Goal: Information Seeking & Learning: Learn about a topic

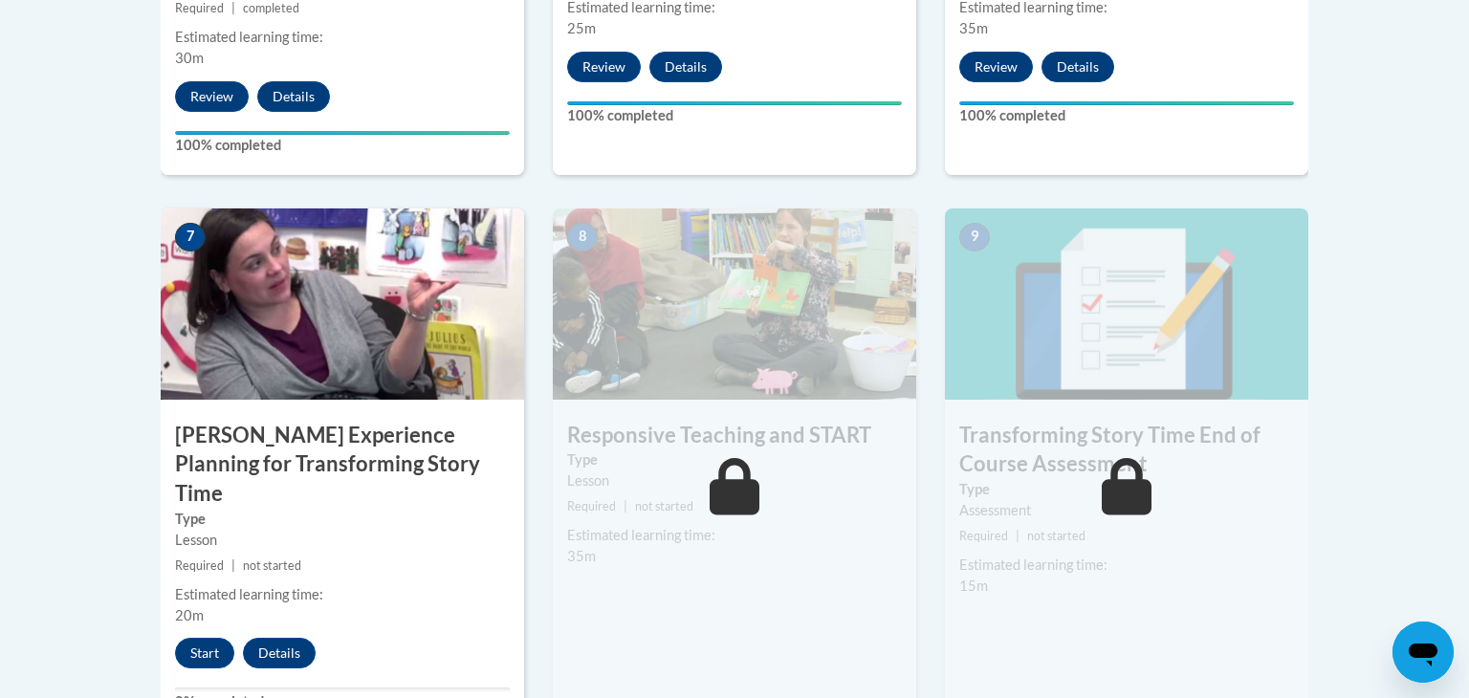
scroll to position [1494, 0]
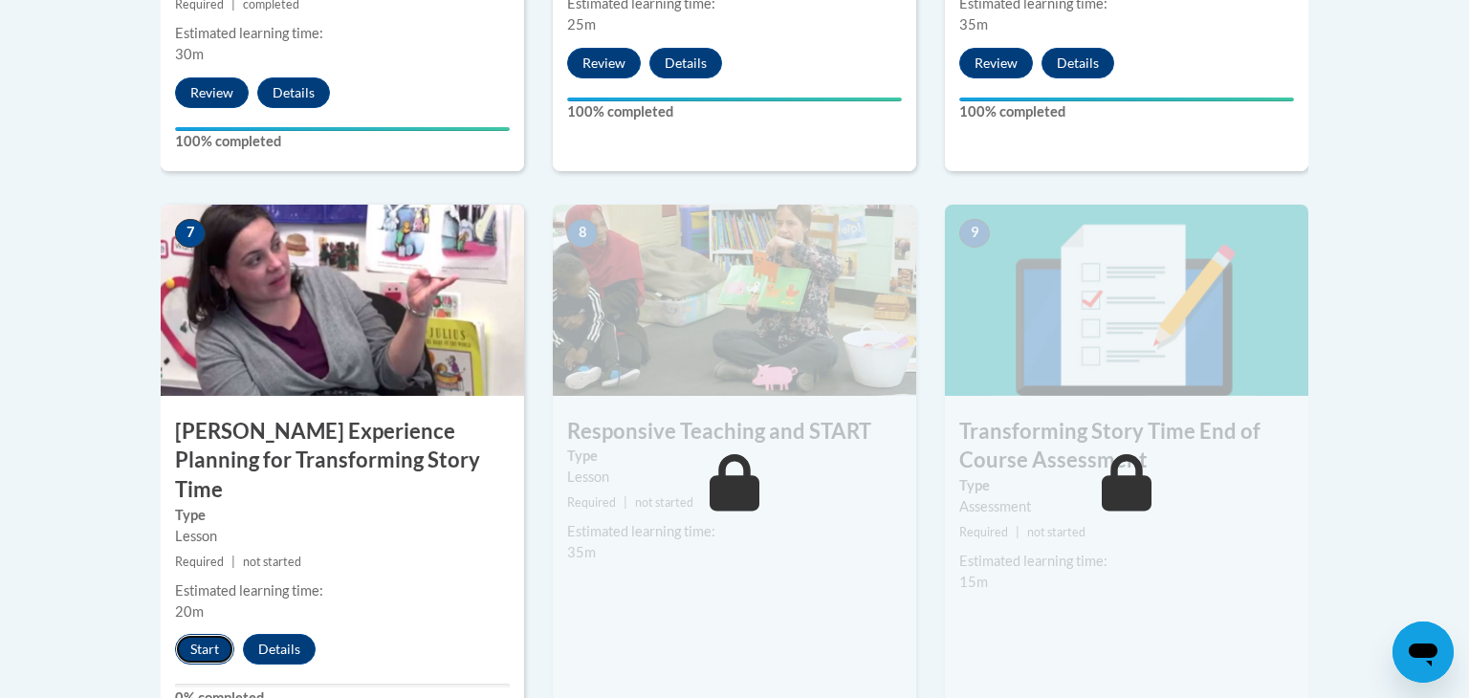
click at [184, 634] on button "Start" at bounding box center [204, 649] width 59 height 31
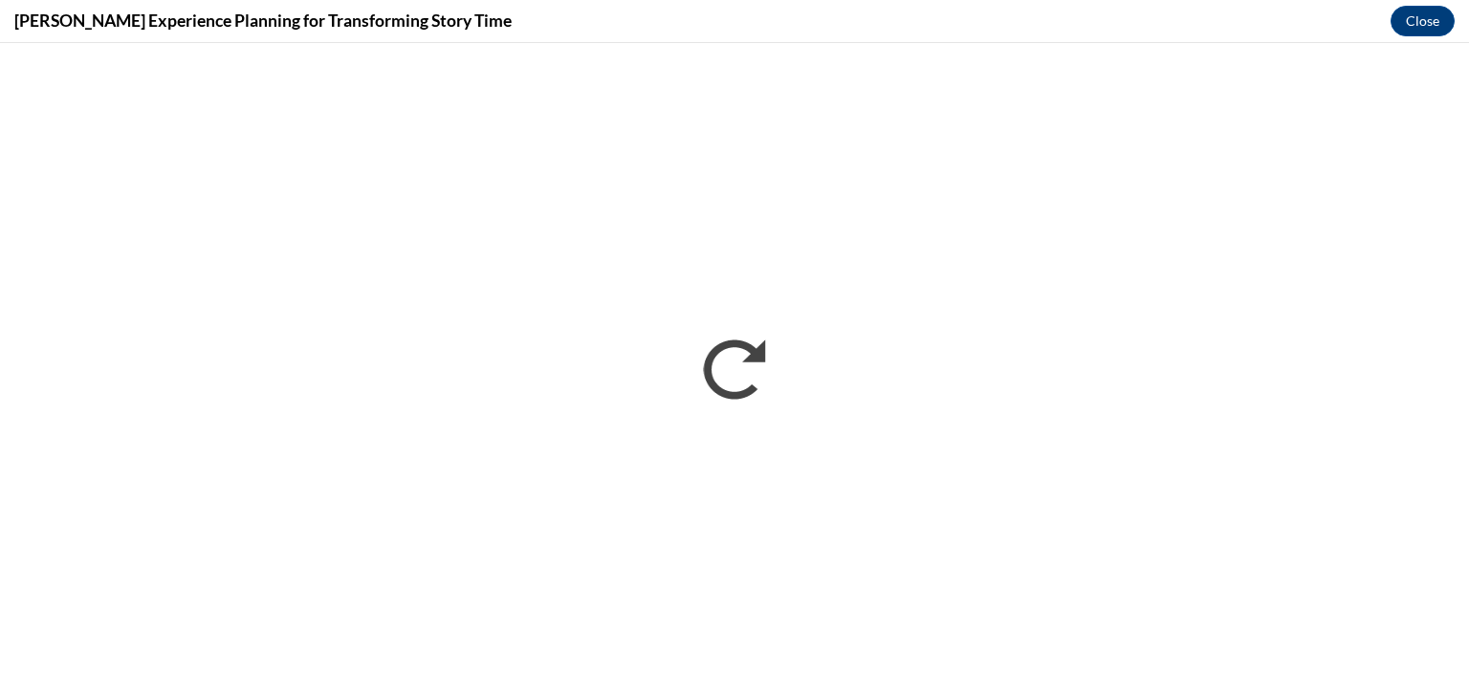
scroll to position [0, 0]
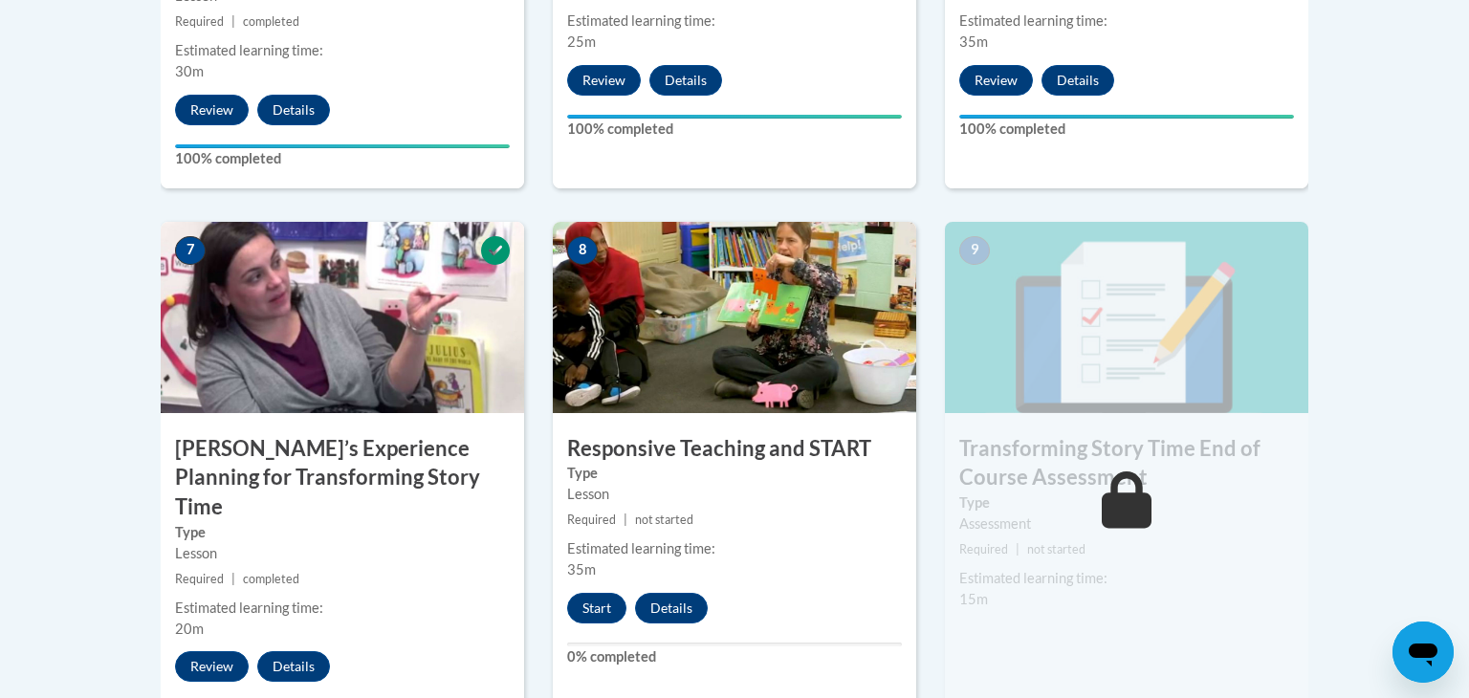
scroll to position [1676, 0]
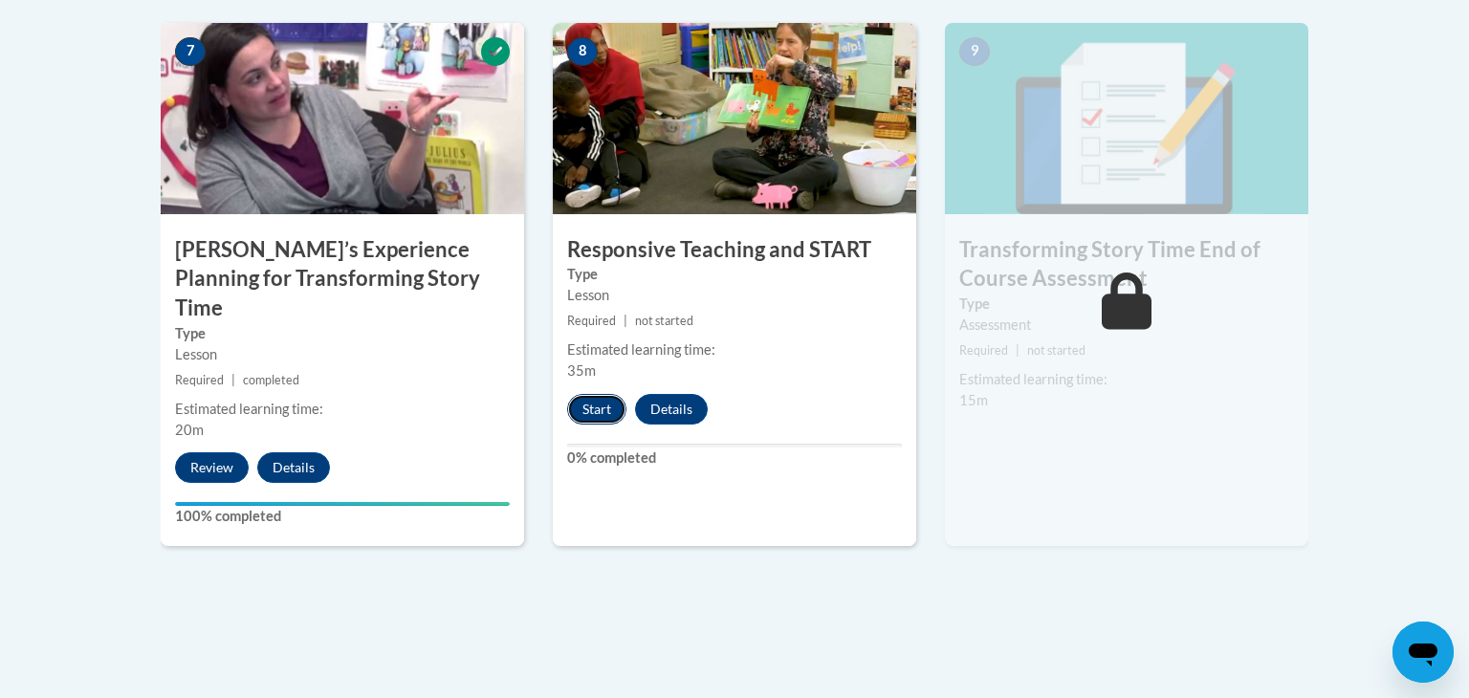
click at [605, 412] on button "Start" at bounding box center [596, 409] width 59 height 31
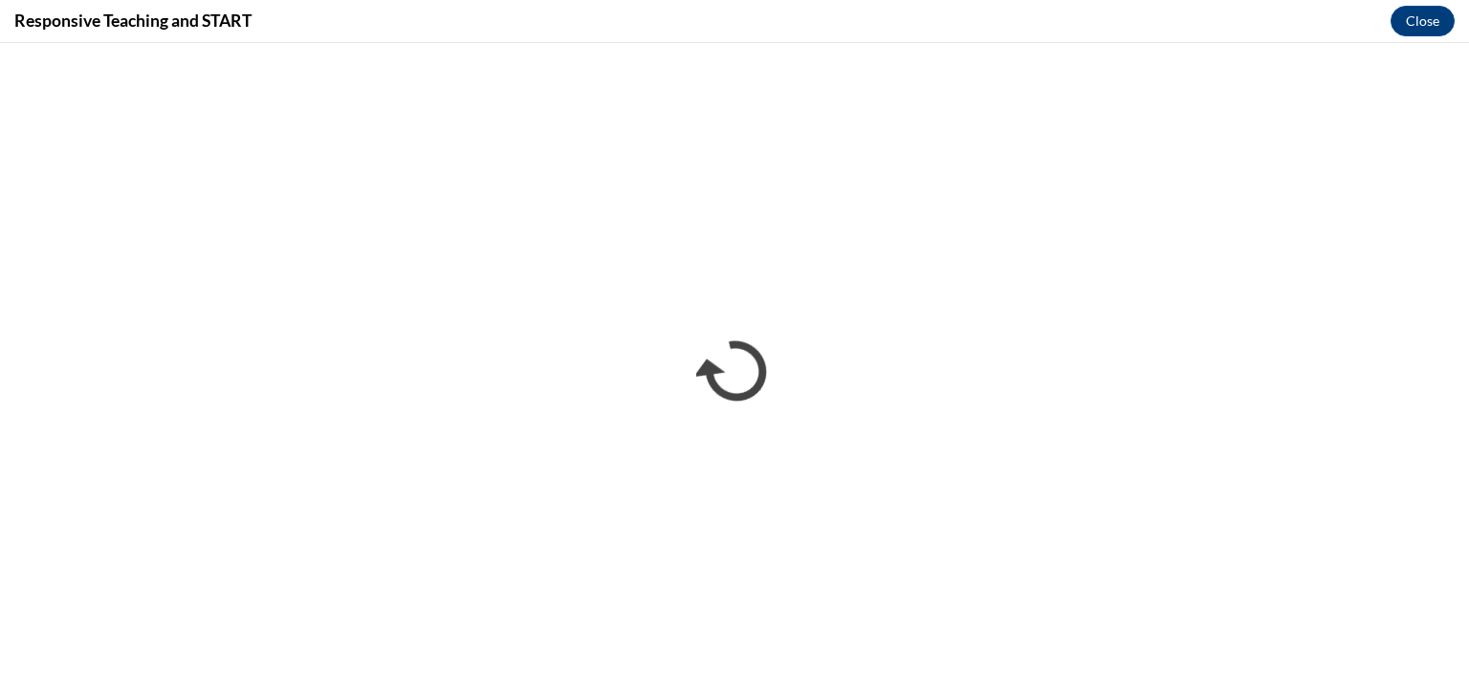
scroll to position [0, 0]
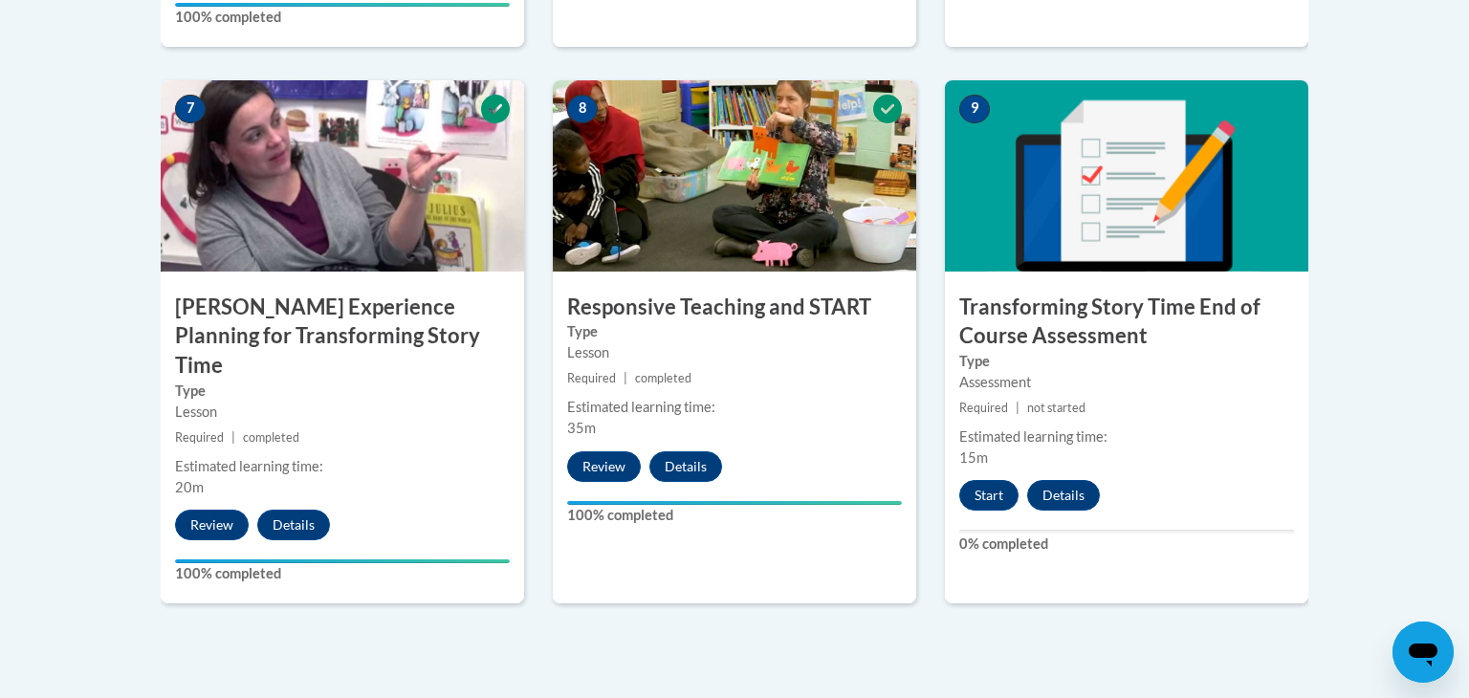
scroll to position [1772, 0]
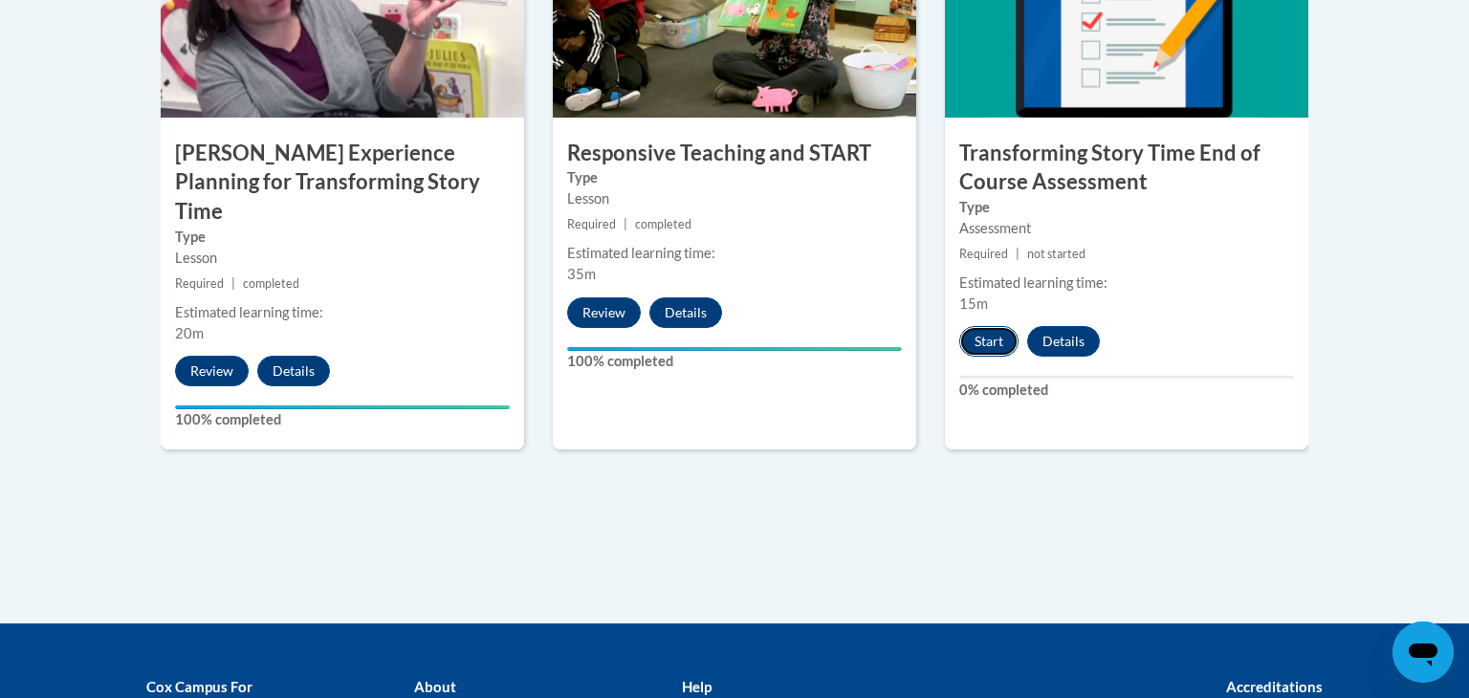
click at [997, 340] on button "Start" at bounding box center [988, 341] width 59 height 31
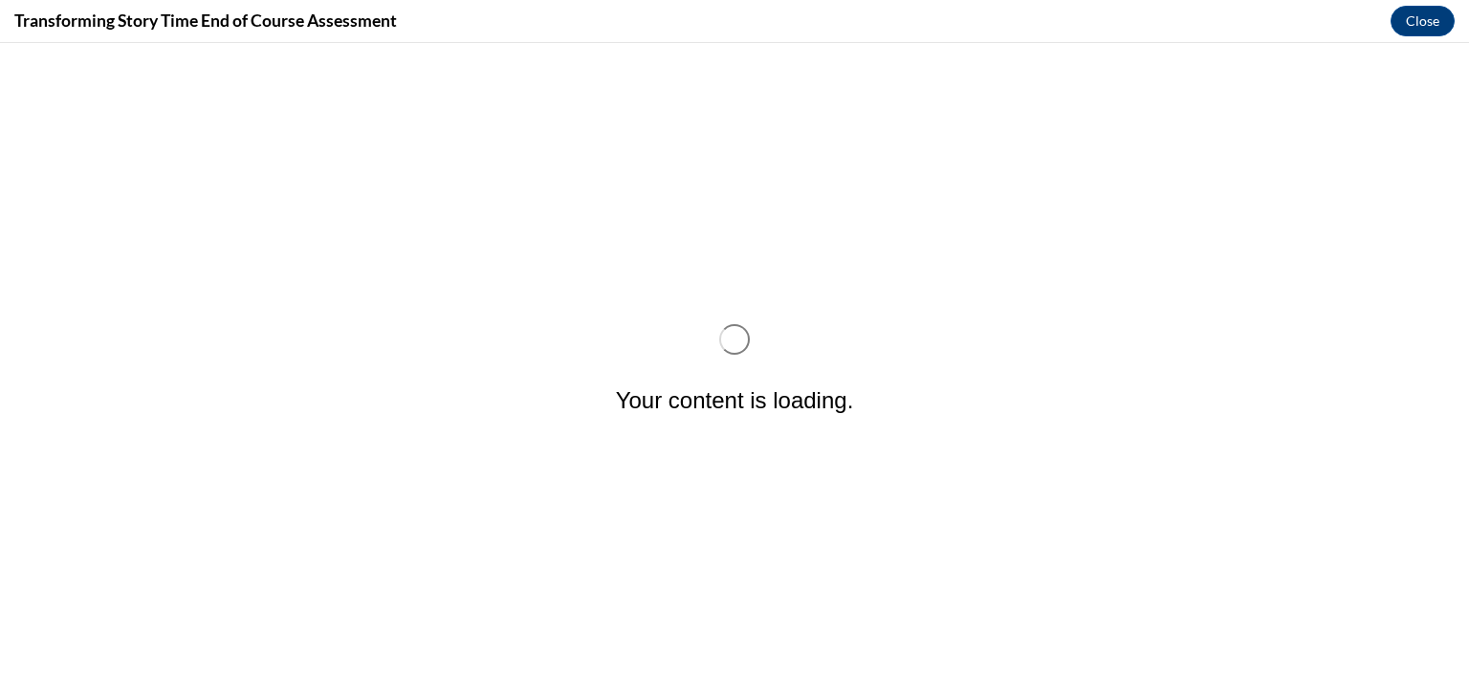
scroll to position [0, 0]
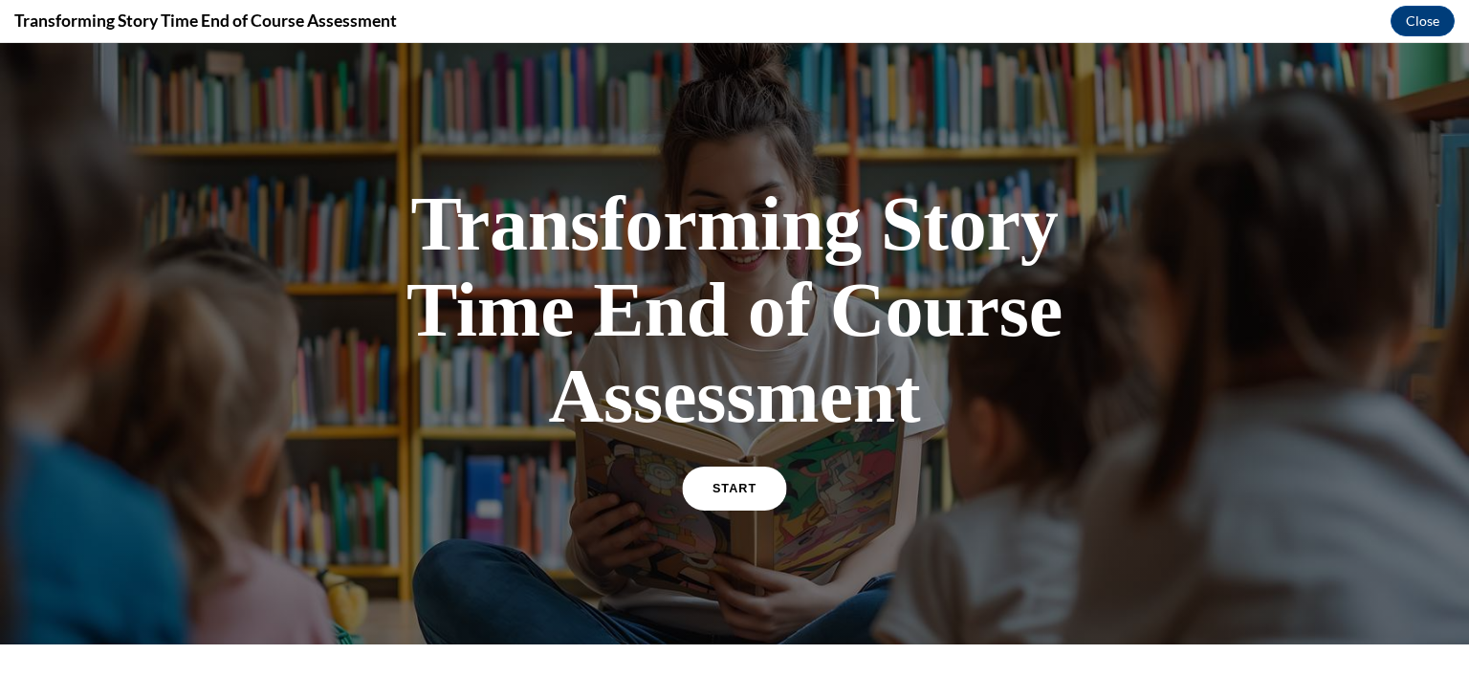
click at [738, 493] on span "START" at bounding box center [734, 489] width 44 height 14
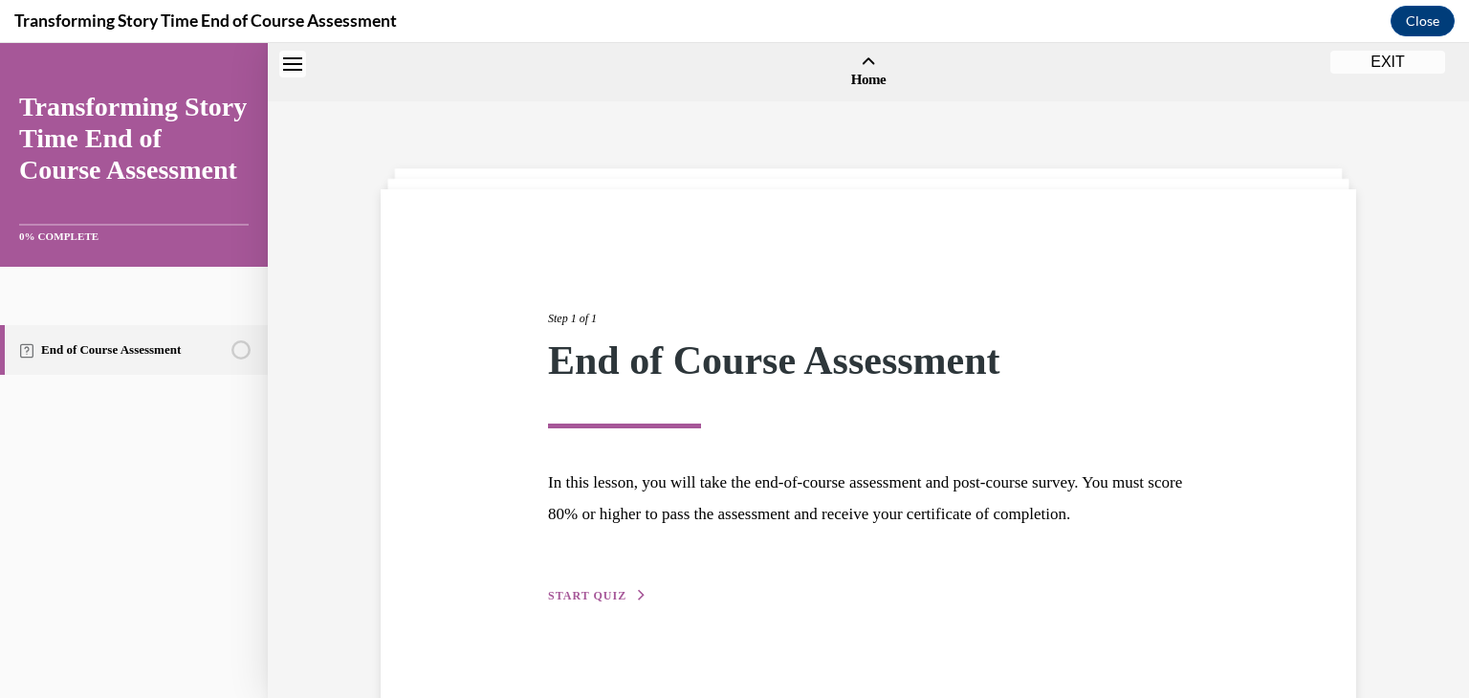
scroll to position [58, 0]
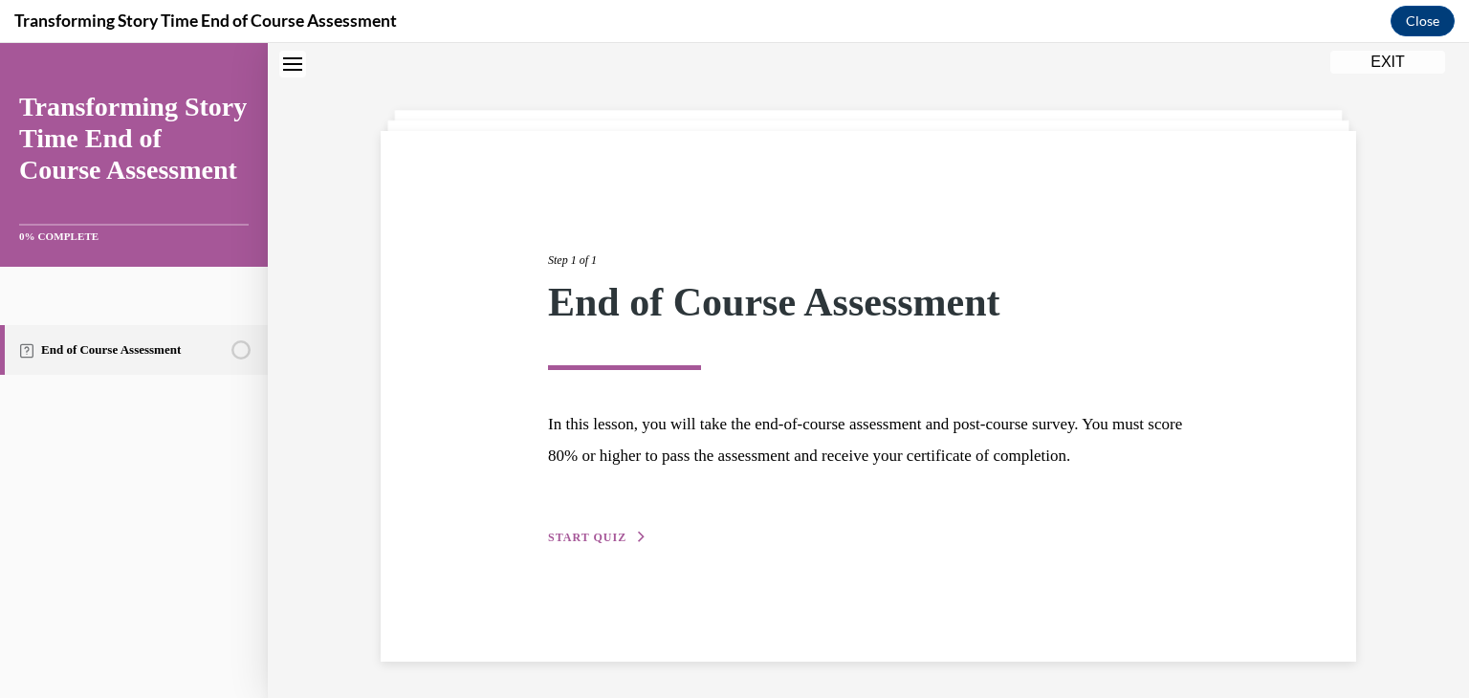
click at [572, 546] on button "START QUIZ" at bounding box center [597, 537] width 99 height 17
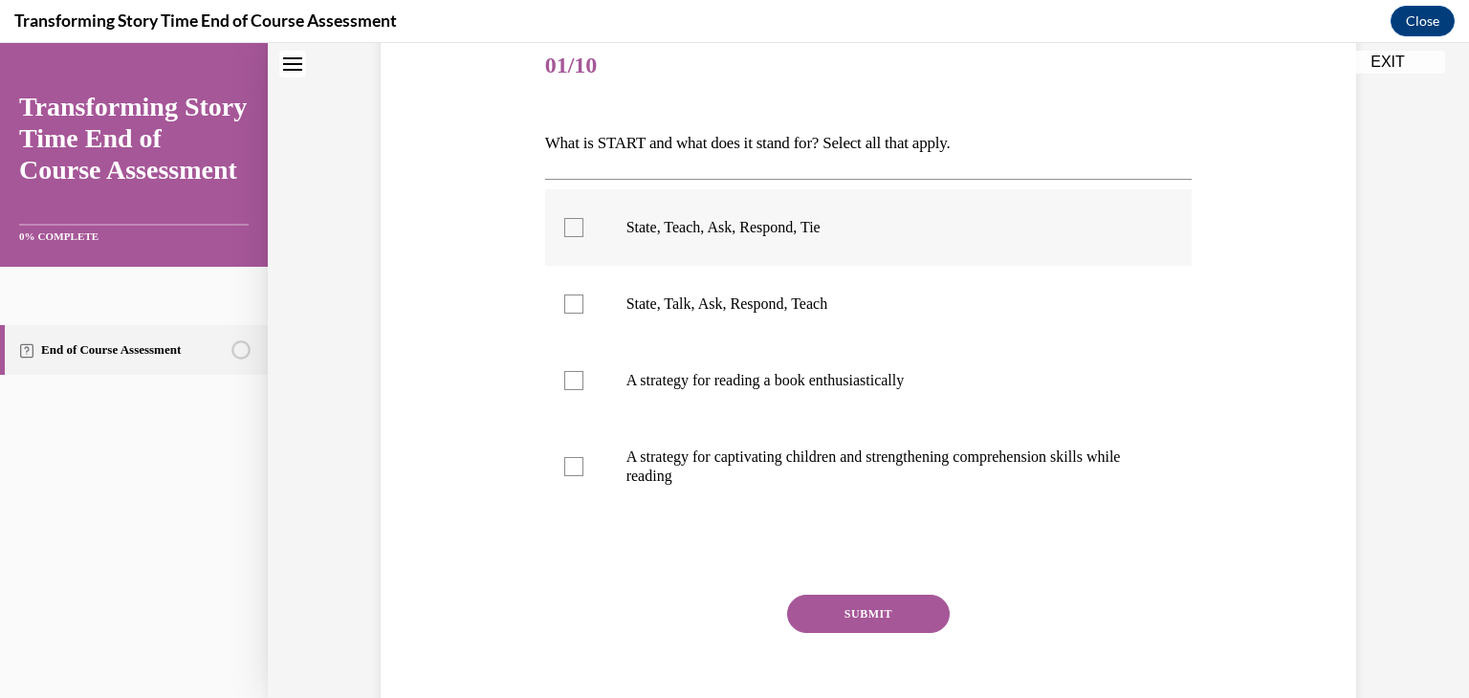
scroll to position [227, 0]
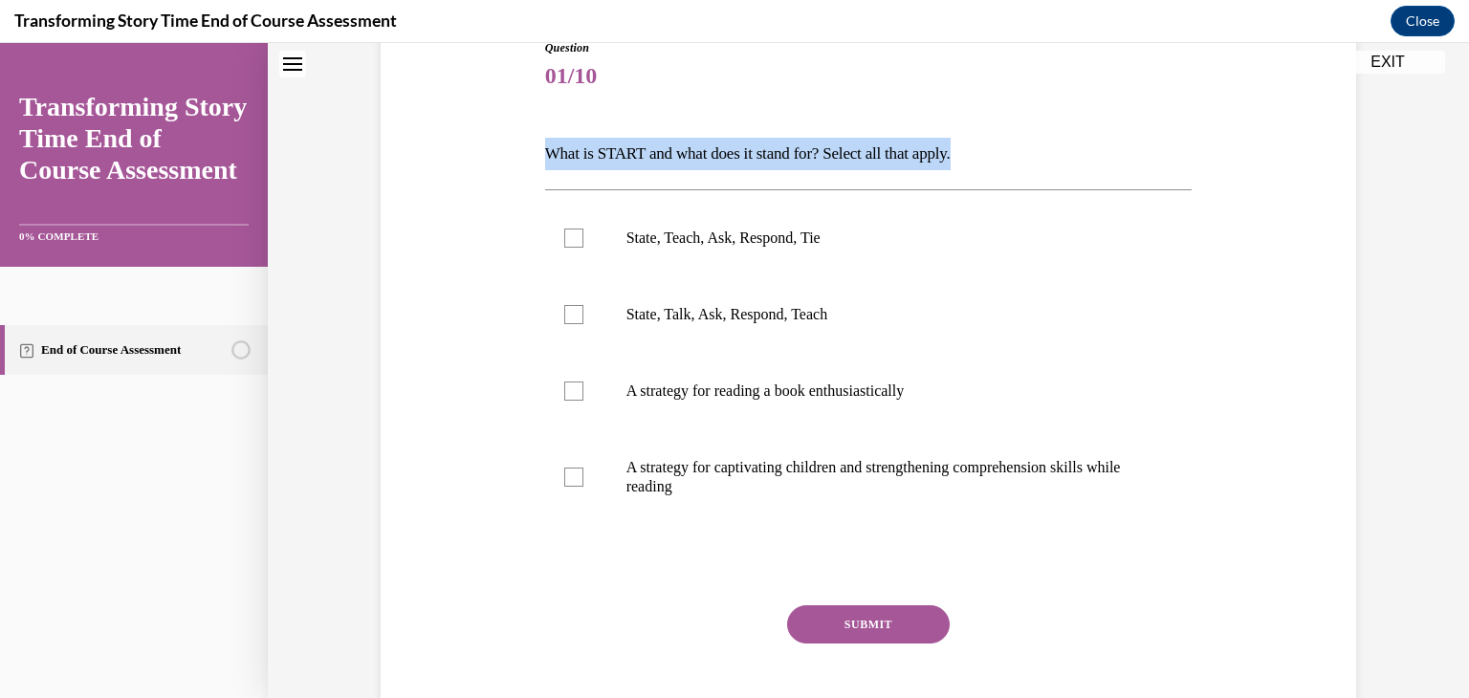
drag, startPoint x: 542, startPoint y: 147, endPoint x: 1027, endPoint y: 159, distance: 485.0
click at [1027, 159] on div "Question 01/10 What is START and what does it stand for? Select all that apply.…" at bounding box center [868, 387] width 657 height 752
click at [678, 131] on div "Question 01/10 What is START and what does it stand for? Select all that apply.…" at bounding box center [868, 400] width 647 height 723
drag, startPoint x: 543, startPoint y: 152, endPoint x: 838, endPoint y: 153, distance: 294.6
click at [838, 153] on p "What is START and what does it stand for? Select all that apply." at bounding box center [868, 154] width 647 height 33
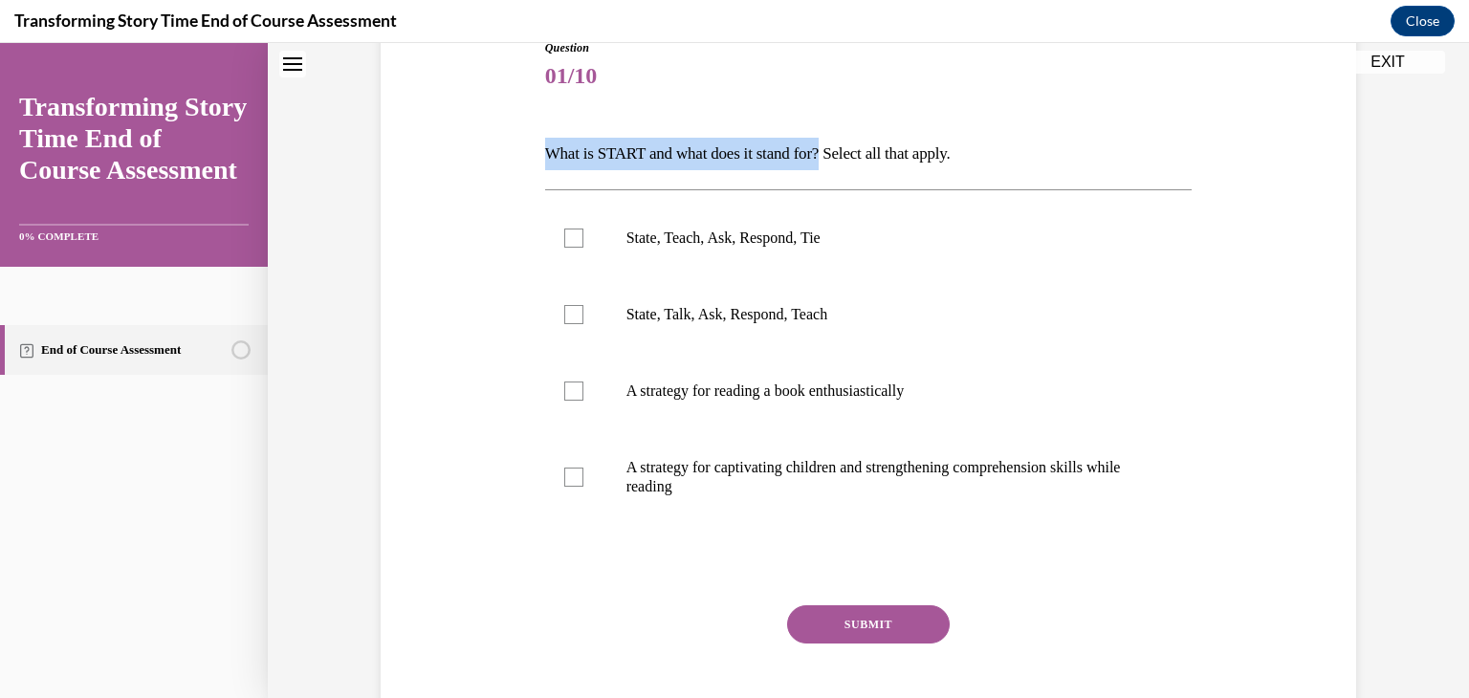
copy p "What is START and what does it stand for?"
click at [898, 142] on p "What is START and what does it stand for? Select all that apply." at bounding box center [868, 154] width 647 height 33
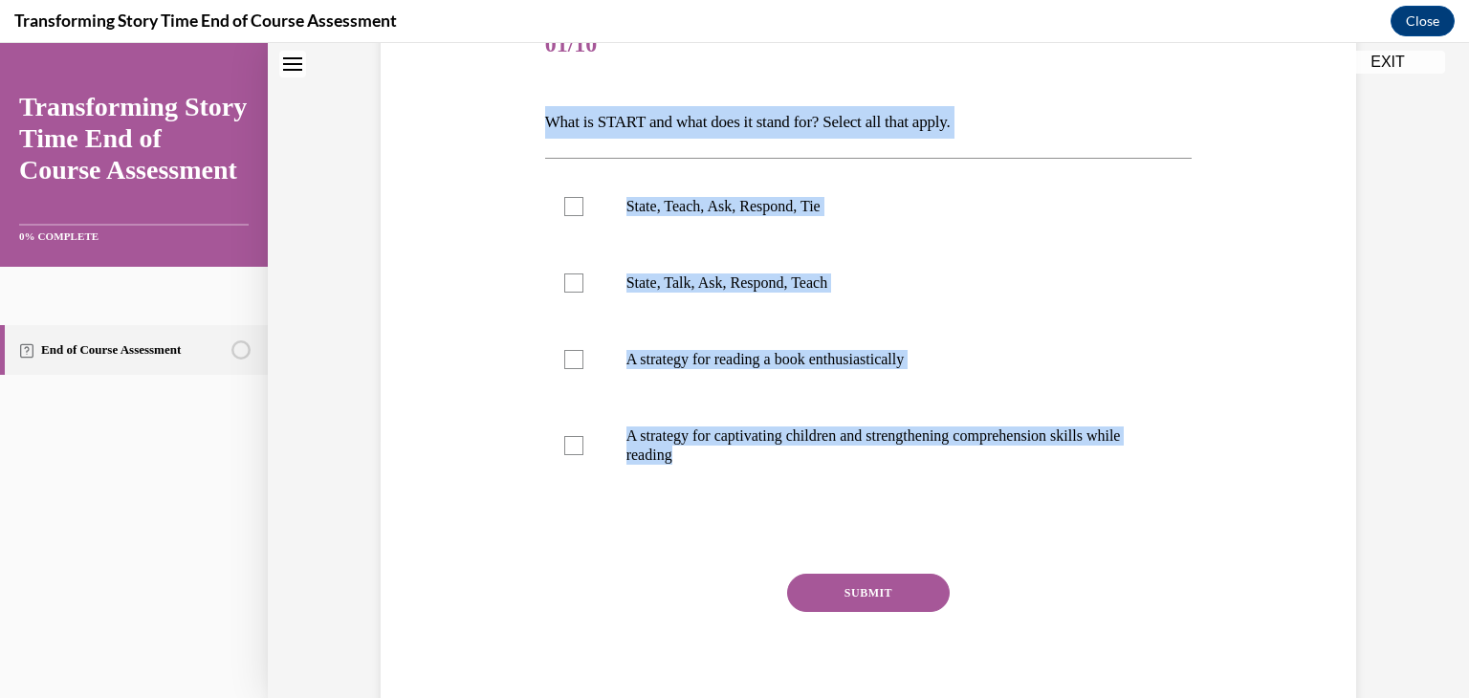
scroll to position [260, 0]
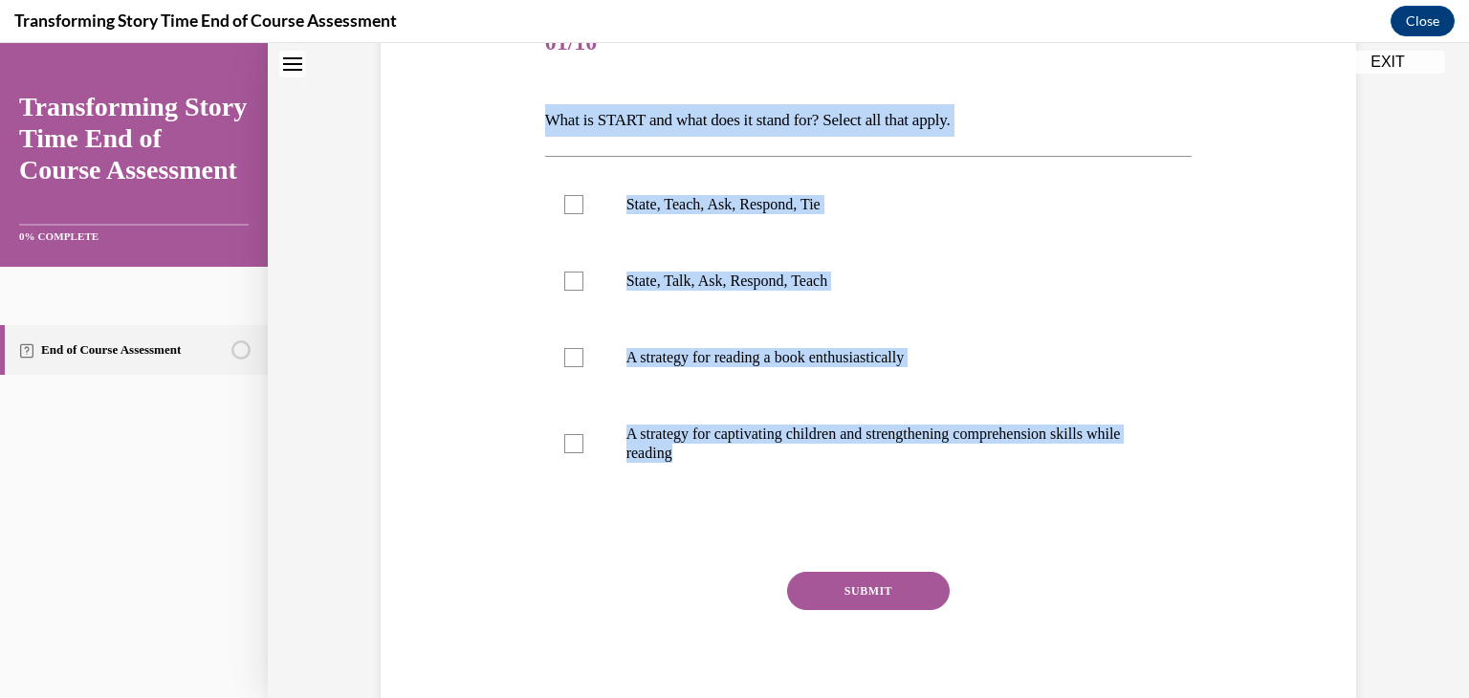
drag, startPoint x: 543, startPoint y: 148, endPoint x: 892, endPoint y: 518, distance: 508.8
click at [892, 518] on div "Question 01/10 What is START and what does it stand for? Select all that apply.…" at bounding box center [868, 367] width 647 height 723
copy div "What is START and what does it stand for? Select all that apply. State, Teach, …"
click at [829, 474] on label "A strategy for captivating children and strengthening comprehension skills whil…" at bounding box center [868, 444] width 647 height 96
click at [583, 453] on input "A strategy for captivating children and strengthening comprehension skills whil…" at bounding box center [573, 443] width 19 height 19
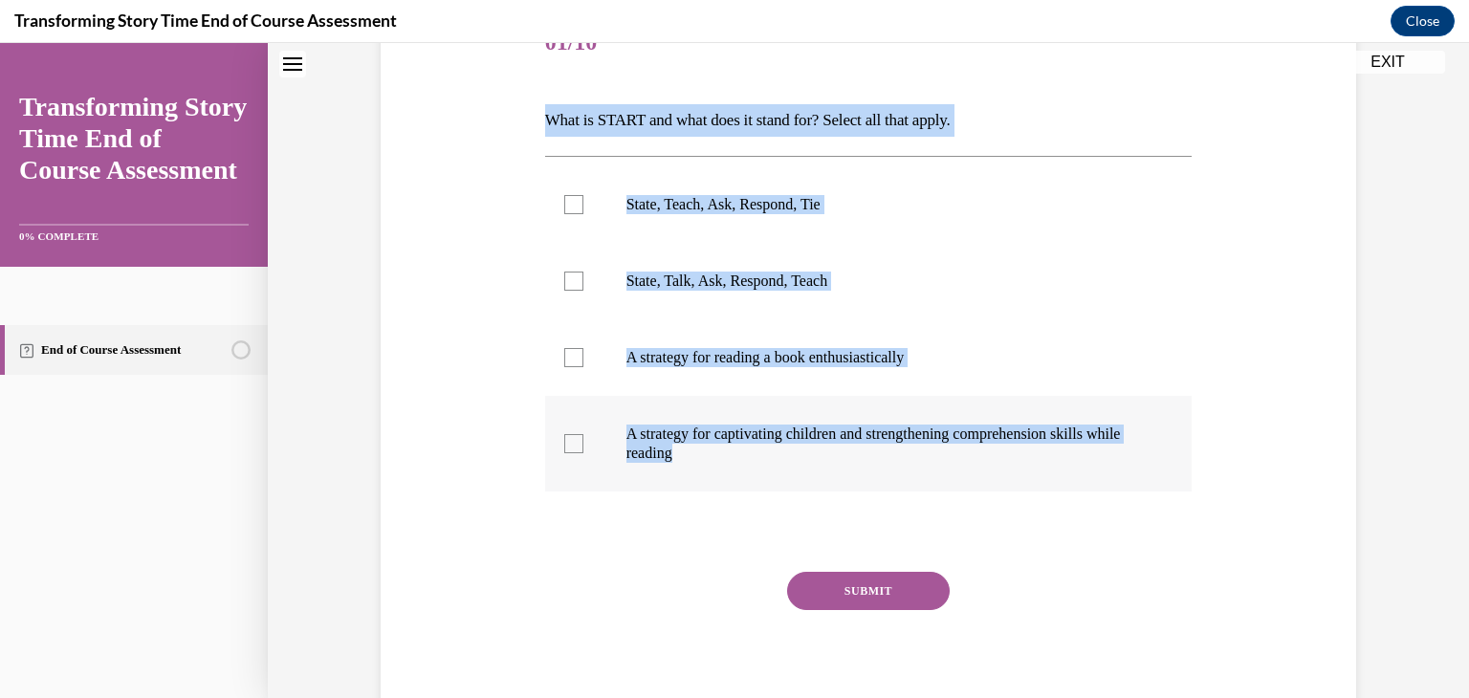
checkbox input "true"
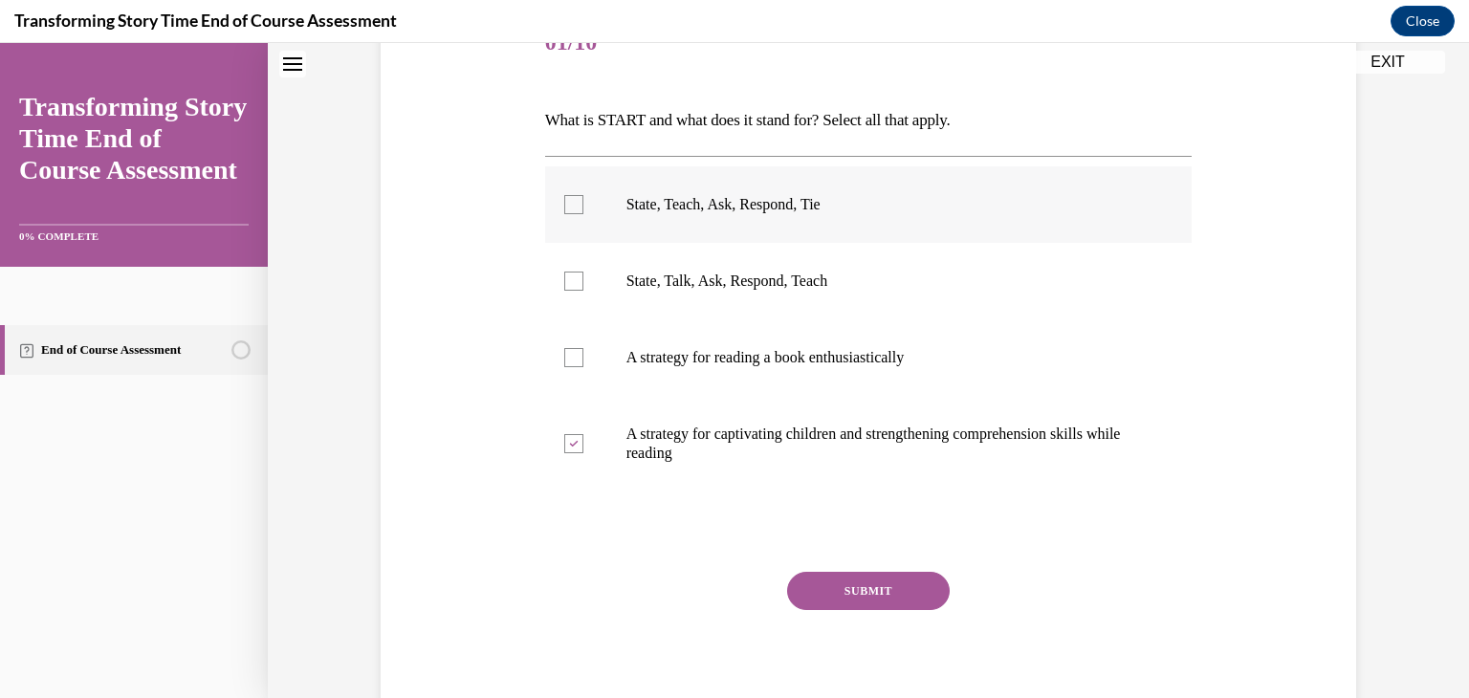
click at [654, 230] on label "State, Teach, Ask, Respond, Tie" at bounding box center [868, 204] width 647 height 77
click at [583, 214] on input "State, Teach, Ask, Respond, Tie" at bounding box center [573, 204] width 19 height 19
checkbox input "true"
click at [879, 581] on button "SUBMIT" at bounding box center [868, 591] width 163 height 38
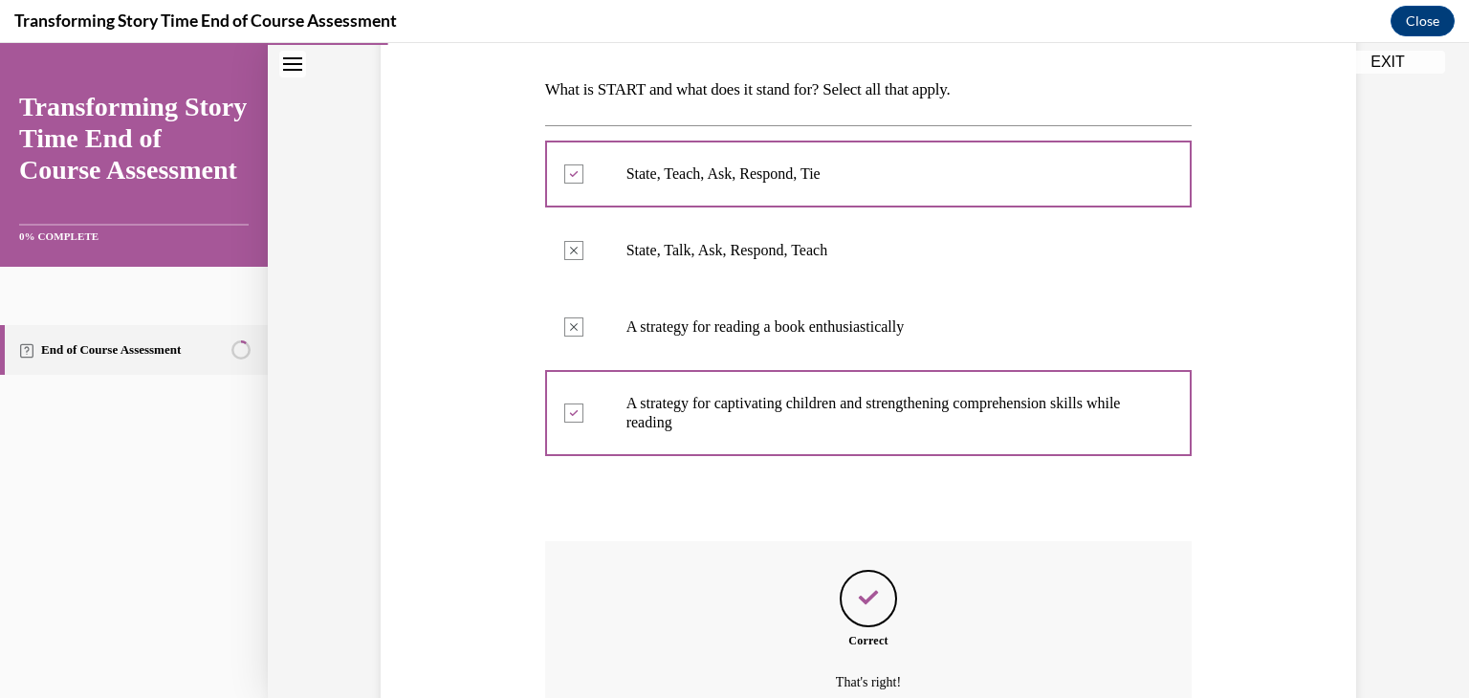
scroll to position [483, 0]
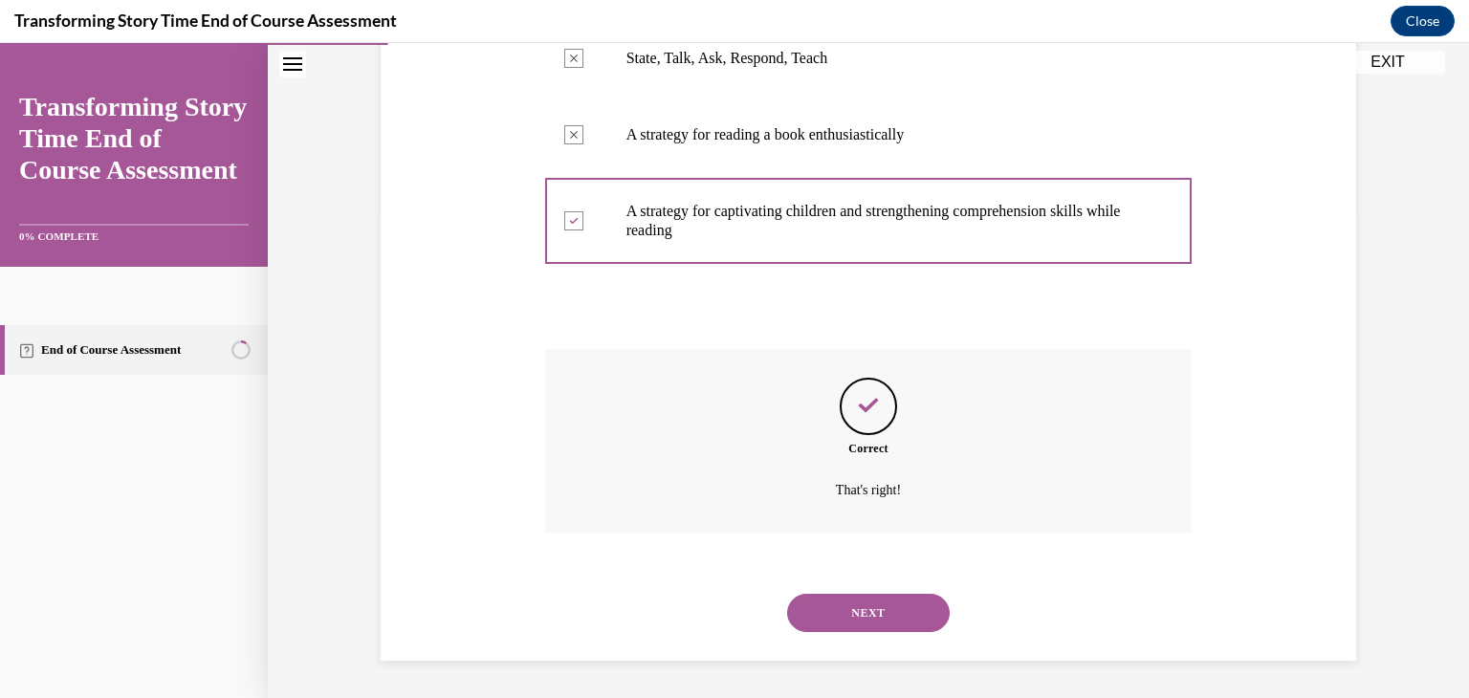
click at [866, 603] on button "NEXT" at bounding box center [868, 613] width 163 height 38
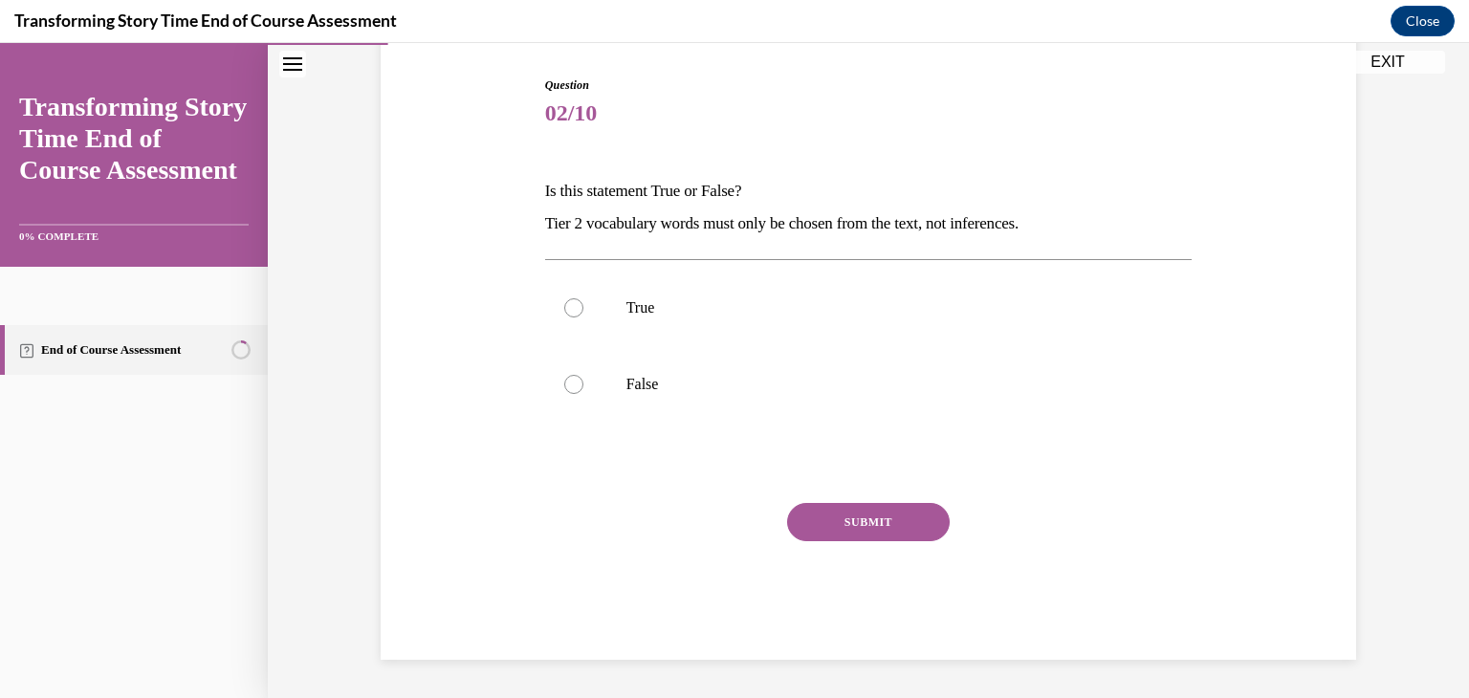
scroll to position [189, 0]
click at [546, 223] on p "Tier 2 vocabulary words must only be chosen from the text, not inferences." at bounding box center [868, 224] width 647 height 33
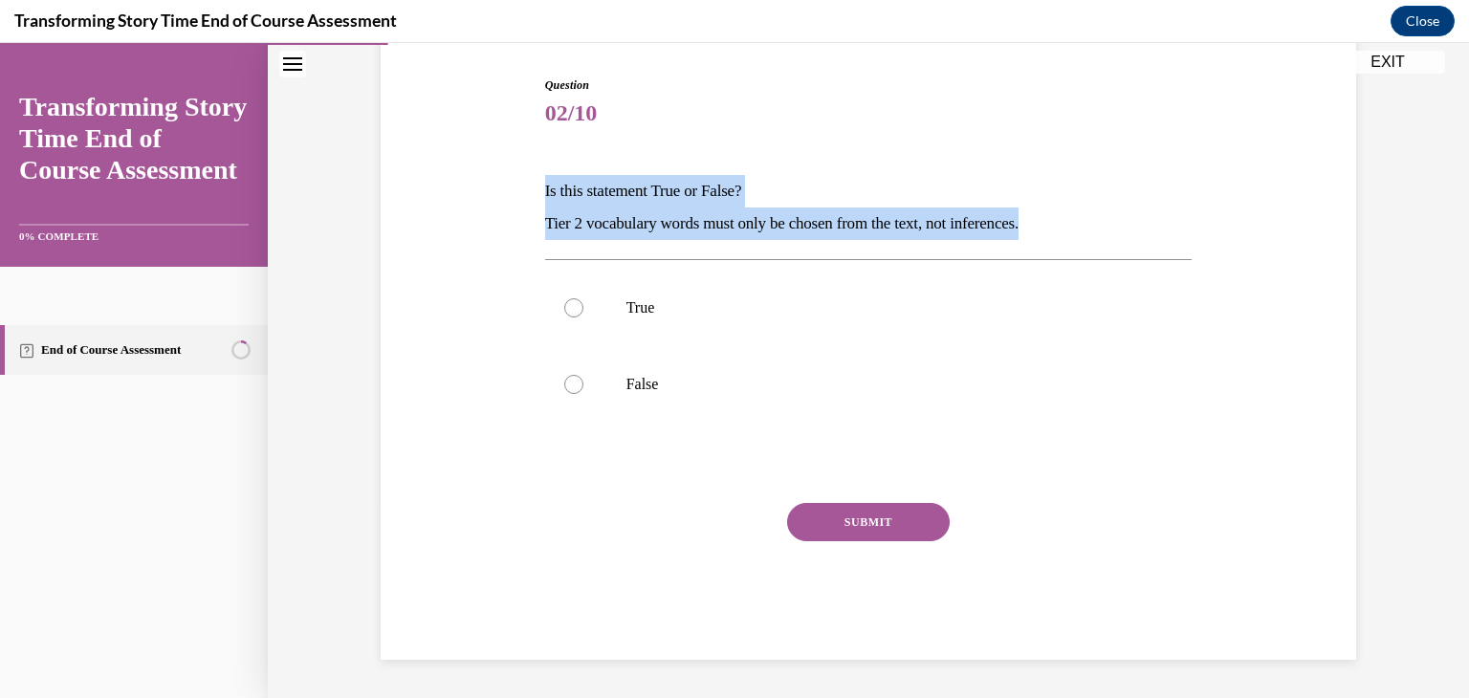
drag, startPoint x: 538, startPoint y: 185, endPoint x: 1075, endPoint y: 226, distance: 538.1
click at [1075, 226] on div "Question 02/10 Is this statement True or False? Tier 2 vocabulary words must on…" at bounding box center [868, 339] width 985 height 641
copy div "Is this statement True or False? Tier 2 vocabulary words must only be chosen fr…"
click at [698, 362] on label "False" at bounding box center [868, 384] width 647 height 77
click at [583, 375] on input "False" at bounding box center [573, 384] width 19 height 19
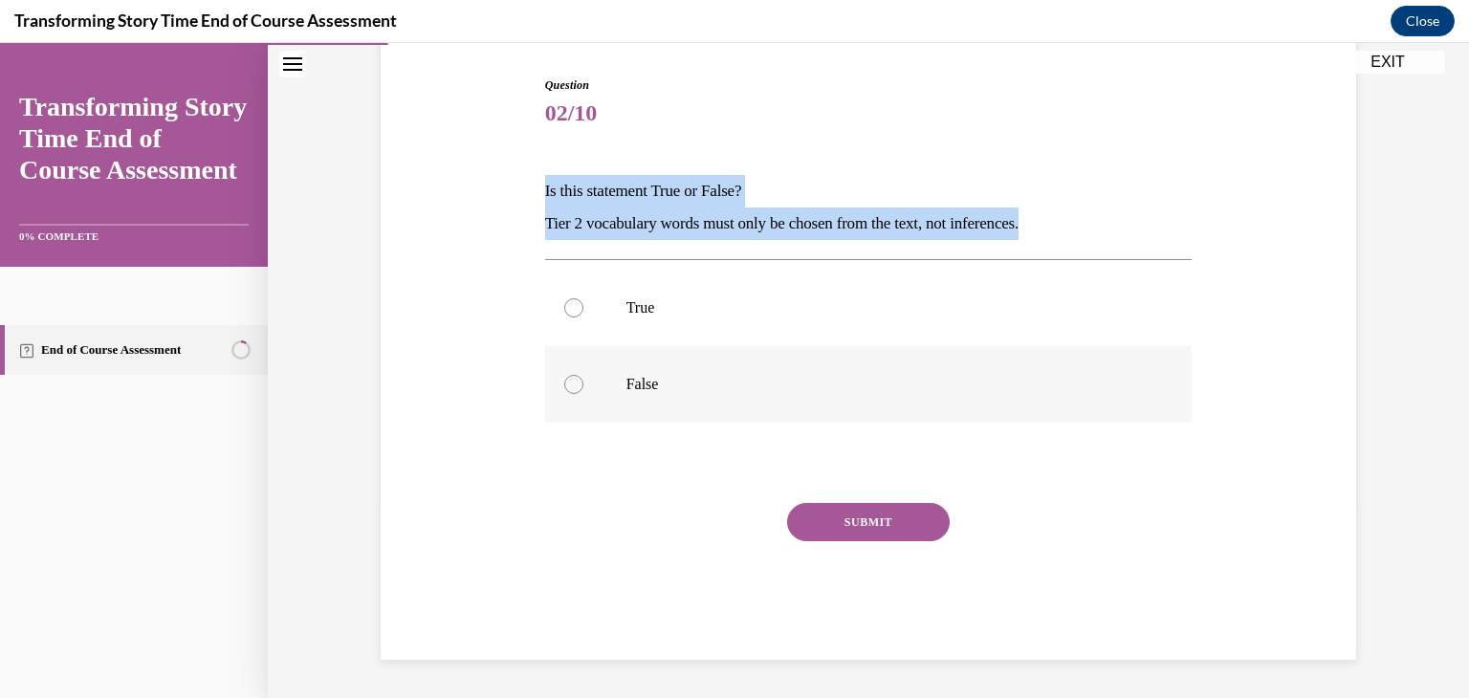
radio input "true"
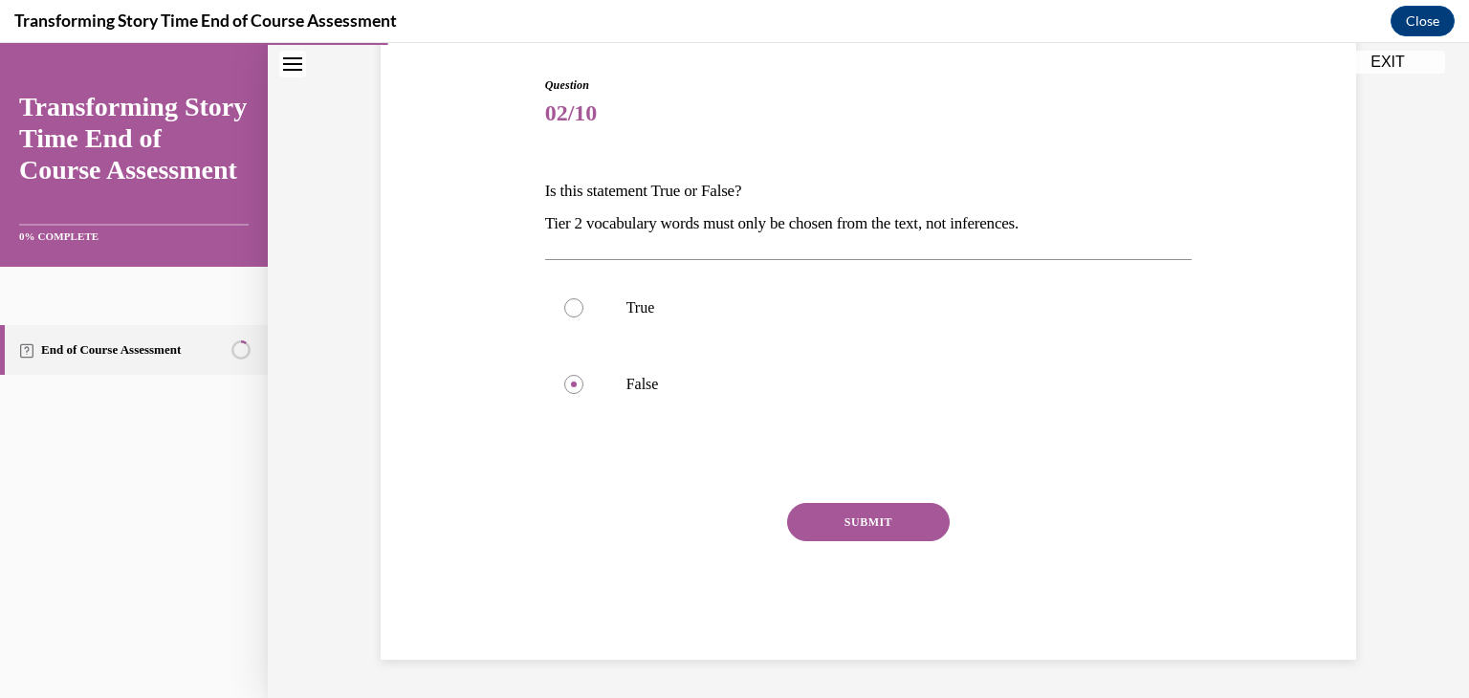
click at [844, 513] on button "SUBMIT" at bounding box center [868, 522] width 163 height 38
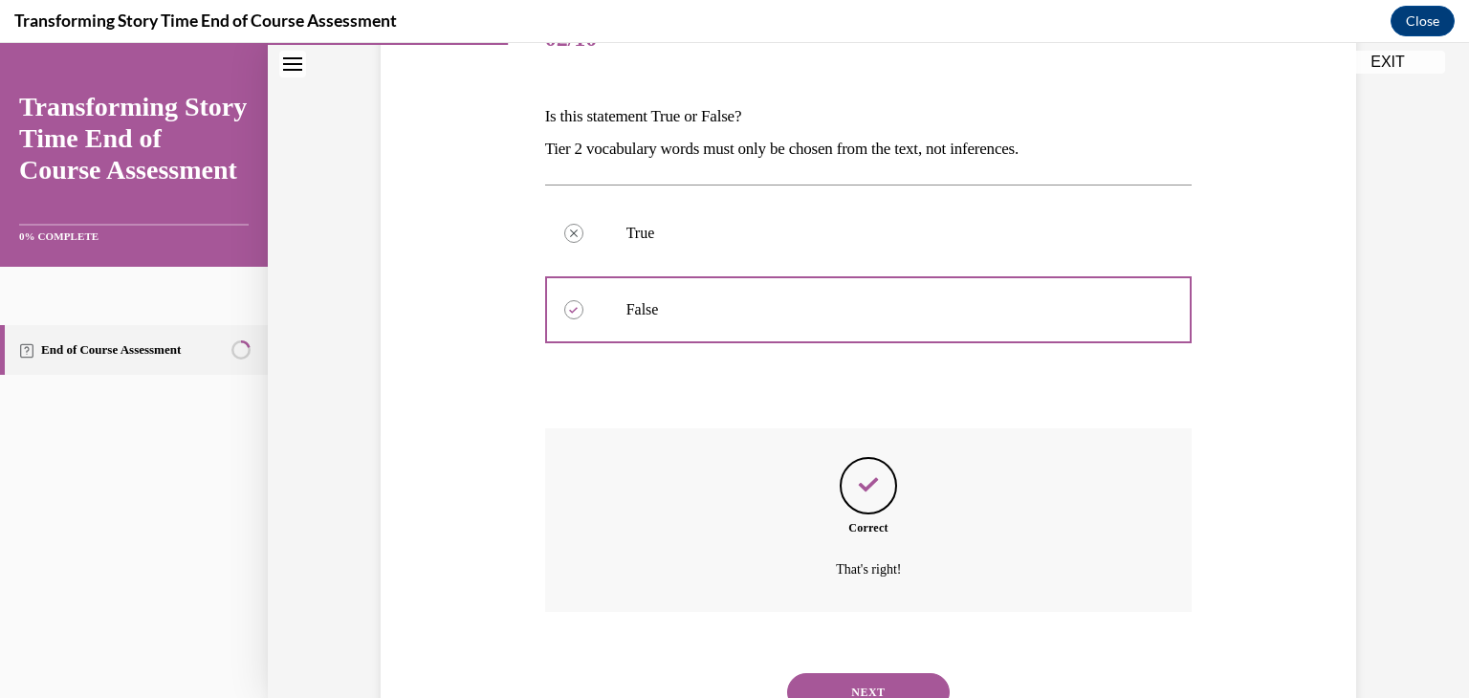
scroll to position [344, 0]
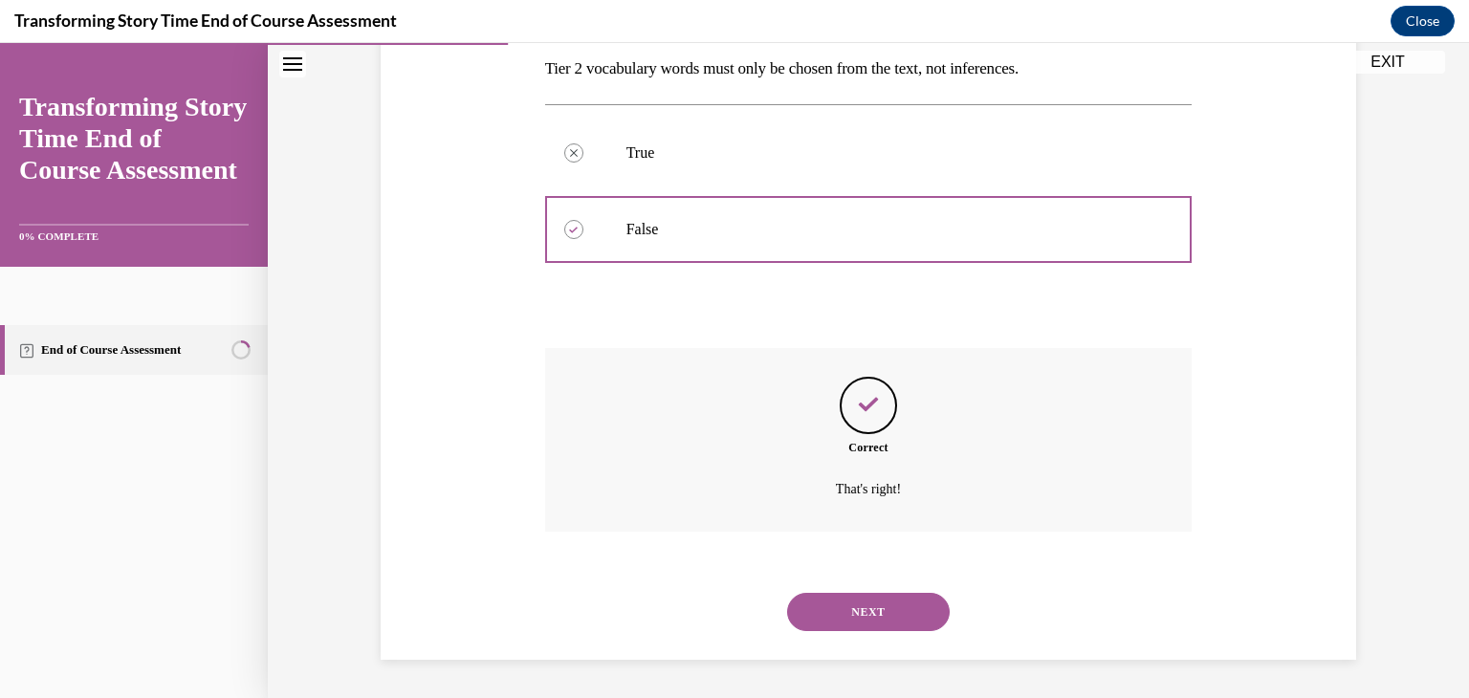
click at [868, 605] on button "NEXT" at bounding box center [868, 612] width 163 height 38
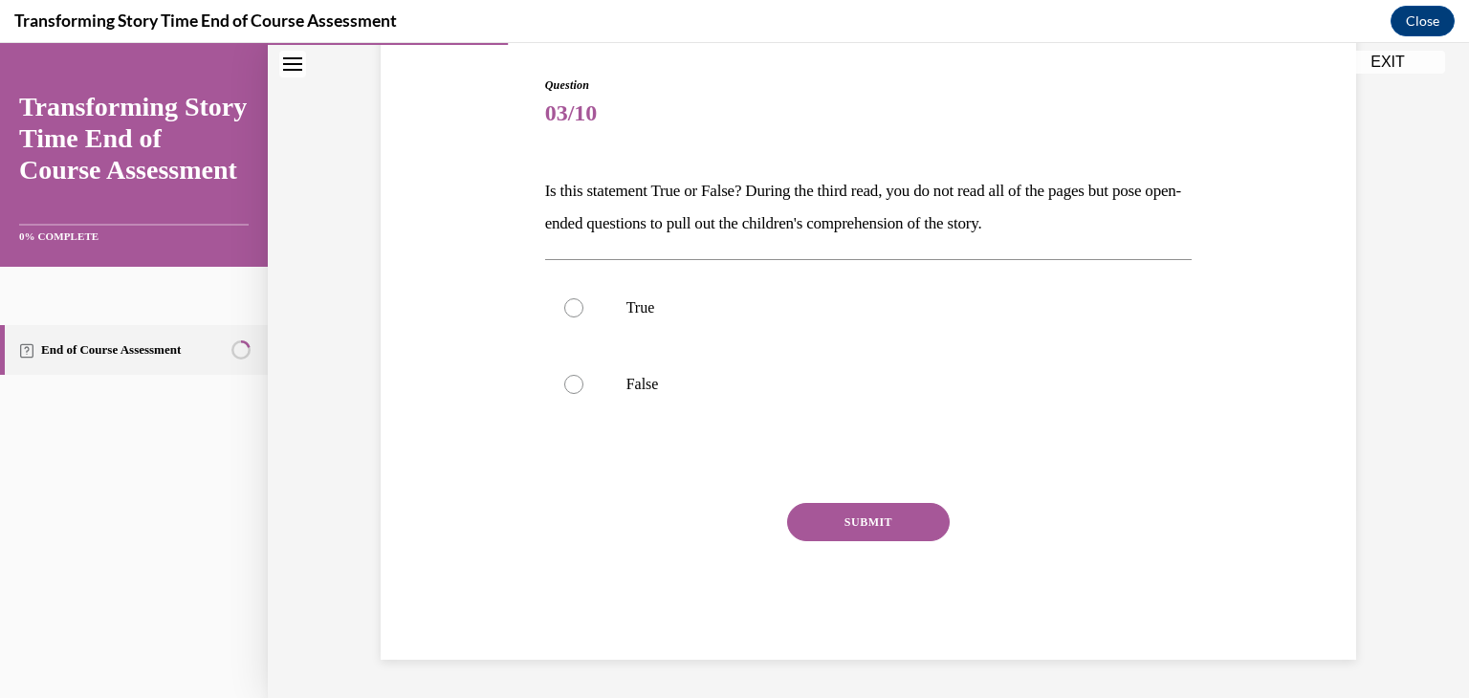
scroll to position [189, 0]
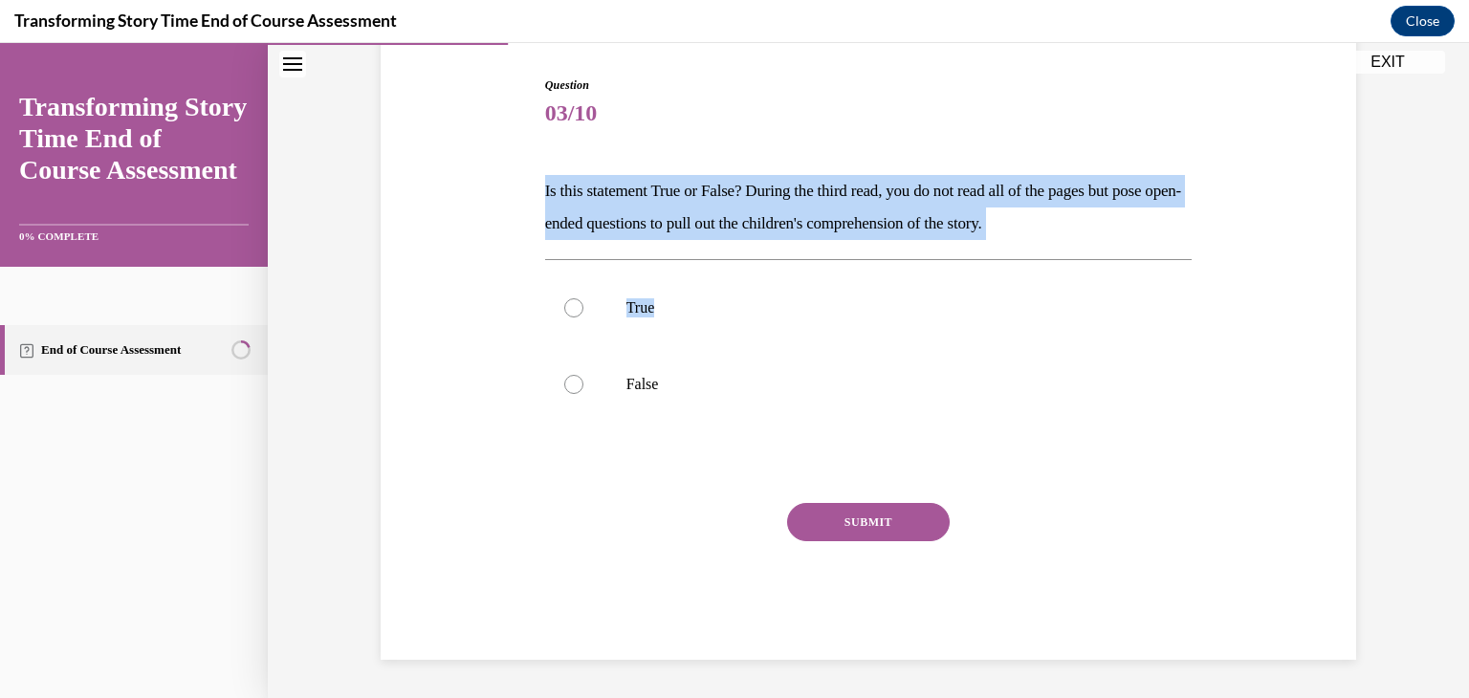
drag, startPoint x: 531, startPoint y: 182, endPoint x: 981, endPoint y: 247, distance: 455.1
click at [981, 247] on div "Question 03/10 Is this statement True or False? During the third read, you do n…" at bounding box center [868, 339] width 985 height 641
click at [971, 245] on div "Question 03/10 Is this statement True or False? During the third read, you do n…" at bounding box center [868, 368] width 647 height 583
drag, startPoint x: 543, startPoint y: 183, endPoint x: 1150, endPoint y: 226, distance: 607.9
click at [1150, 226] on div "Question 03/10 Is this statement True or False? During the third read, you do n…" at bounding box center [868, 354] width 657 height 612
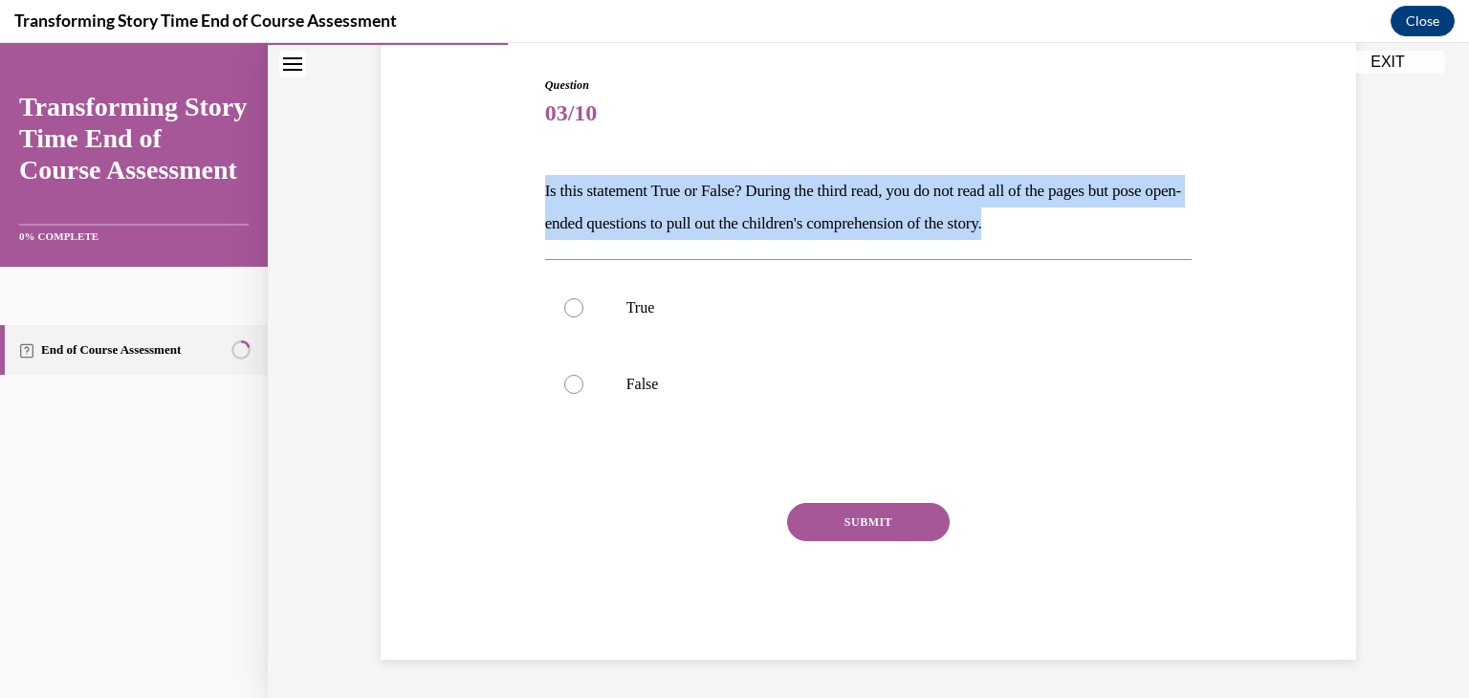
copy p "Is this statement True or False? During the third read, you do not read all of …"
click at [618, 310] on label "True" at bounding box center [868, 308] width 647 height 77
click at [583, 310] on input "True" at bounding box center [573, 307] width 19 height 19
radio input "true"
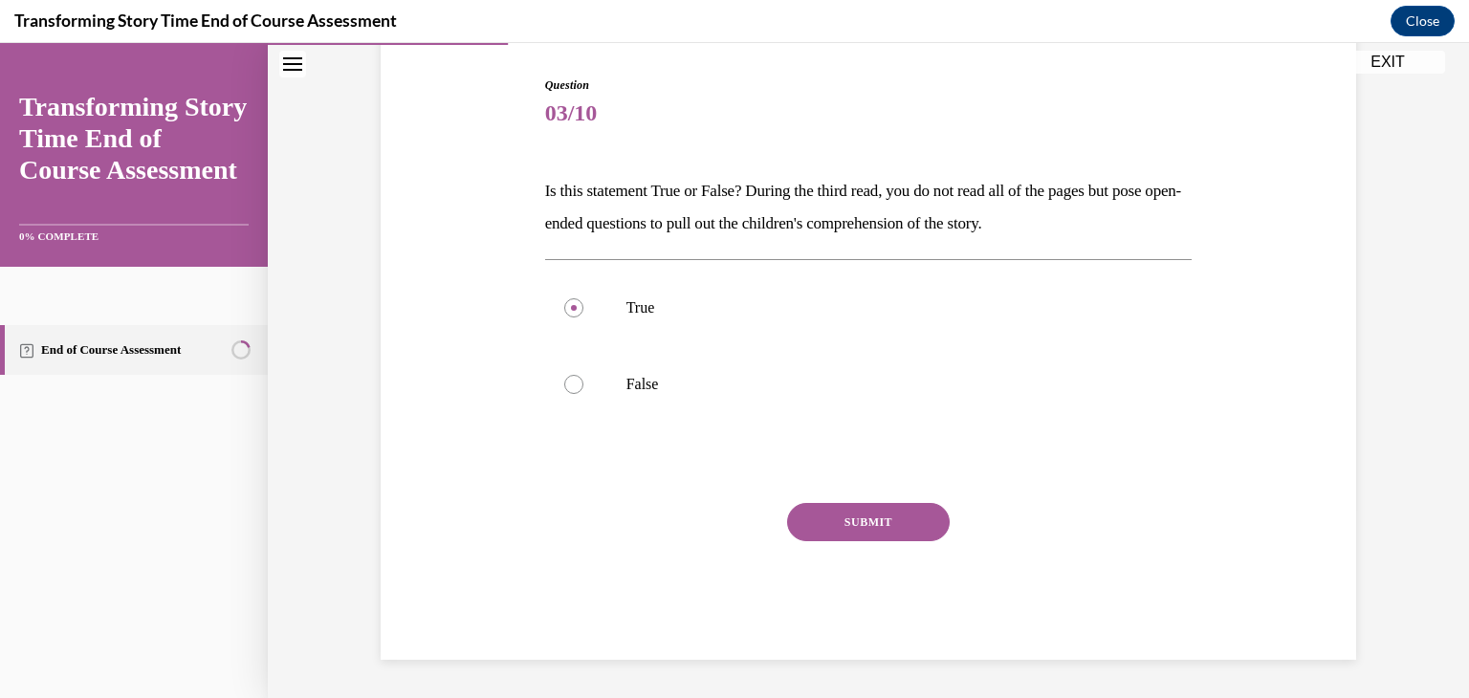
click at [826, 523] on button "SUBMIT" at bounding box center [868, 522] width 163 height 38
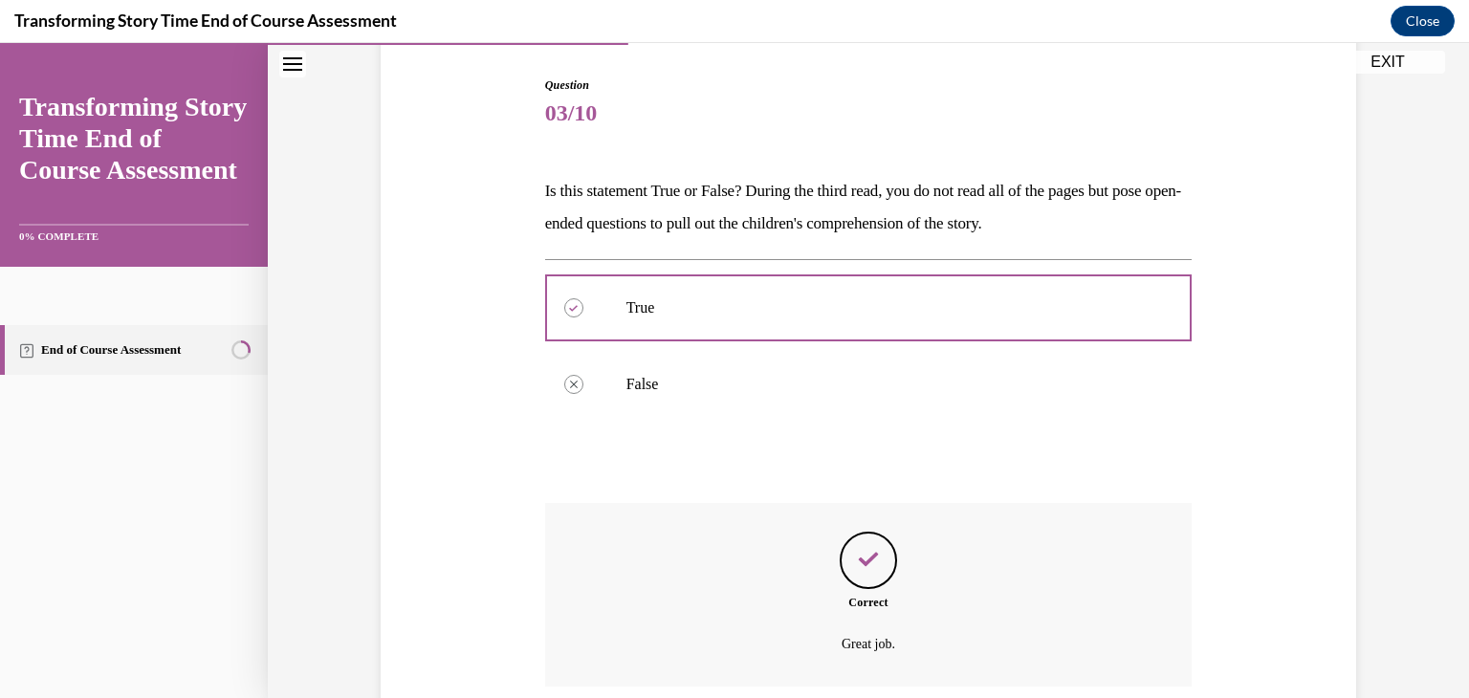
scroll to position [344, 0]
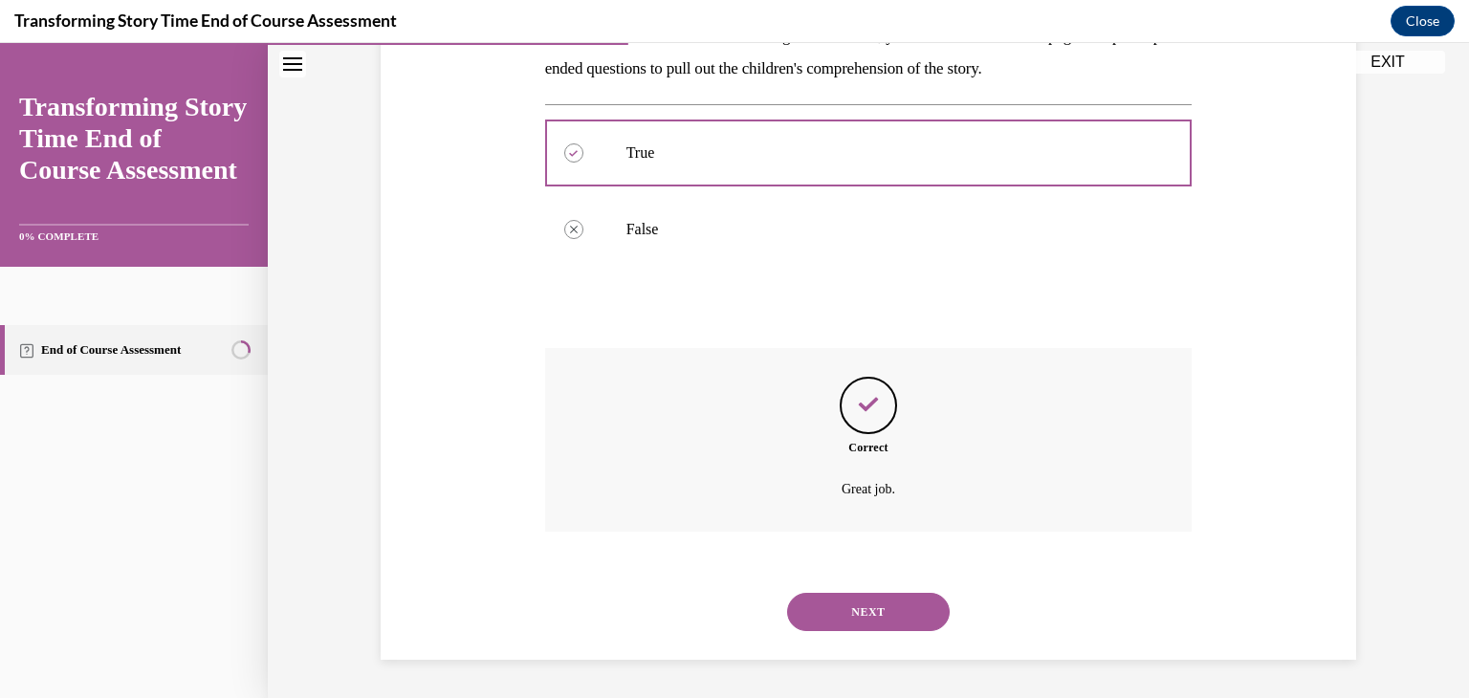
click at [871, 596] on button "NEXT" at bounding box center [868, 612] width 163 height 38
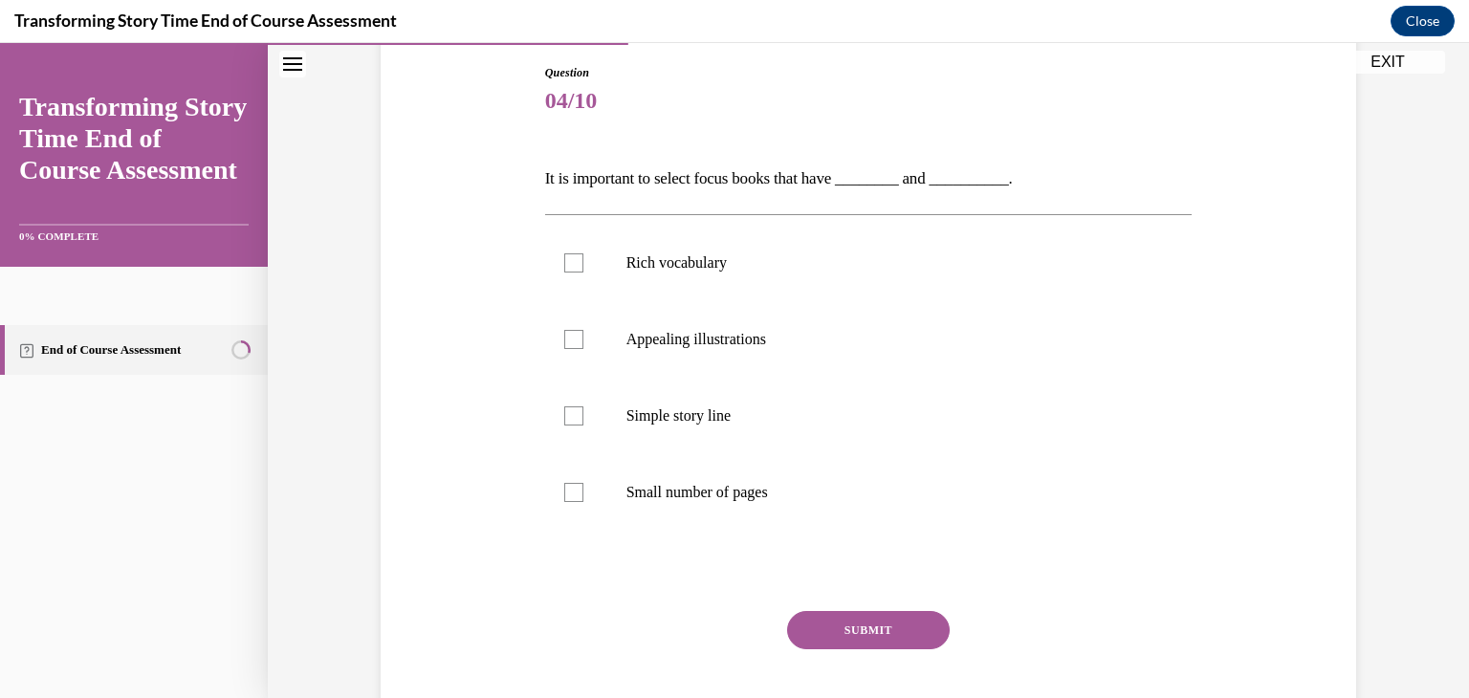
scroll to position [197, 0]
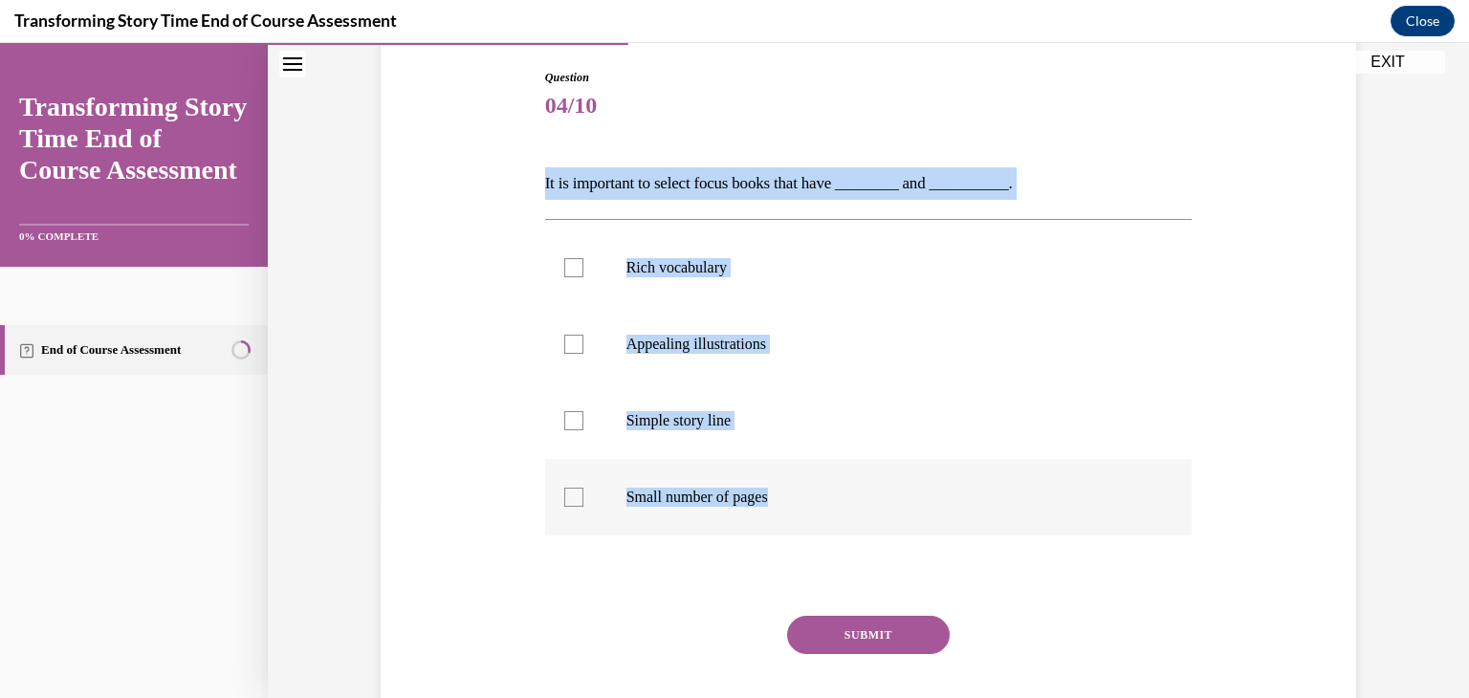
drag, startPoint x: 541, startPoint y: 177, endPoint x: 1061, endPoint y: 498, distance: 610.7
click at [1061, 498] on div "Question 04/10 It is important to select focus books that have ________ and ___…" at bounding box center [868, 406] width 657 height 733
copy div "It is important to select focus books that have ________ and __________. Rich v…"
click at [690, 420] on p "Simple story line" at bounding box center [885, 420] width 518 height 19
click at [583, 420] on input "Simple story line" at bounding box center [573, 420] width 19 height 19
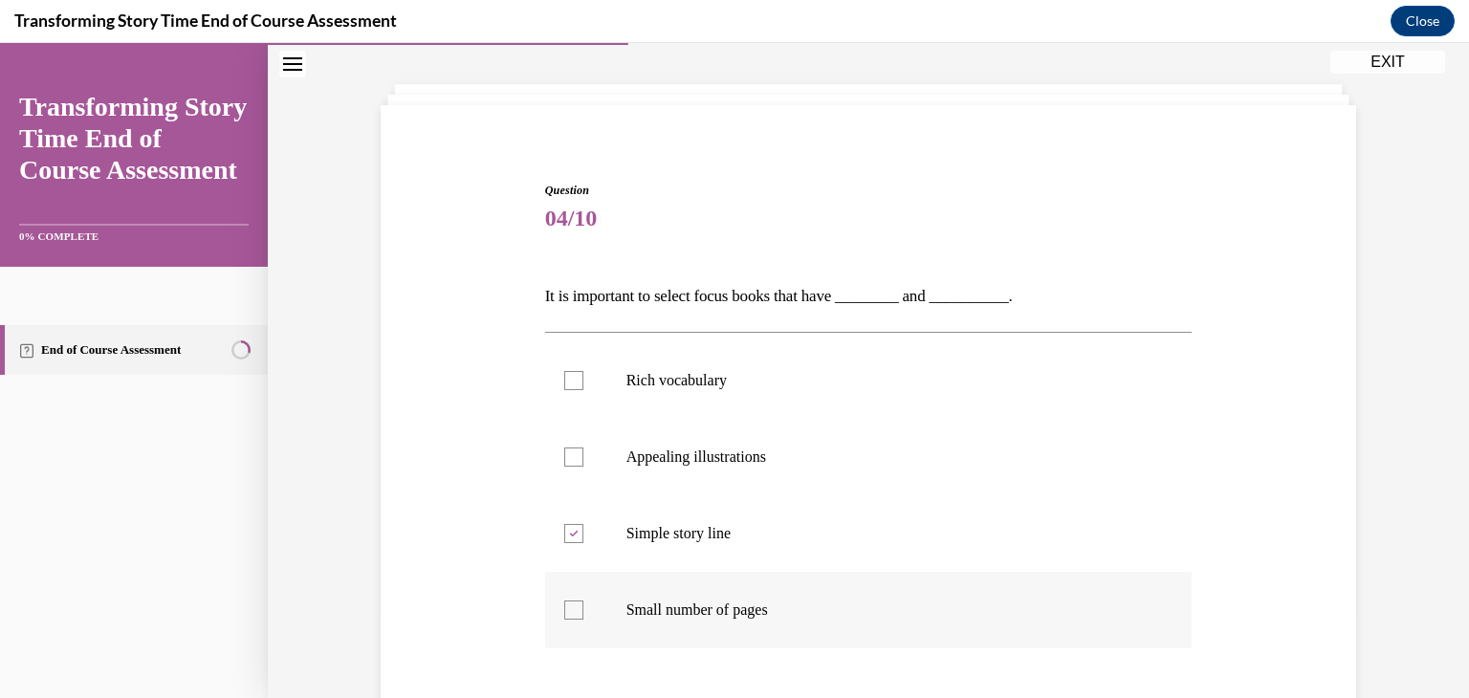
scroll to position [83, 0]
click at [833, 533] on p "Simple story line" at bounding box center [885, 534] width 518 height 19
click at [583, 533] on input "Simple story line" at bounding box center [573, 534] width 19 height 19
click at [773, 537] on p "Simple story line" at bounding box center [885, 534] width 518 height 19
click at [583, 537] on input "Simple story line" at bounding box center [573, 534] width 19 height 19
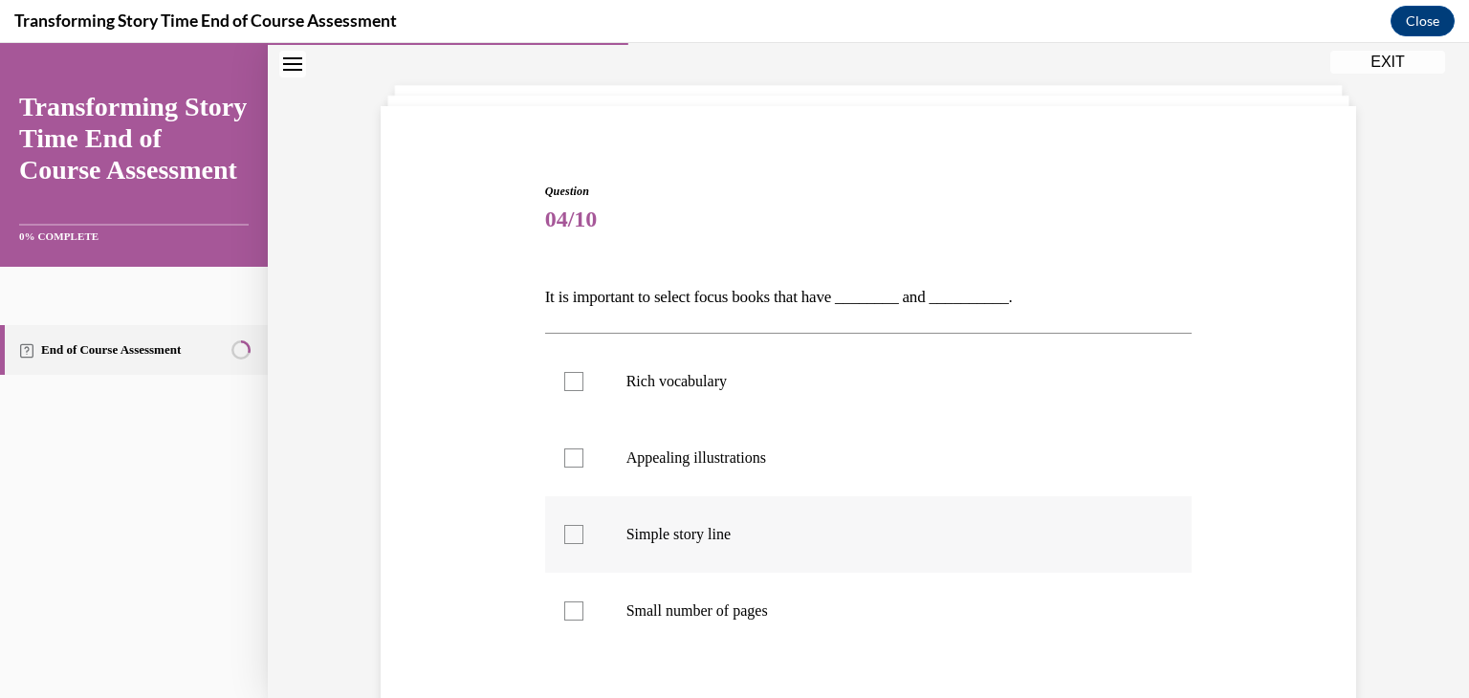
checkbox input "true"
click at [773, 620] on p "Small number of pages" at bounding box center [885, 611] width 518 height 19
click at [583, 620] on input "Small number of pages" at bounding box center [573, 611] width 19 height 19
click at [768, 616] on p "Small number of pages" at bounding box center [885, 611] width 518 height 19
click at [583, 616] on input "Small number of pages" at bounding box center [573, 611] width 19 height 19
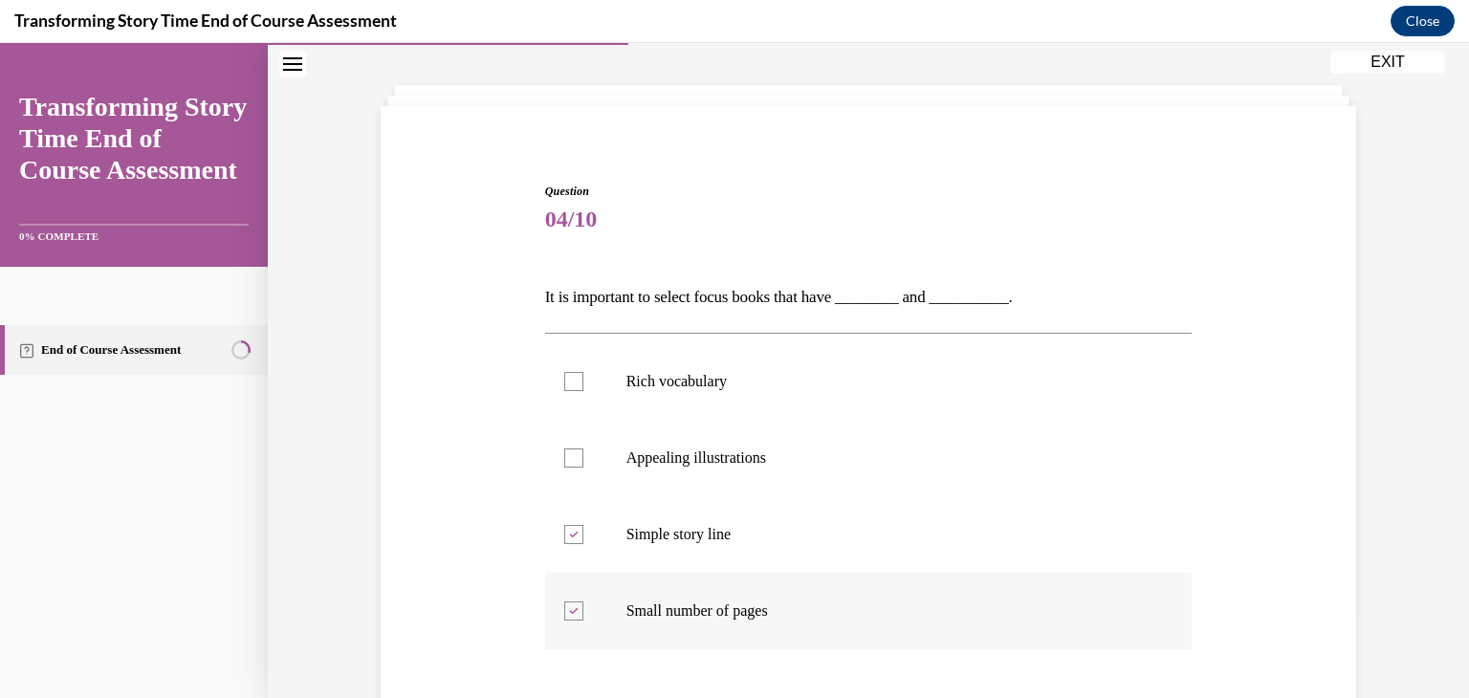
checkbox input "false"
click at [712, 457] on p "Appealing illustrations" at bounding box center [885, 458] width 518 height 19
click at [583, 457] on input "Appealing illustrations" at bounding box center [573, 458] width 19 height 19
checkbox input "true"
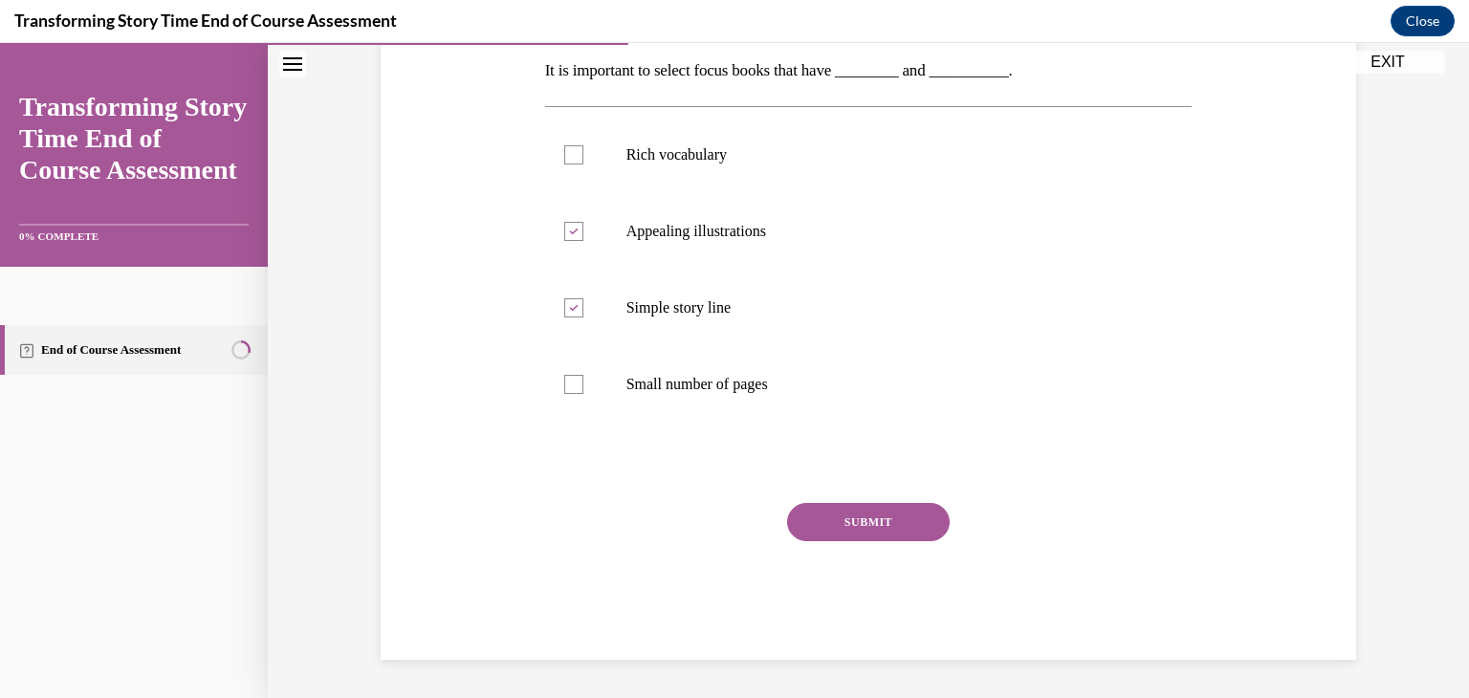
click at [838, 512] on button "SUBMIT" at bounding box center [868, 522] width 163 height 38
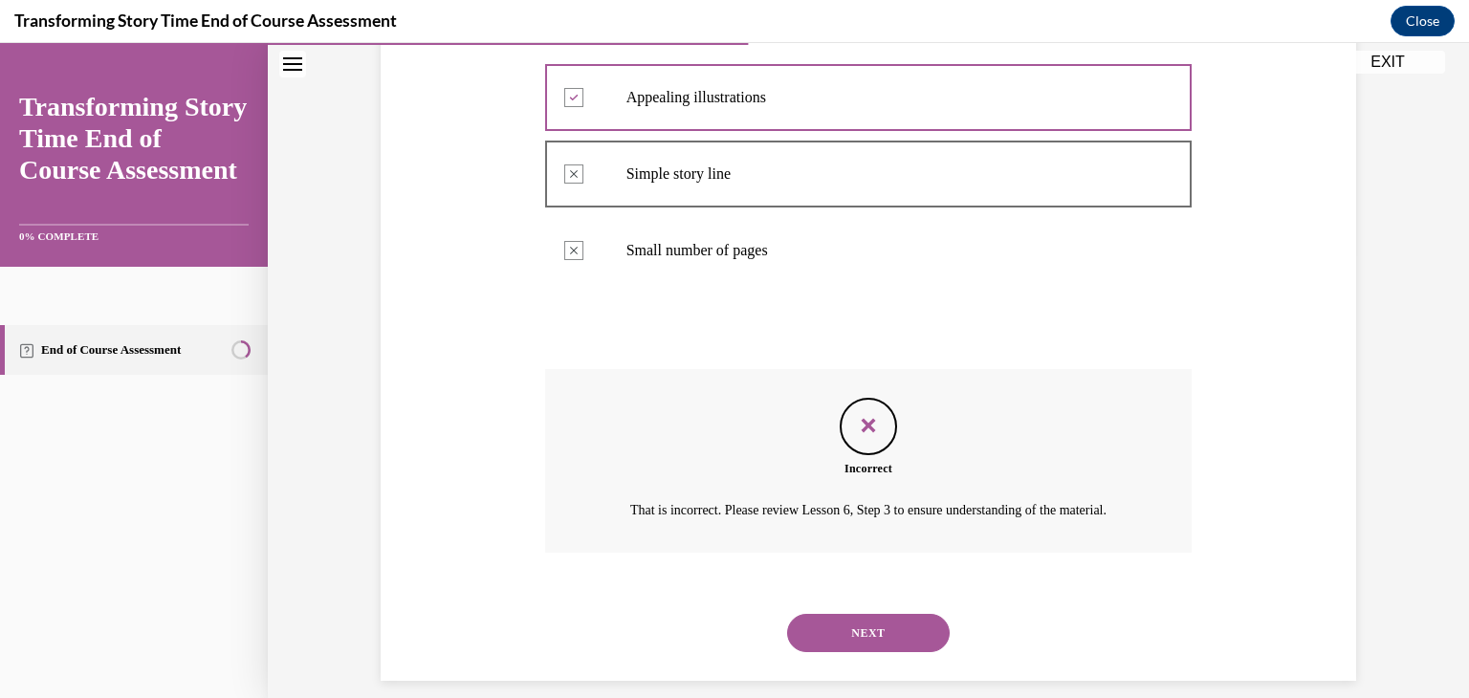
scroll to position [487, 0]
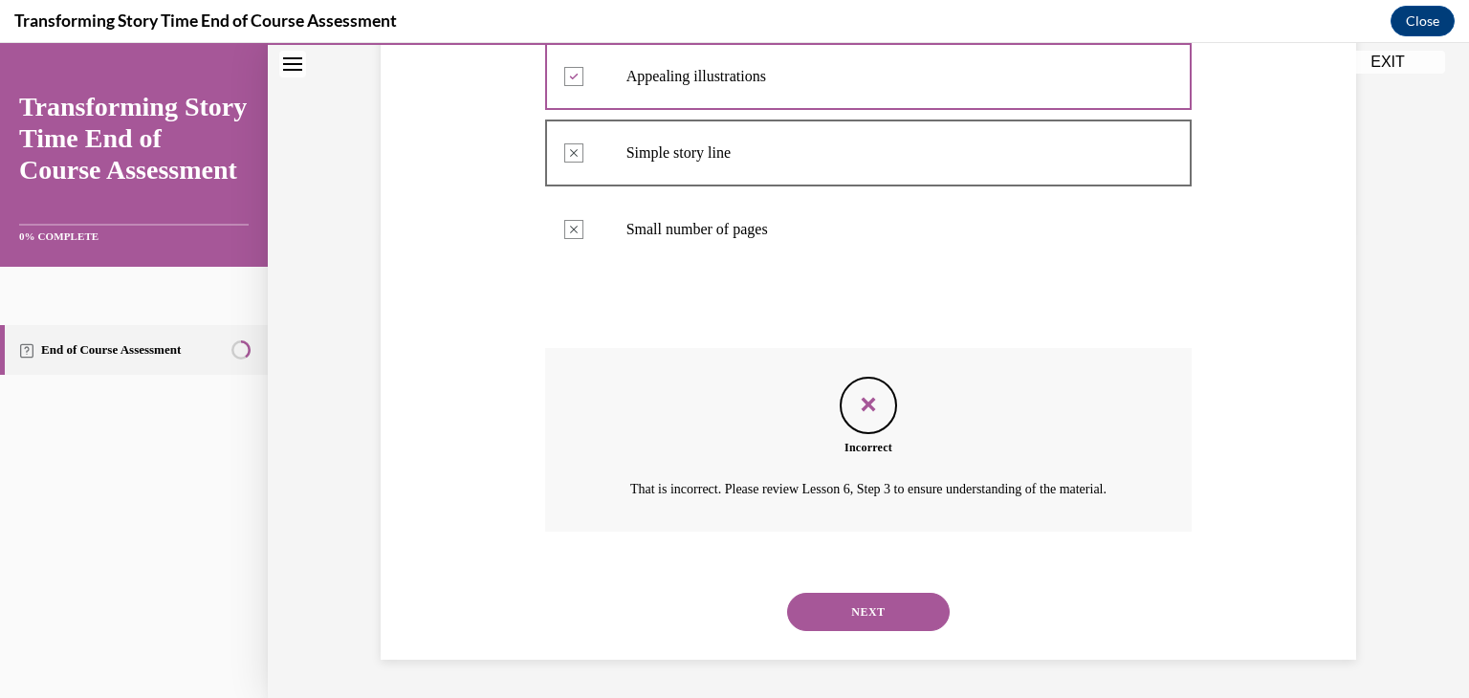
click at [866, 598] on button "NEXT" at bounding box center [868, 612] width 163 height 38
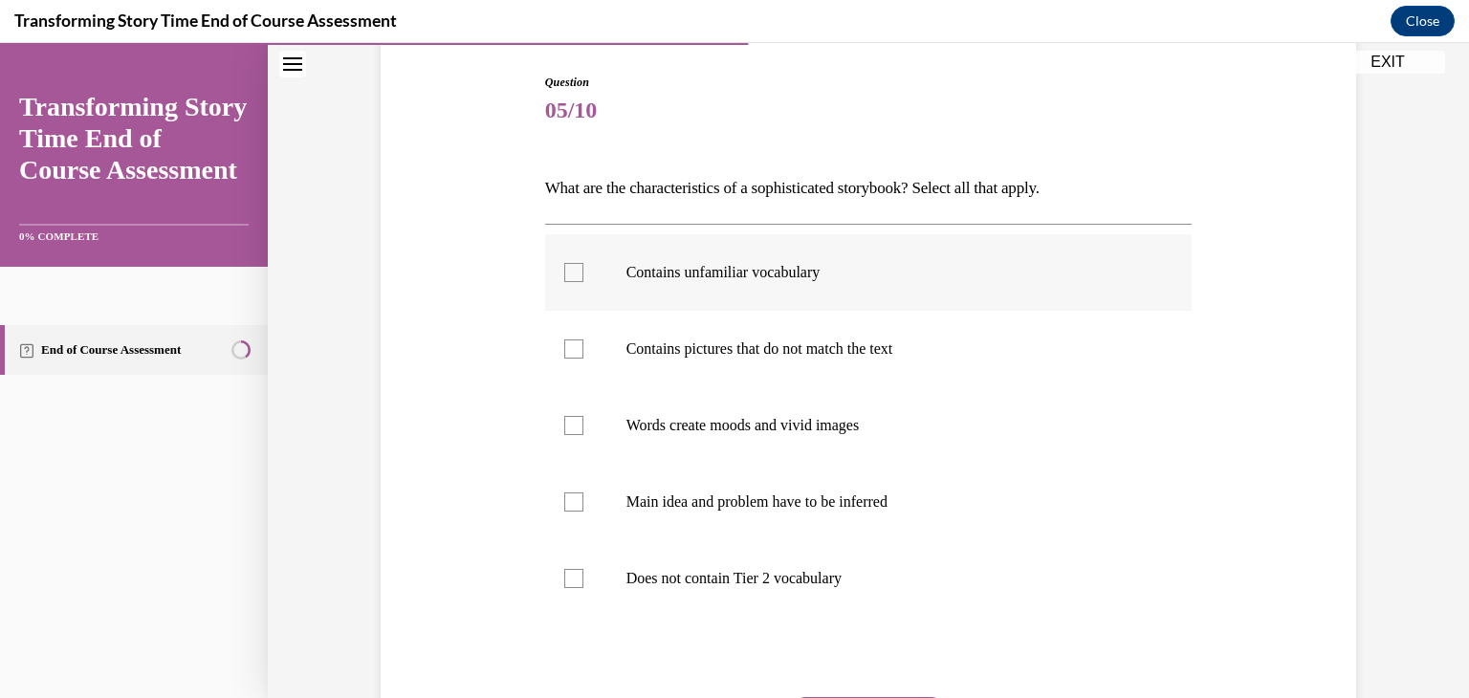
scroll to position [189, 0]
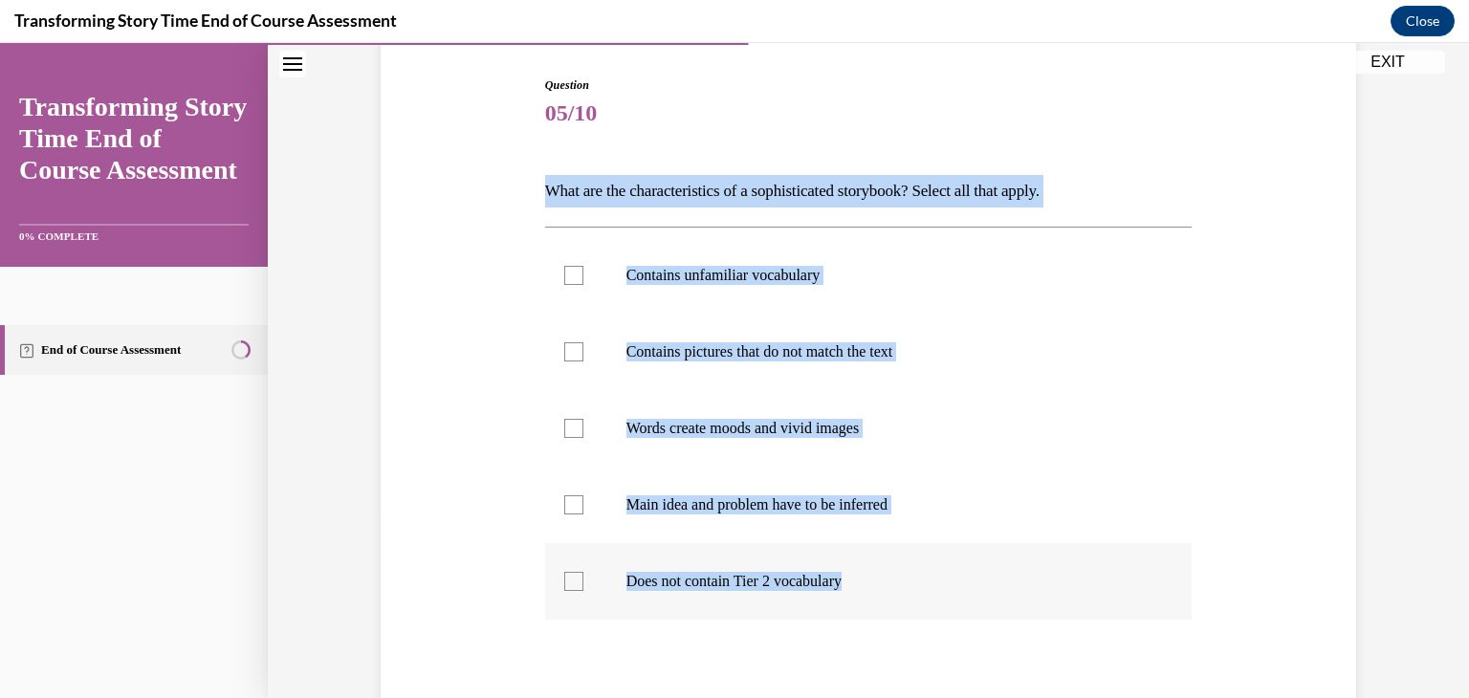
drag, startPoint x: 538, startPoint y: 192, endPoint x: 906, endPoint y: 585, distance: 537.9
click at [906, 585] on div "Question 05/10 What are the characteristics of a sophisticated storybook? Selec…" at bounding box center [868, 438] width 985 height 838
copy div "What are the characteristics of a sophisticated storybook? Select all that appl…"
click at [732, 251] on label "Contains unfamiliar vocabulary" at bounding box center [868, 275] width 647 height 77
click at [583, 266] on input "Contains unfamiliar vocabulary" at bounding box center [573, 275] width 19 height 19
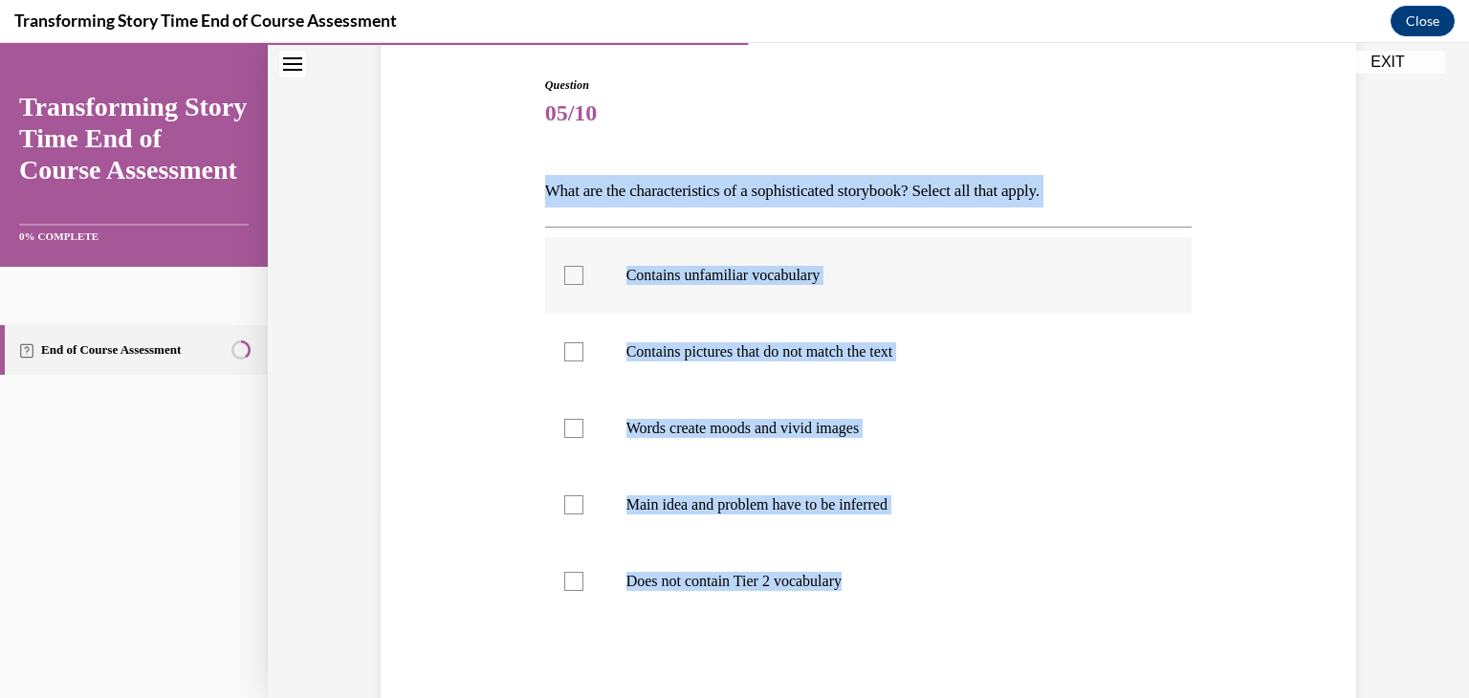
checkbox input "true"
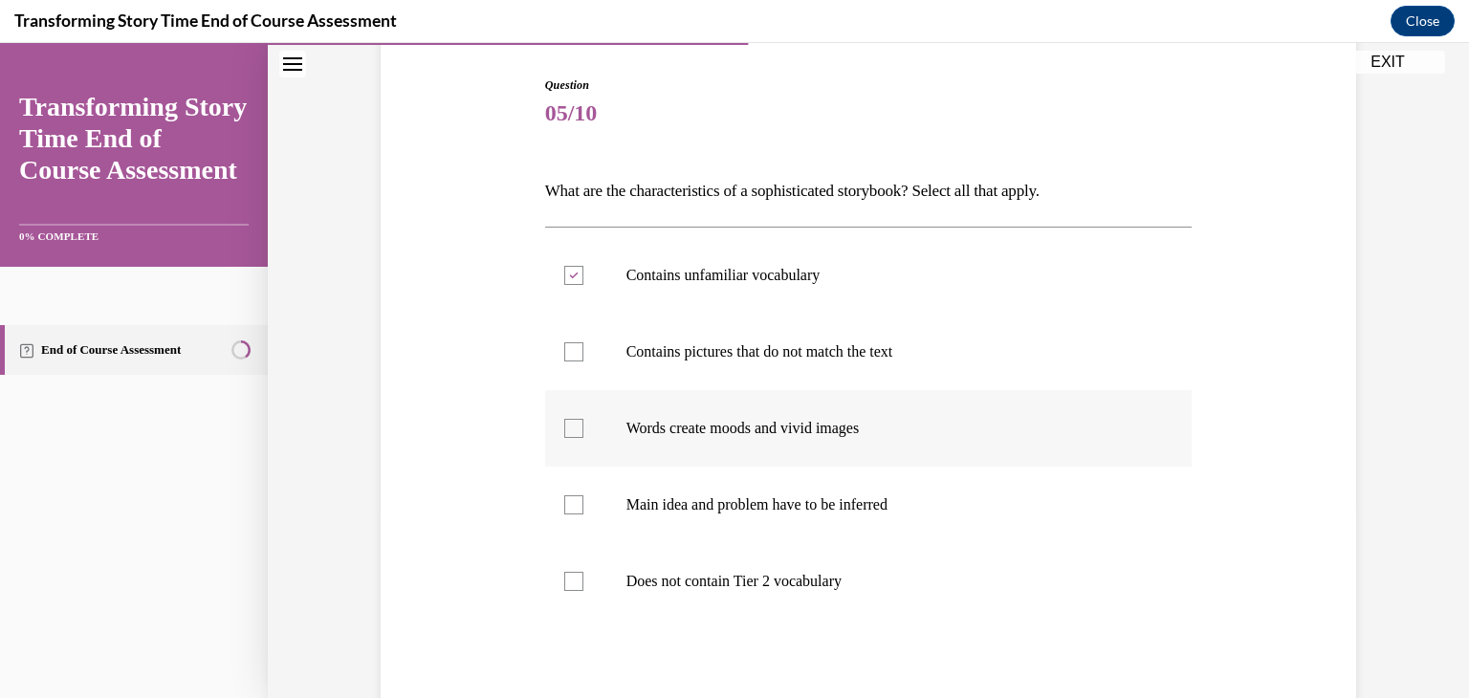
click at [775, 423] on p "Words create moods and vivid images" at bounding box center [885, 428] width 518 height 19
click at [583, 423] on input "Words create moods and vivid images" at bounding box center [573, 428] width 19 height 19
checkbox input "true"
click at [729, 503] on p "Main idea and problem have to be inferred" at bounding box center [885, 504] width 518 height 19
click at [583, 503] on input "Main idea and problem have to be inferred" at bounding box center [573, 504] width 19 height 19
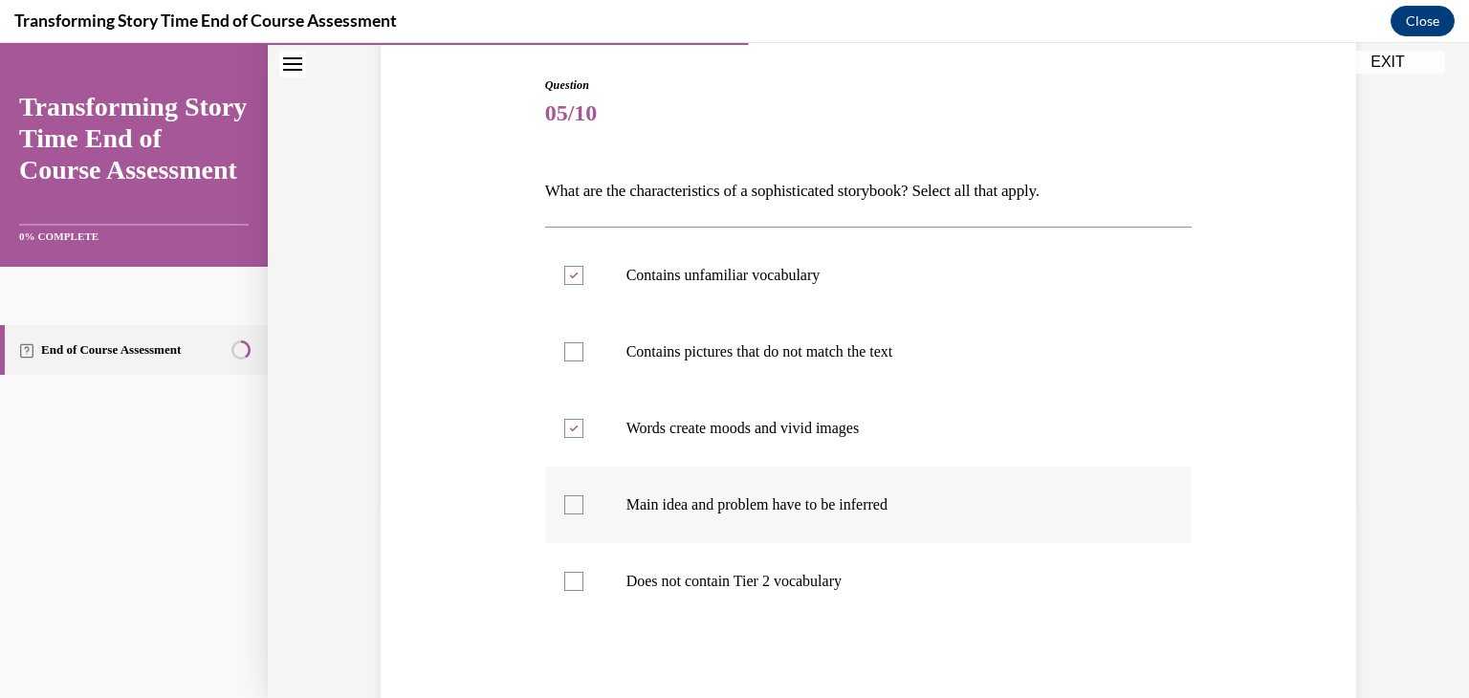
checkbox input "true"
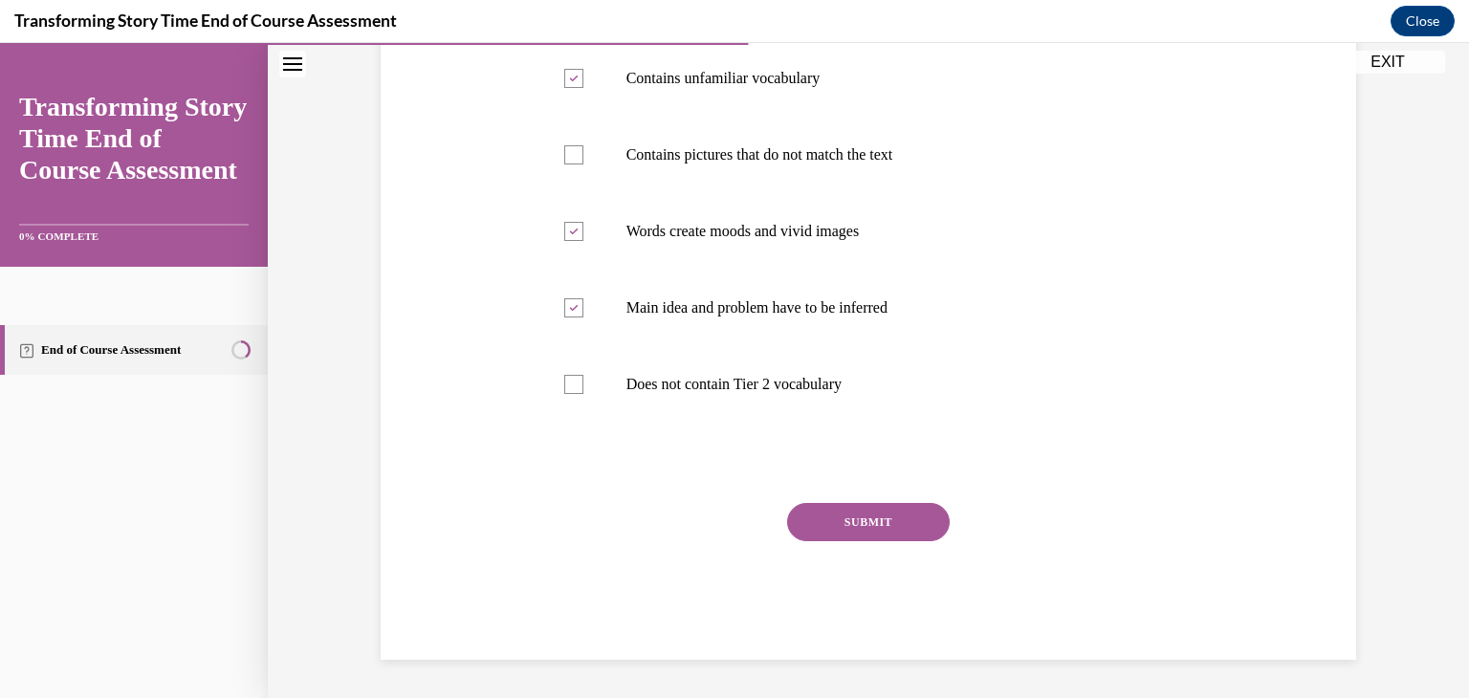
click at [855, 522] on button "SUBMIT" at bounding box center [868, 522] width 163 height 38
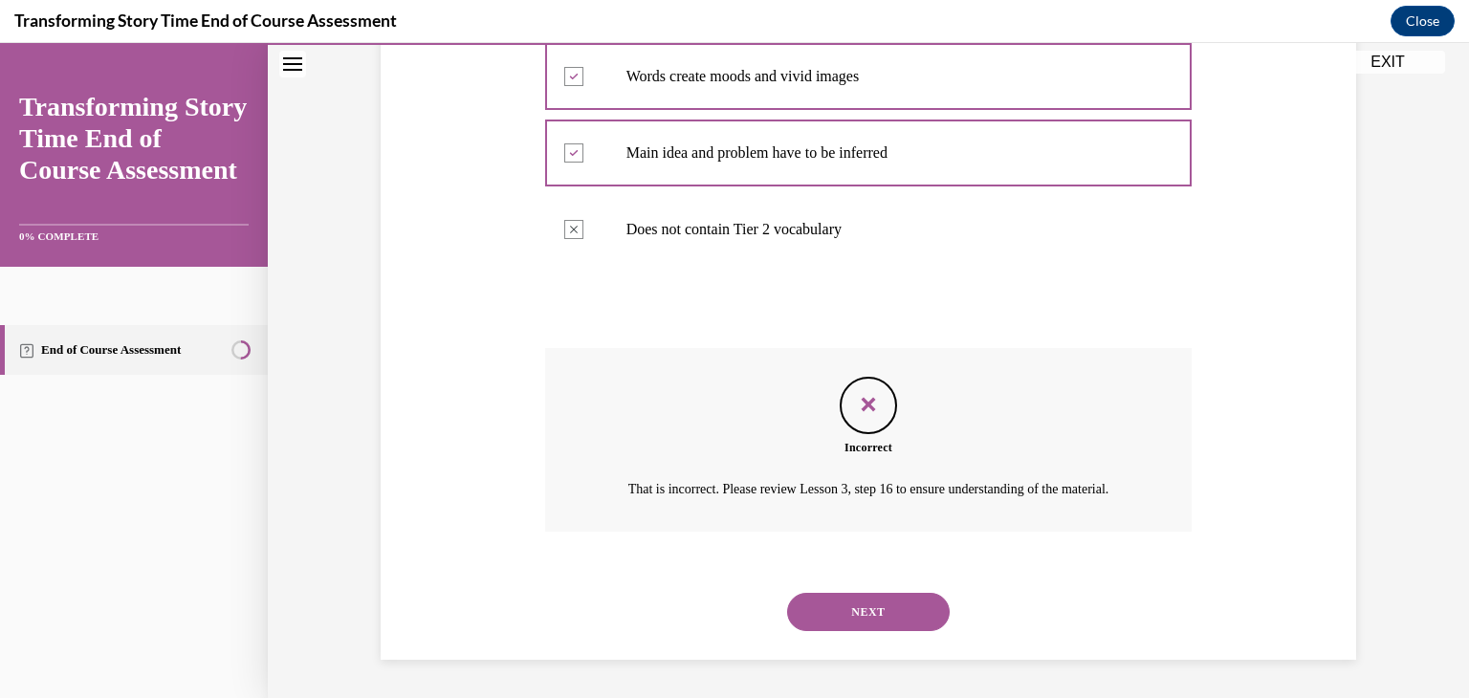
scroll to position [563, 0]
click at [867, 603] on button "NEXT" at bounding box center [868, 612] width 163 height 38
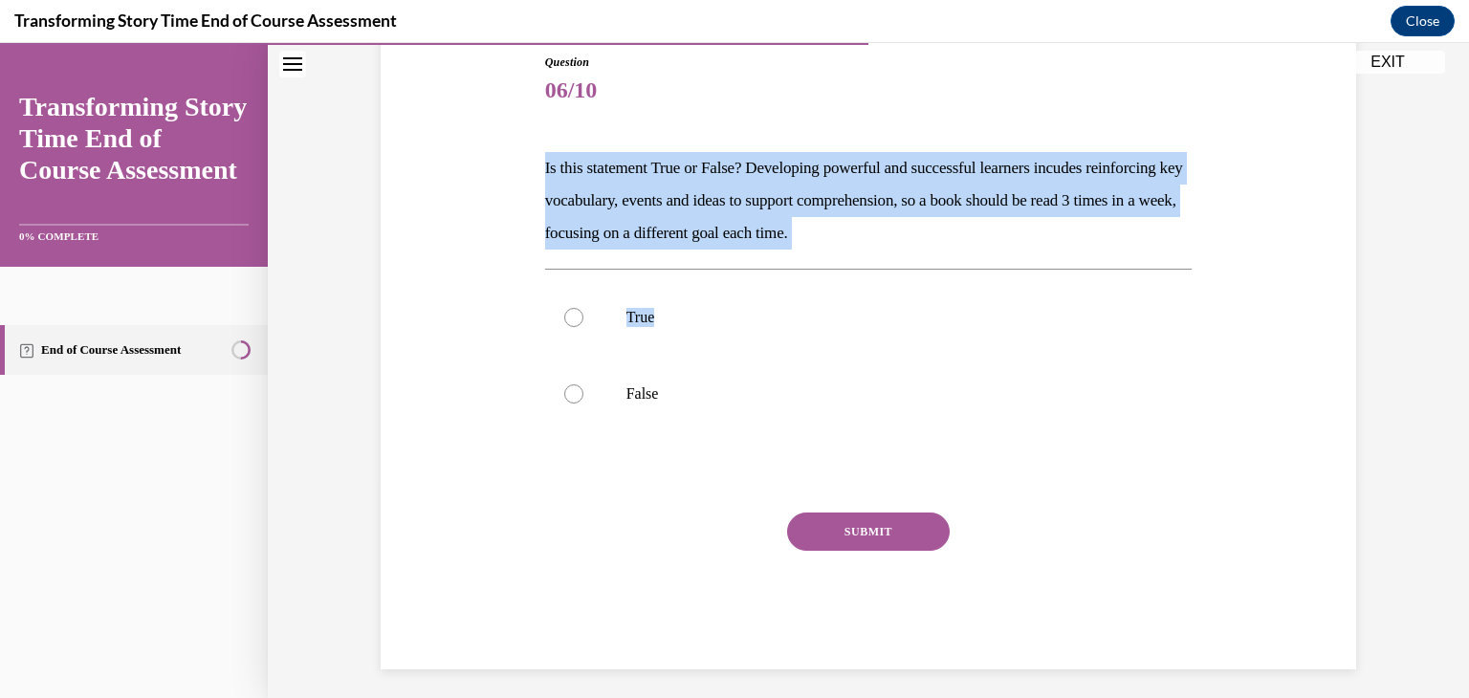
drag, startPoint x: 532, startPoint y: 156, endPoint x: 990, endPoint y: 261, distance: 470.0
click at [990, 261] on div "Question 06/10 Is this statement True or False? Developing powerful and success…" at bounding box center [868, 332] width 985 height 673
click at [990, 261] on div "Question 06/10 Is this statement True or False? Developing powerful and success…" at bounding box center [868, 362] width 647 height 616
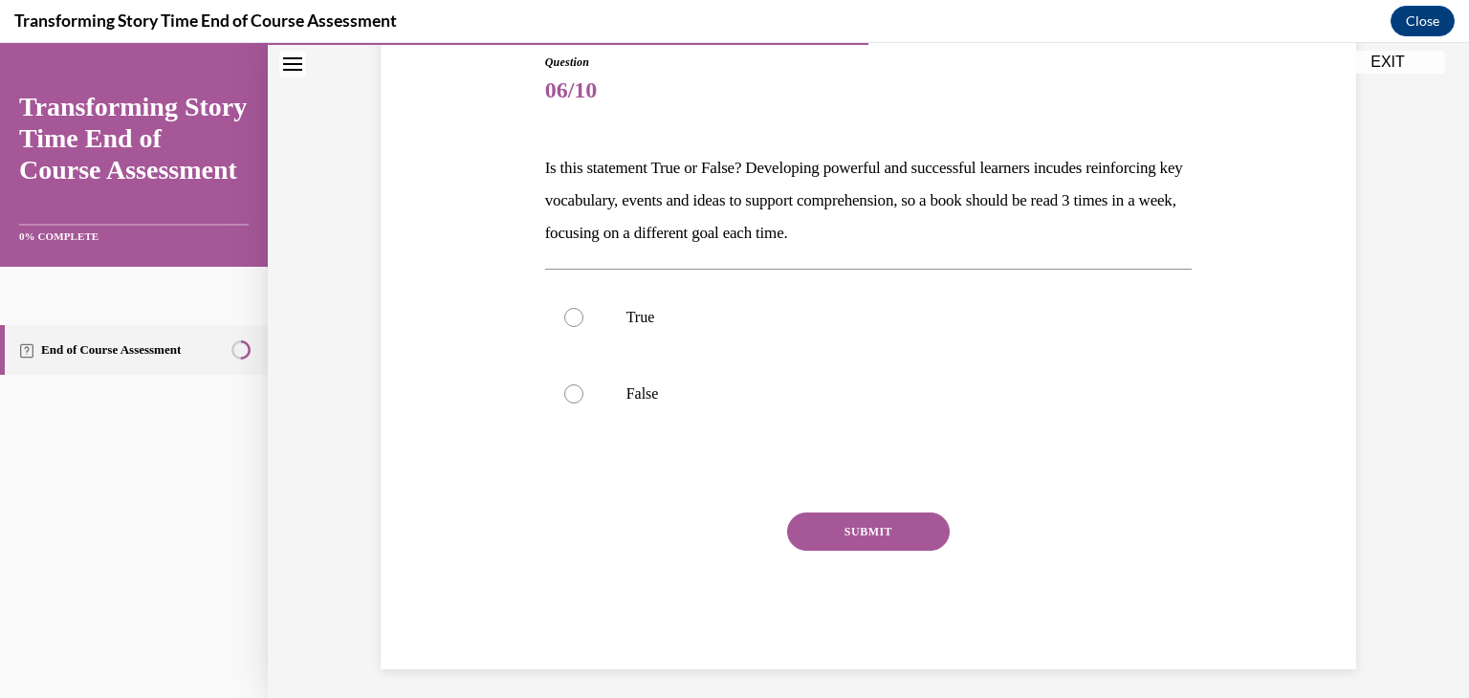
drag, startPoint x: 546, startPoint y: 164, endPoint x: 1030, endPoint y: 270, distance: 495.2
click at [1030, 270] on div "Question 06/10 Is this statement True or False? Developing powerful and success…" at bounding box center [868, 362] width 647 height 616
drag, startPoint x: 995, startPoint y: 238, endPoint x: 539, endPoint y: 173, distance: 459.8
click at [540, 173] on div "Question 06/10 Is this statement True or False? Developing powerful and success…" at bounding box center [868, 347] width 657 height 645
copy p "Is this statement True or False? Developing powerful and successful learners in…"
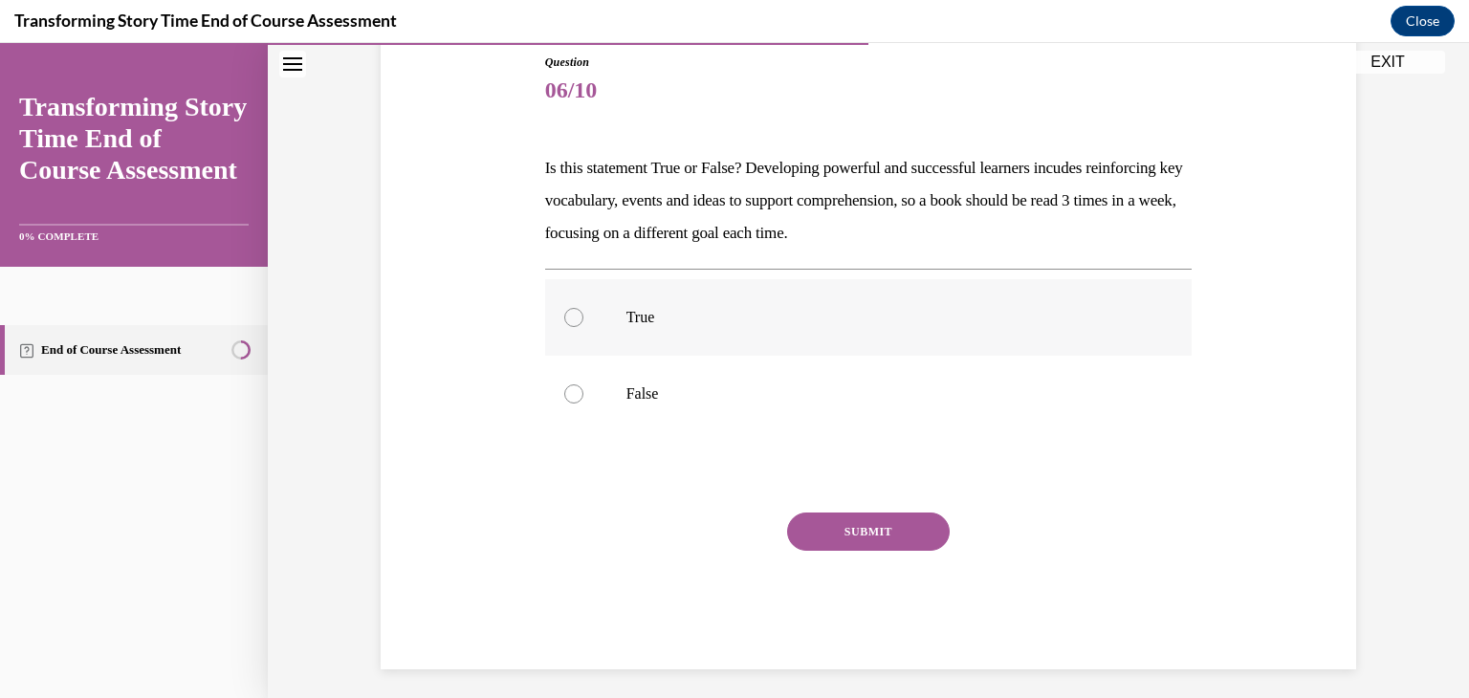
click at [750, 281] on label "True" at bounding box center [868, 317] width 647 height 77
click at [583, 308] on input "True" at bounding box center [573, 317] width 19 height 19
radio input "true"
click at [850, 541] on button "SUBMIT" at bounding box center [868, 532] width 163 height 38
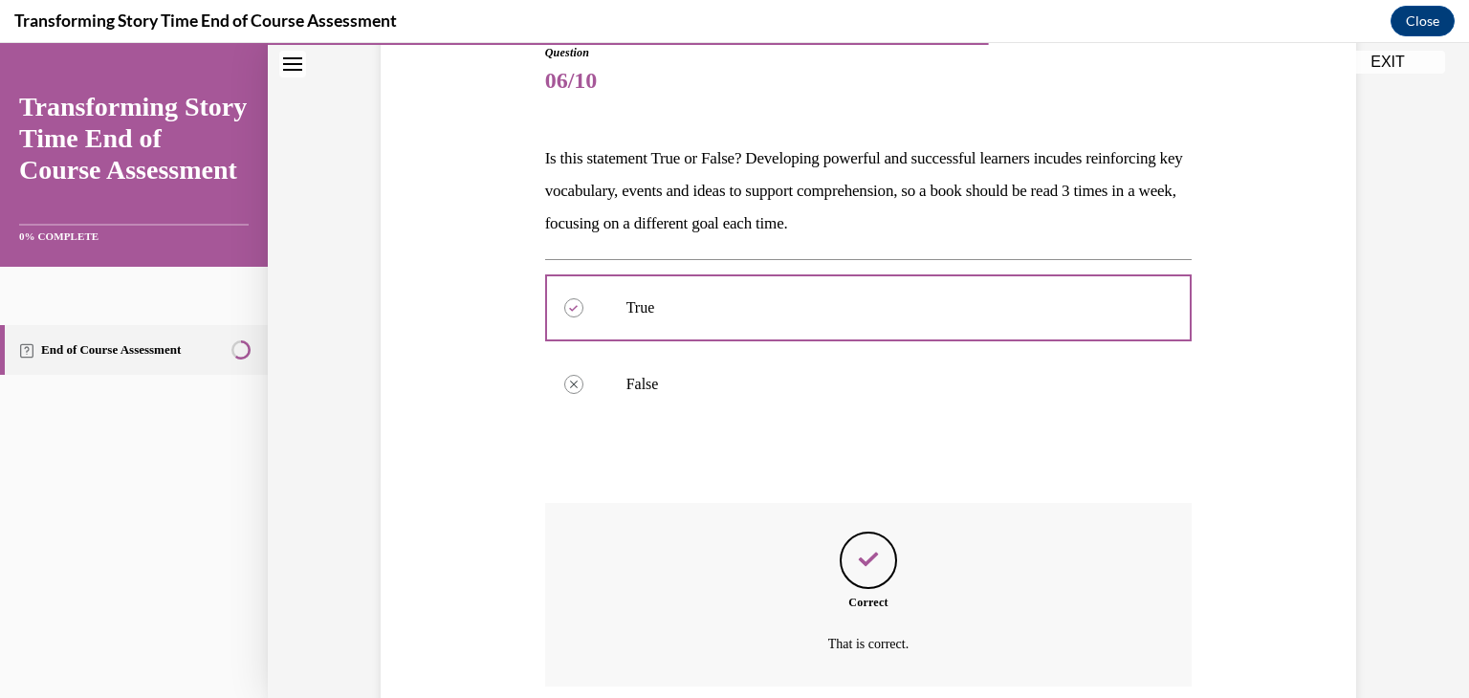
scroll to position [376, 0]
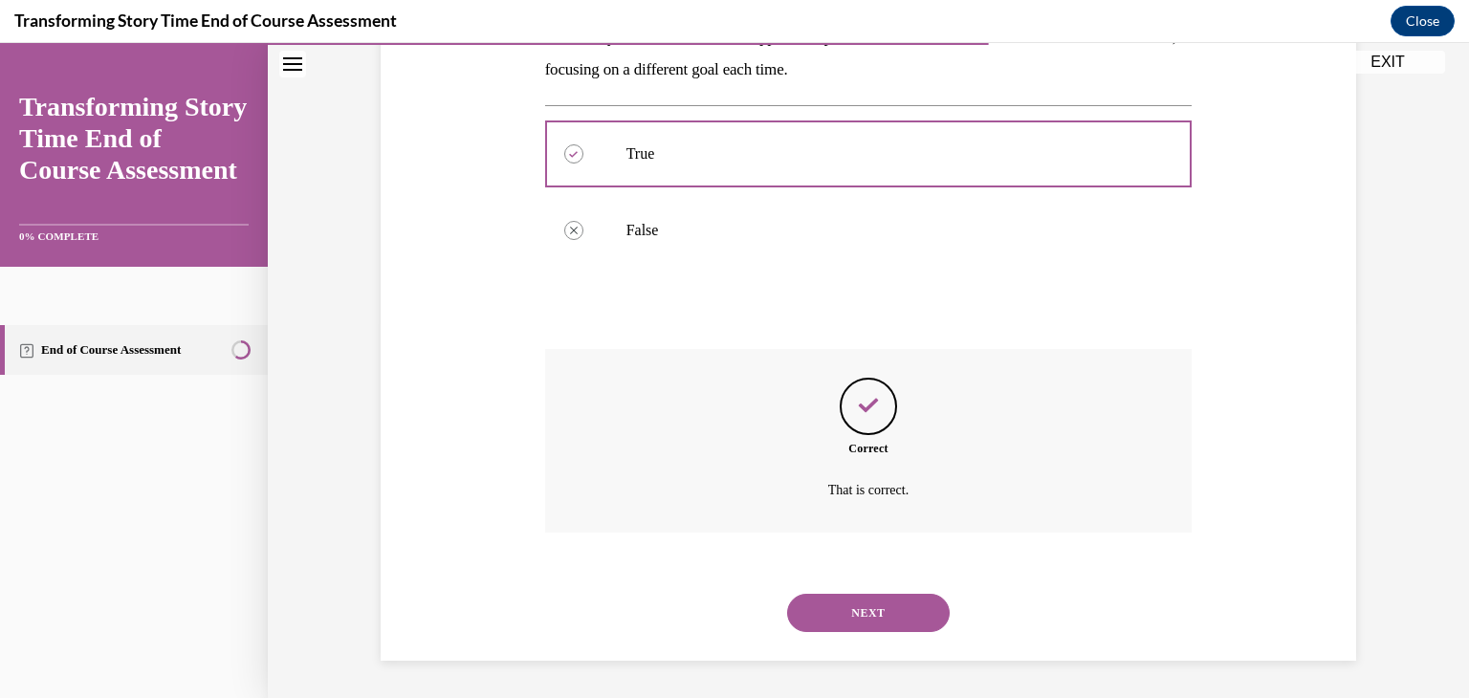
click at [882, 594] on button "NEXT" at bounding box center [868, 613] width 163 height 38
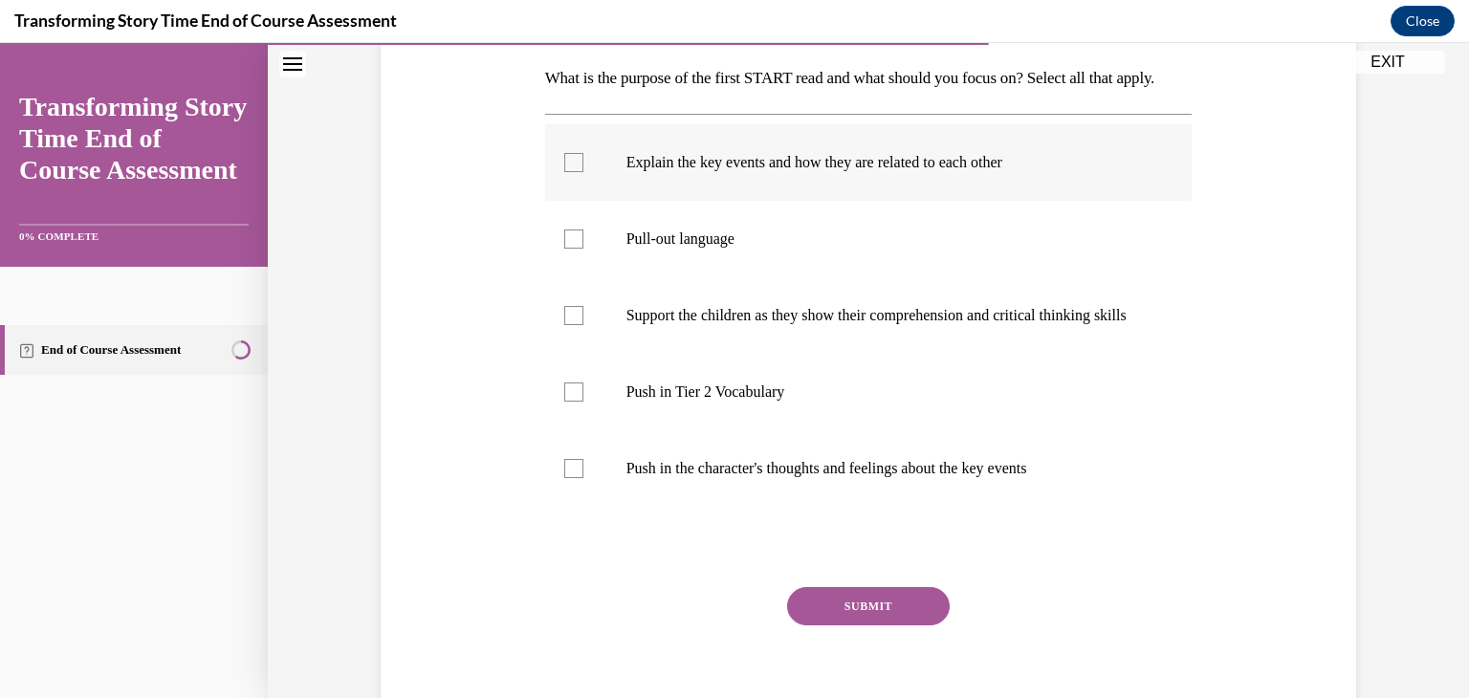
scroll to position [300, 0]
click at [581, 174] on div at bounding box center [573, 164] width 19 height 19
click at [581, 174] on input "Explain the key events and how they are related to each other" at bounding box center [573, 164] width 19 height 19
checkbox input "true"
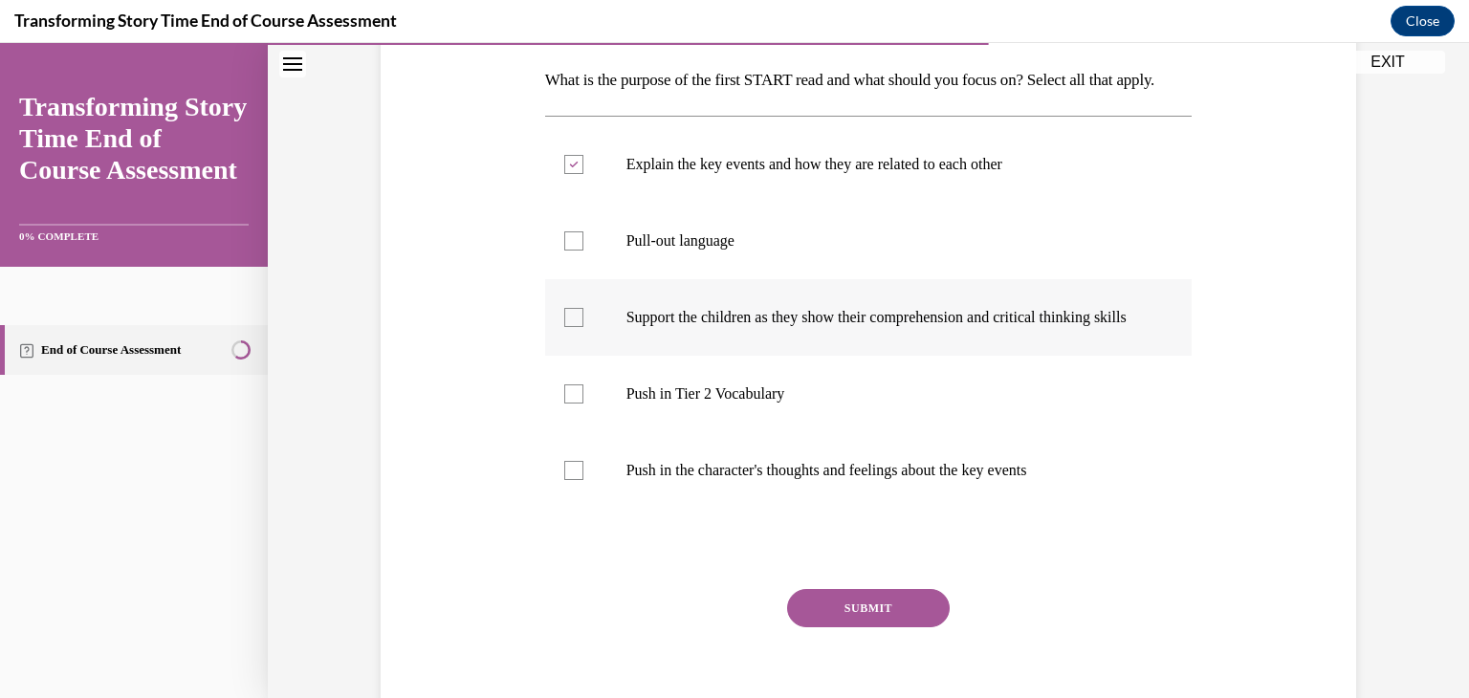
click at [580, 327] on div at bounding box center [573, 317] width 19 height 19
click at [580, 327] on input "Support the children as they show their comprehension and critical thinking ski…" at bounding box center [573, 317] width 19 height 19
checkbox input "true"
click at [572, 518] on div "Explain the key events and how they are related to each other Pull-out language…" at bounding box center [868, 317] width 647 height 403
click at [573, 509] on label "Push in the character's thoughts and feelings about the key events" at bounding box center [868, 470] width 647 height 77
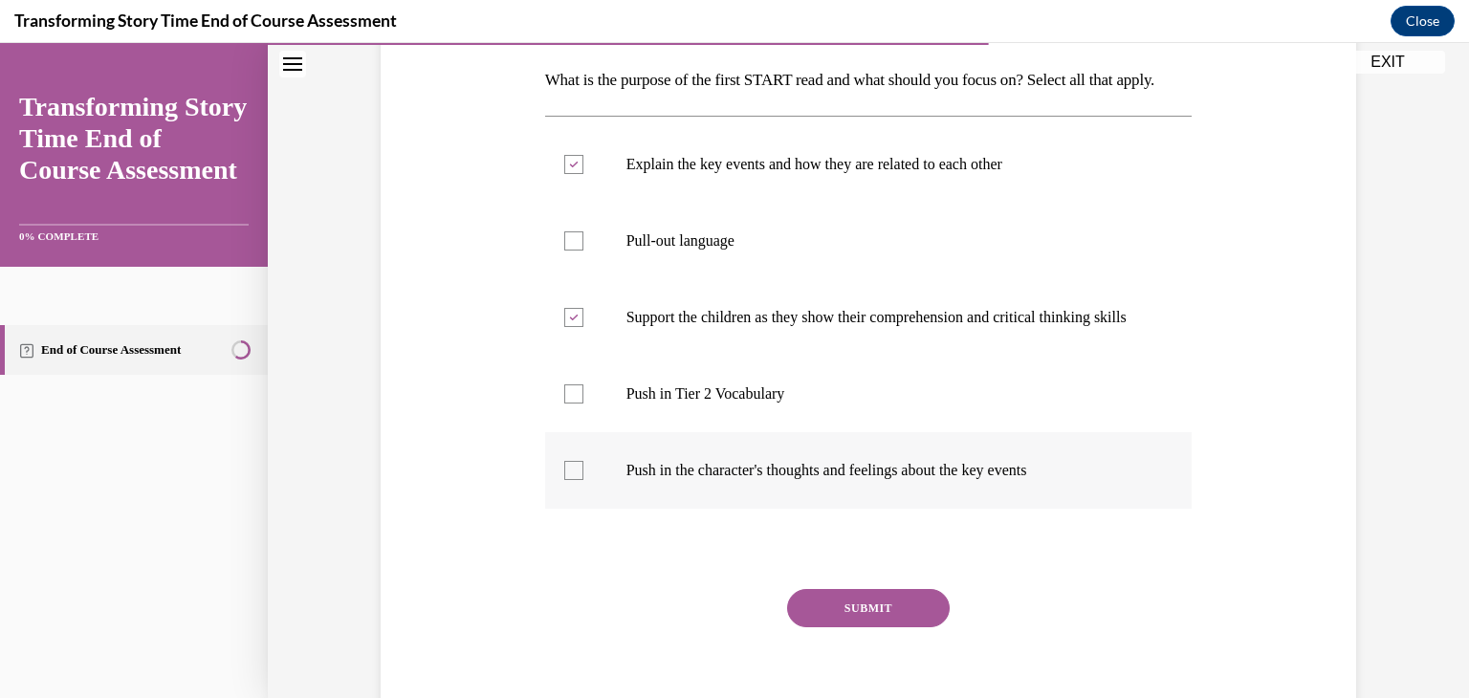
click at [573, 480] on input "Push in the character's thoughts and feelings about the key events" at bounding box center [573, 470] width 19 height 19
checkbox input "true"
click at [828, 627] on button "SUBMIT" at bounding box center [868, 608] width 163 height 38
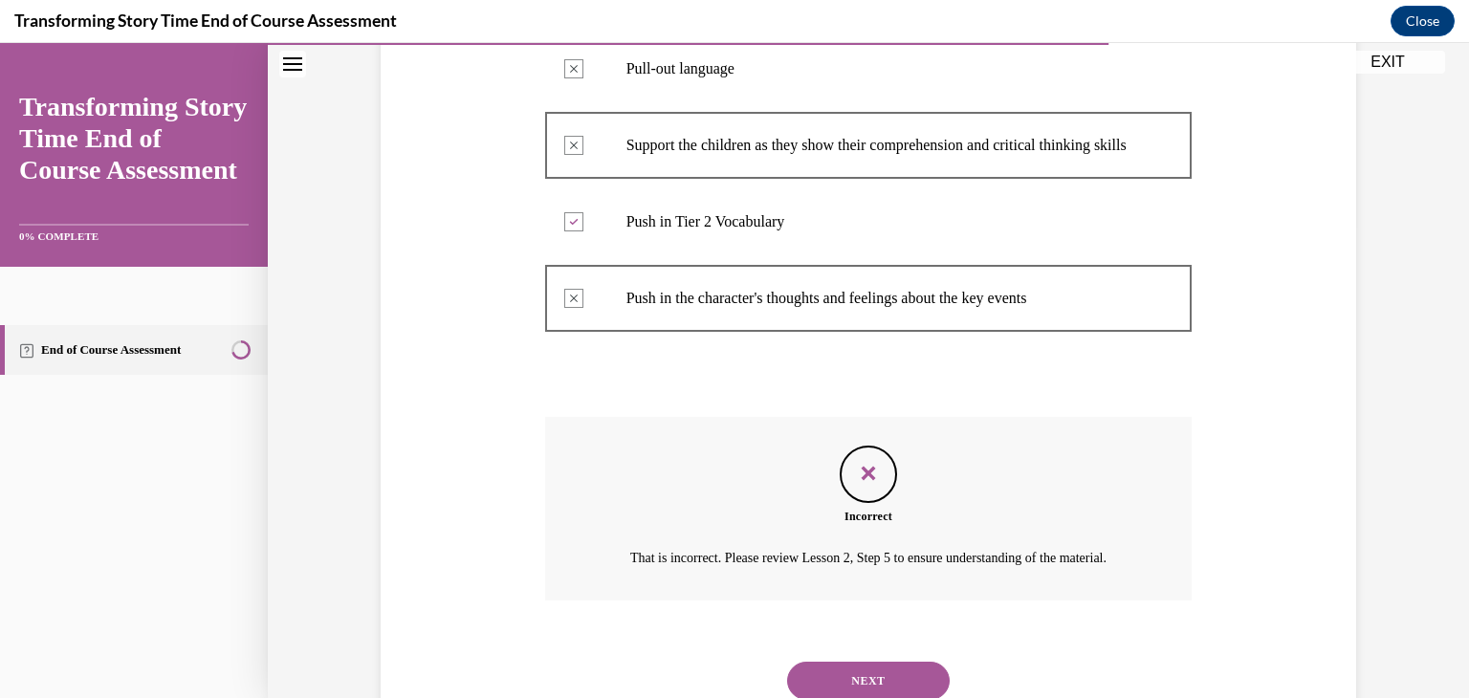
scroll to position [616, 0]
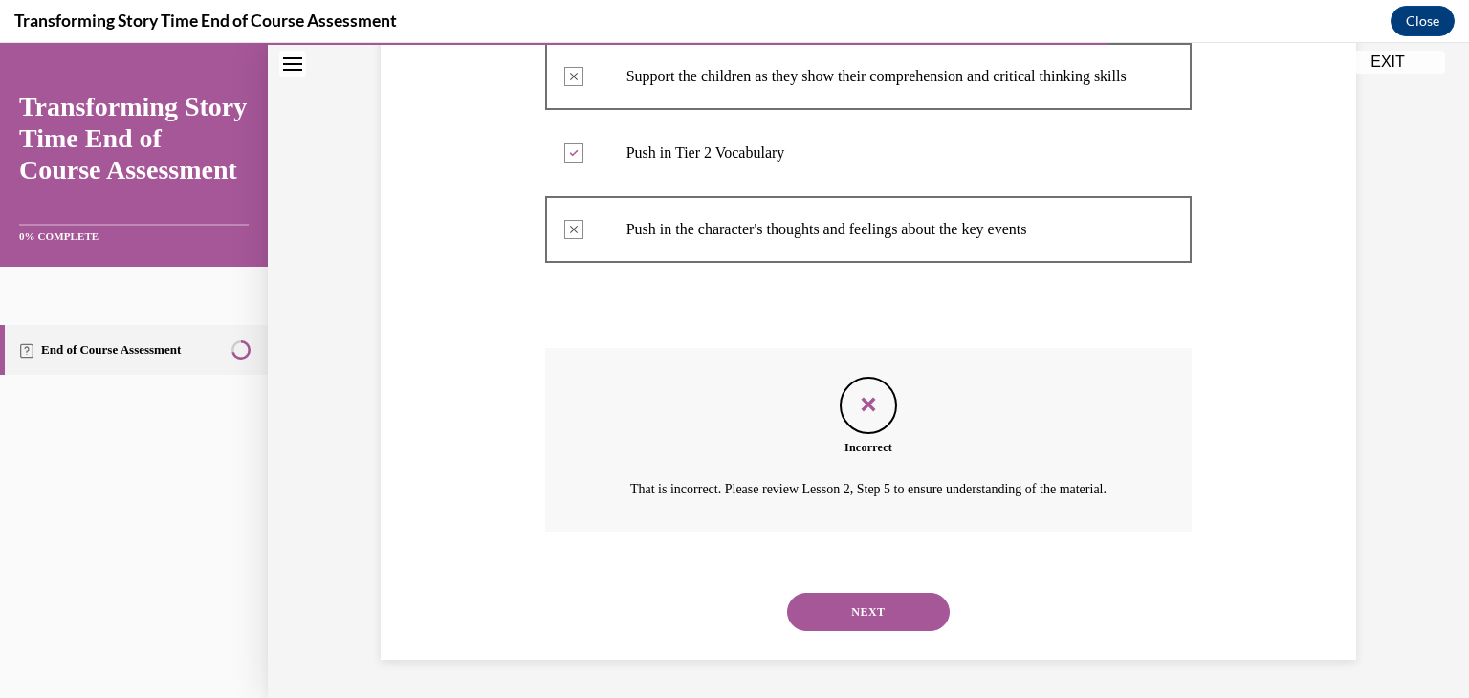
click at [871, 610] on button "NEXT" at bounding box center [868, 612] width 163 height 38
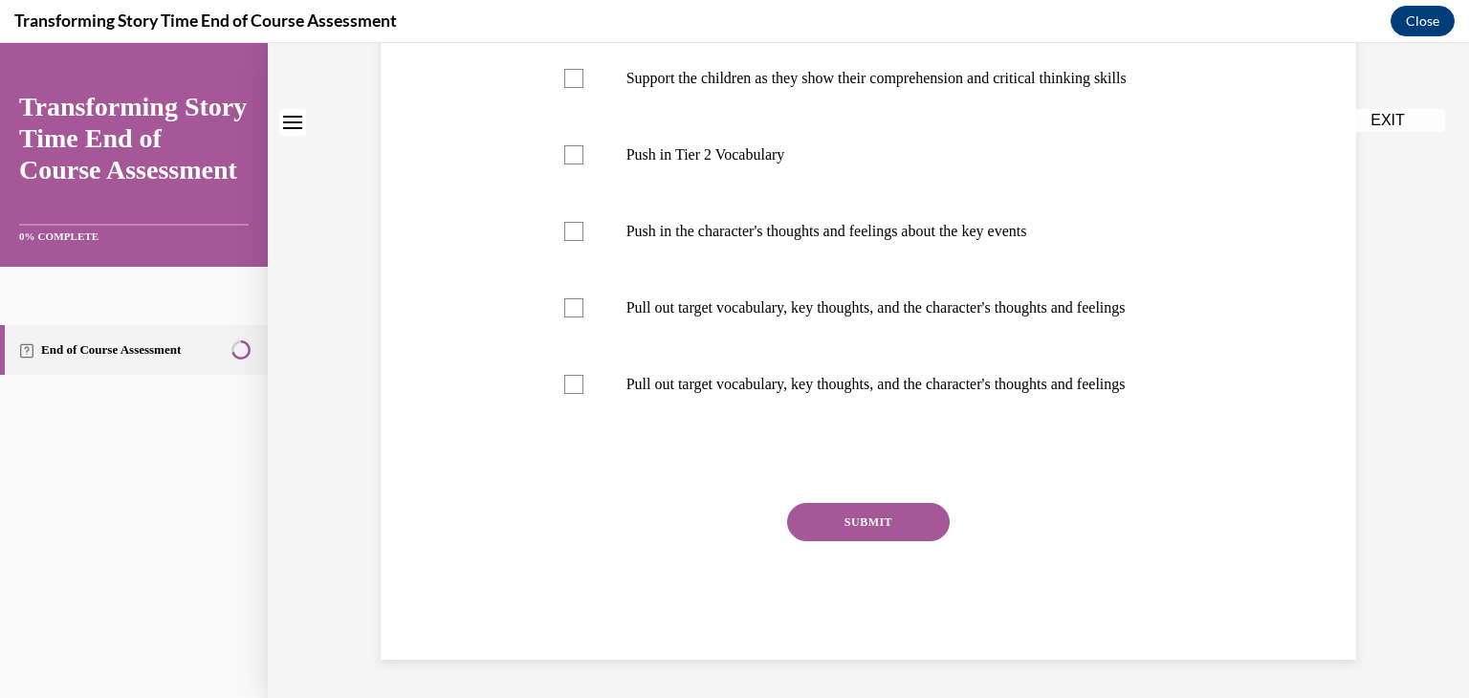
scroll to position [0, 0]
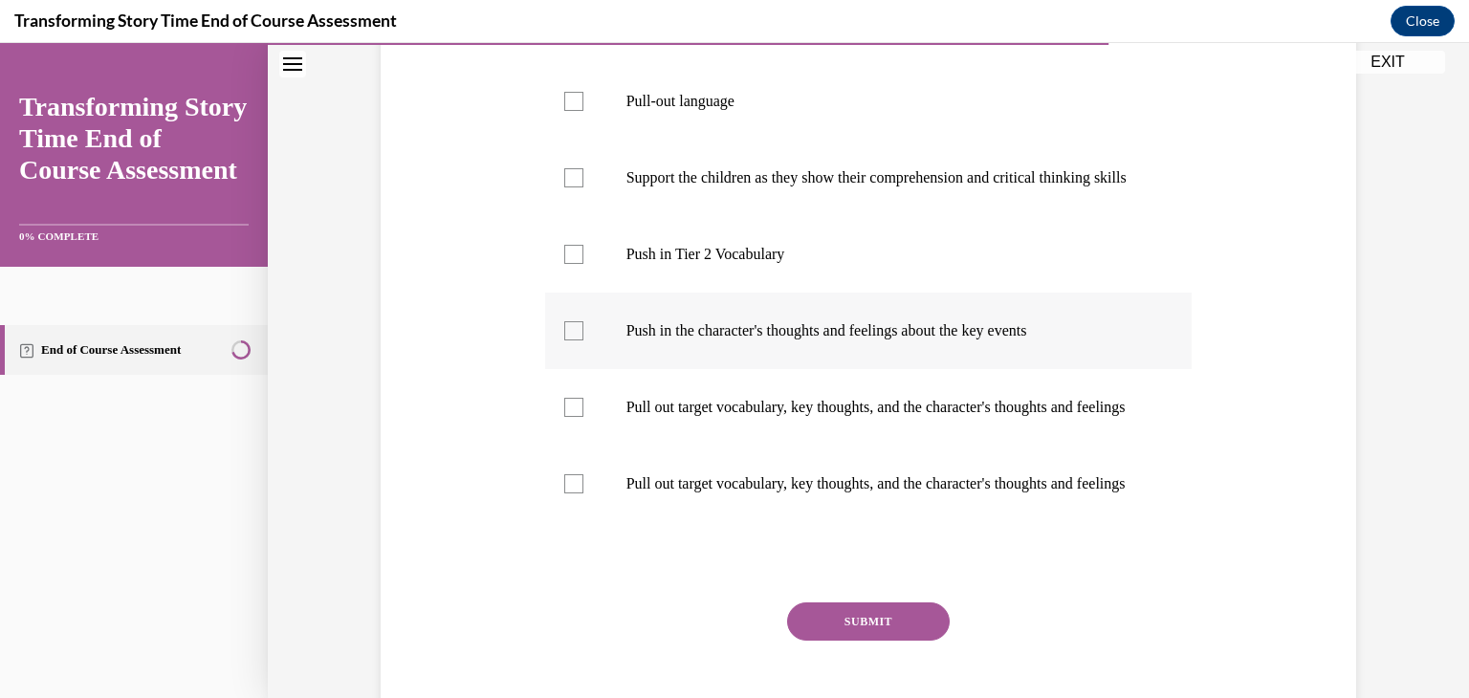
click at [722, 369] on label "Push in the character's thoughts and feelings about the key events" at bounding box center [868, 331] width 647 height 77
click at [583, 340] on input "Push in the character's thoughts and feelings about the key events" at bounding box center [573, 330] width 19 height 19
checkbox input "true"
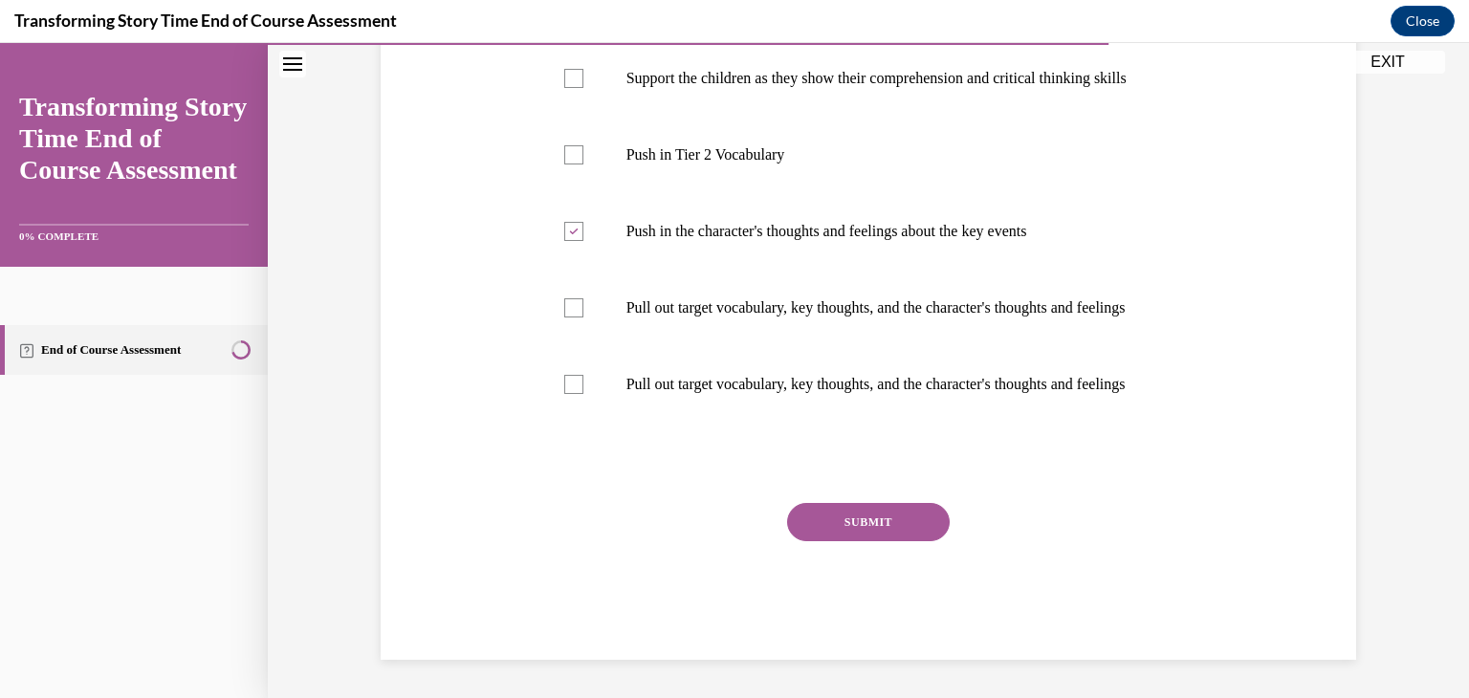
click at [844, 520] on button "SUBMIT" at bounding box center [868, 522] width 163 height 38
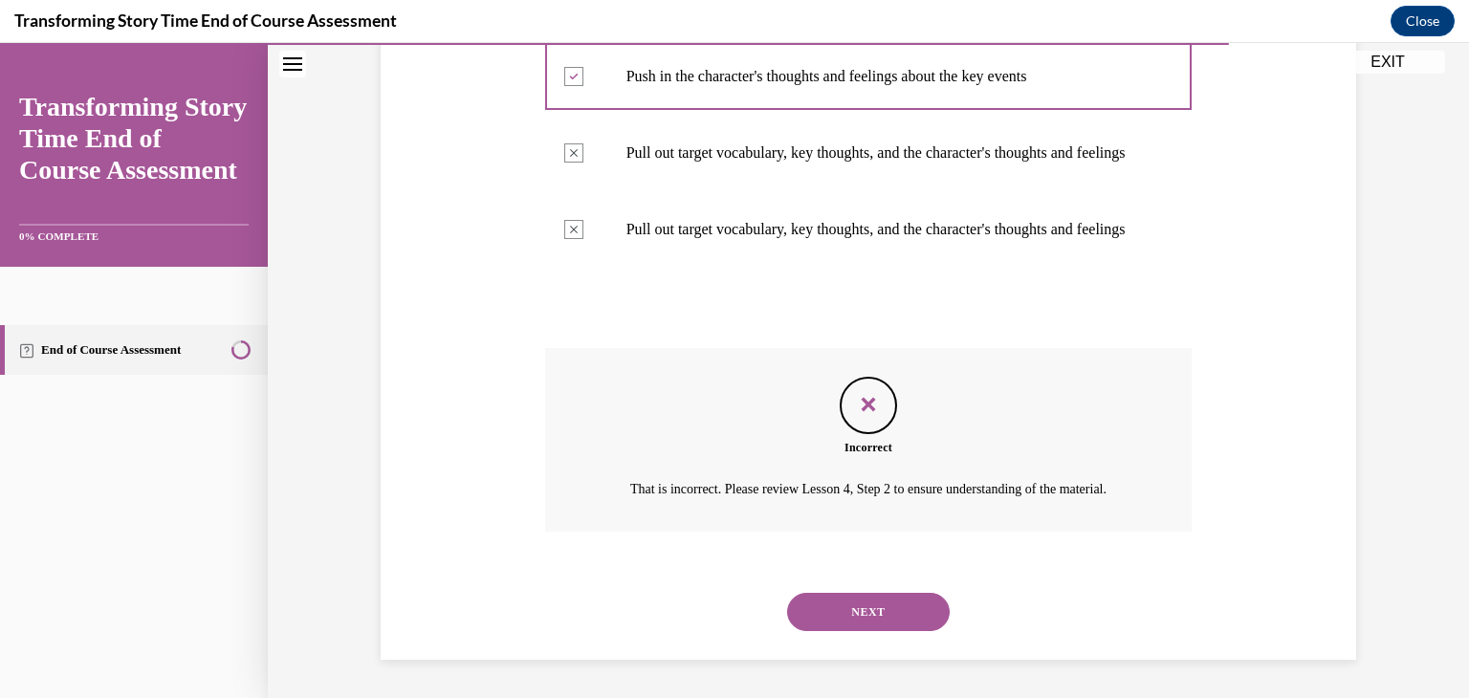
scroll to position [807, 0]
click at [889, 602] on button "NEXT" at bounding box center [868, 612] width 163 height 38
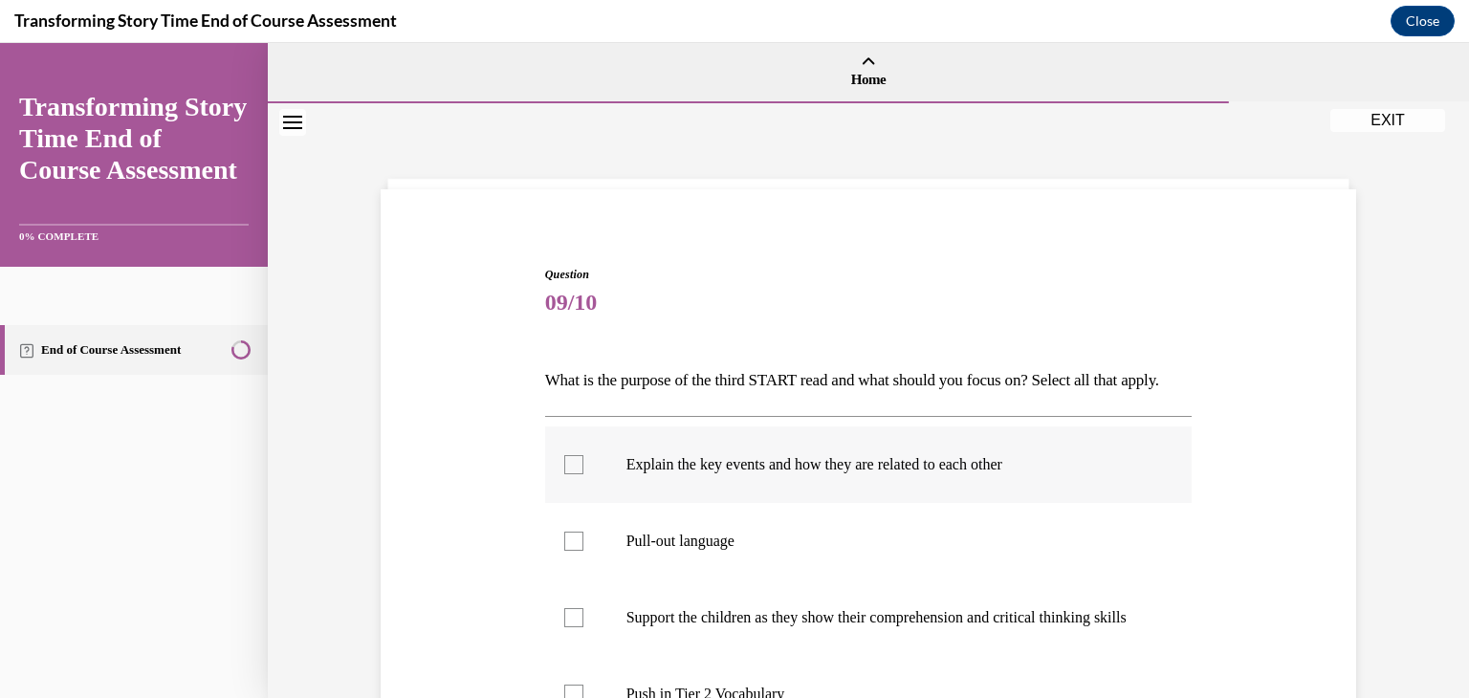
click at [716, 474] on p "Explain the key events and how they are related to each other" at bounding box center [885, 464] width 518 height 19
click at [583, 474] on input "Explain the key events and how they are related to each other" at bounding box center [573, 464] width 19 height 19
checkbox input "true"
click at [723, 559] on label "Pull-out language" at bounding box center [868, 541] width 647 height 77
click at [583, 551] on input "Pull-out language" at bounding box center [573, 541] width 19 height 19
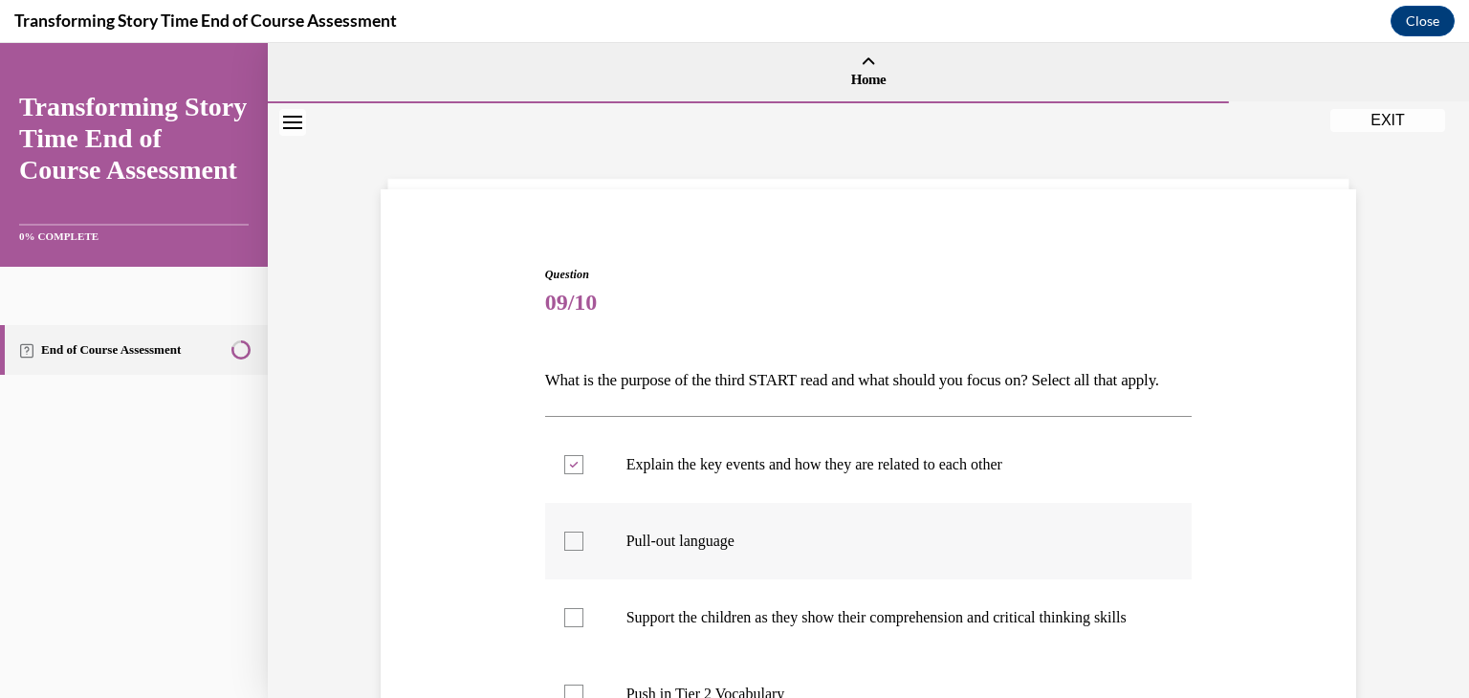
checkbox input "true"
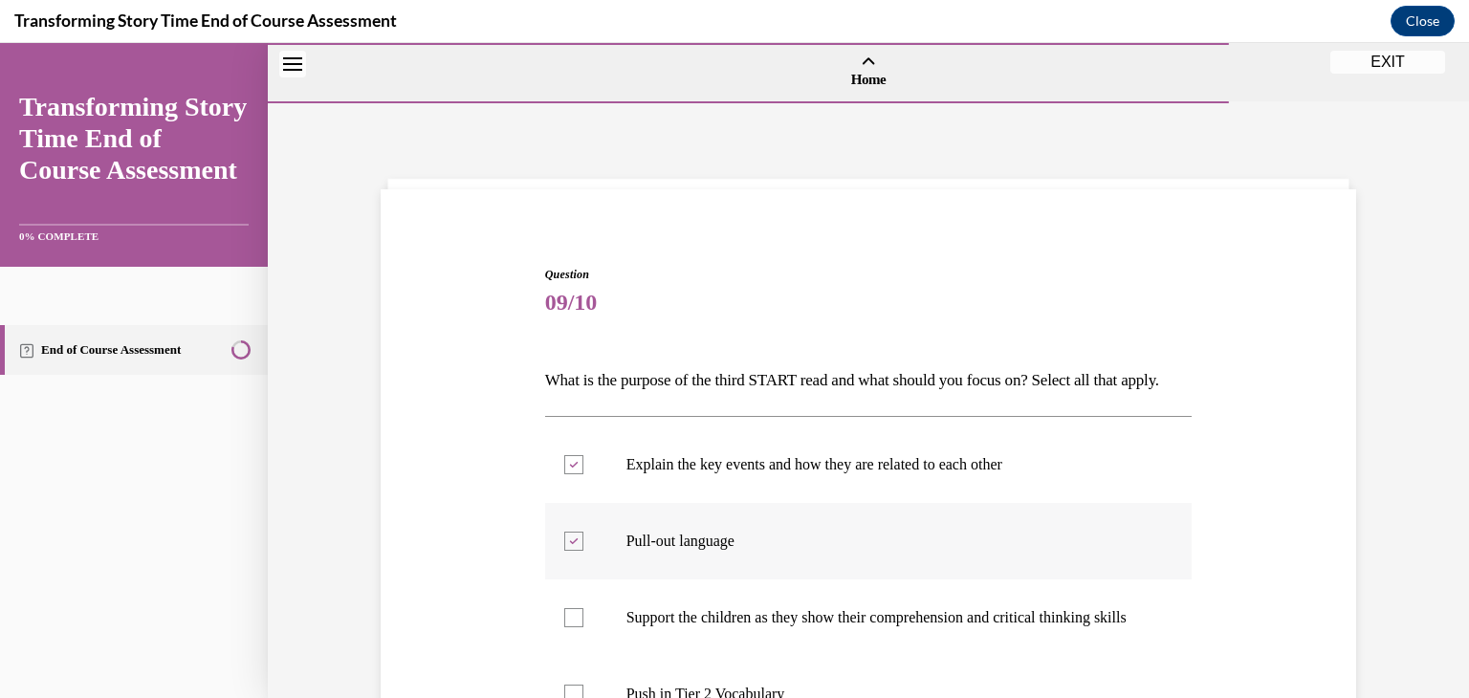
scroll to position [534, 0]
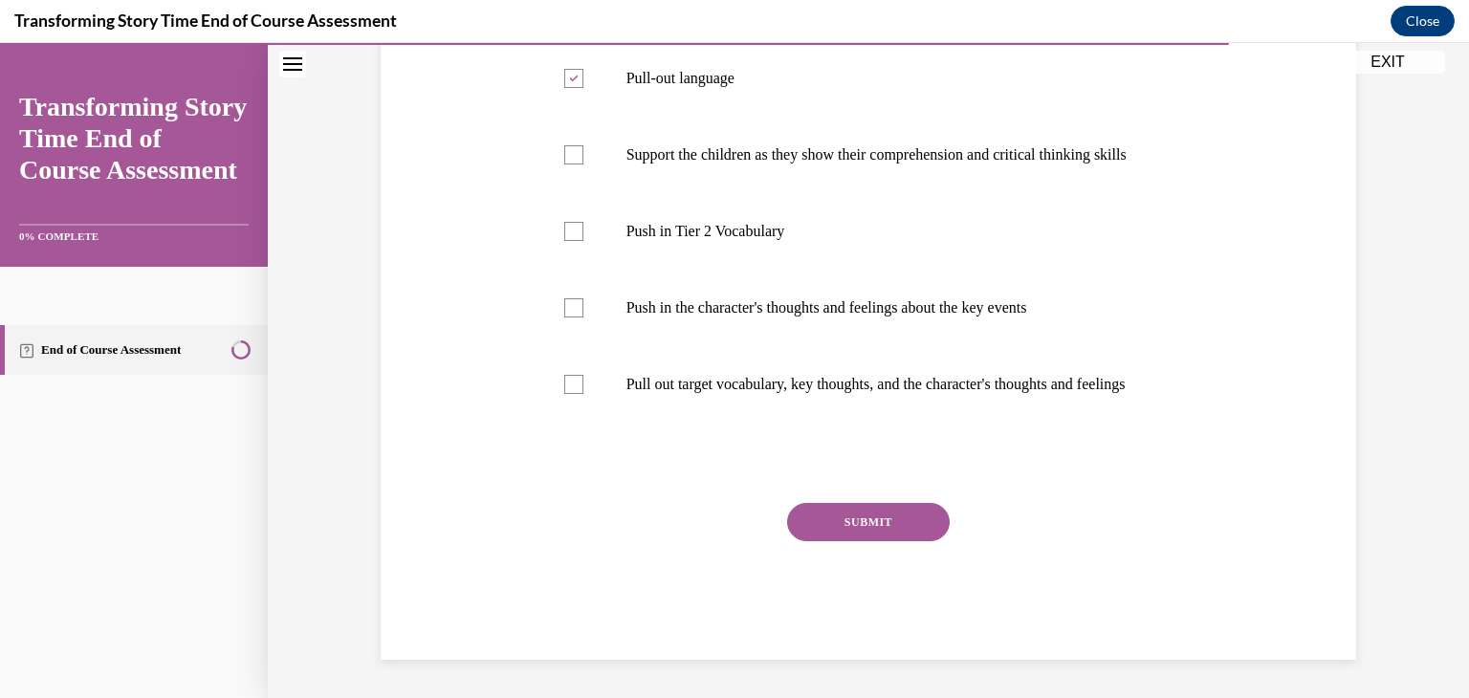
click at [908, 532] on button "SUBMIT" at bounding box center [868, 522] width 163 height 38
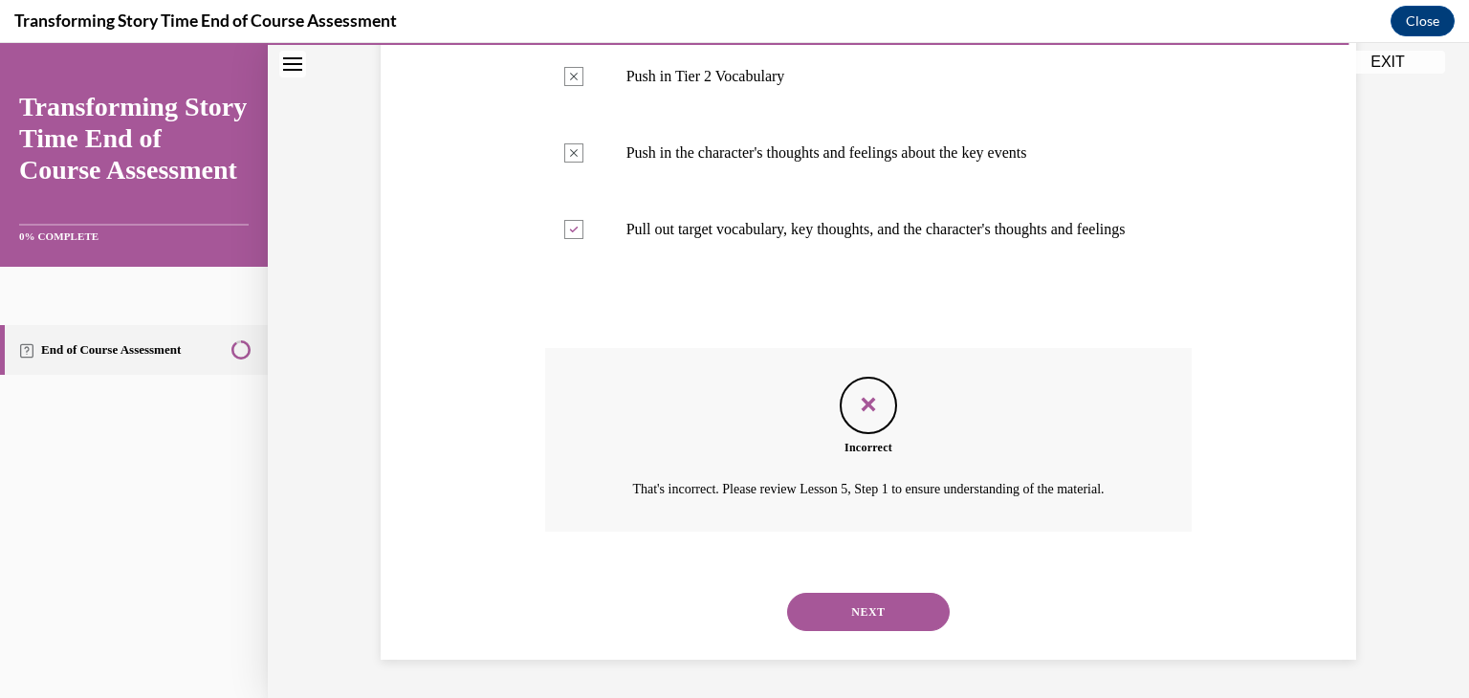
scroll to position [712, 0]
click at [874, 603] on button "NEXT" at bounding box center [868, 612] width 163 height 38
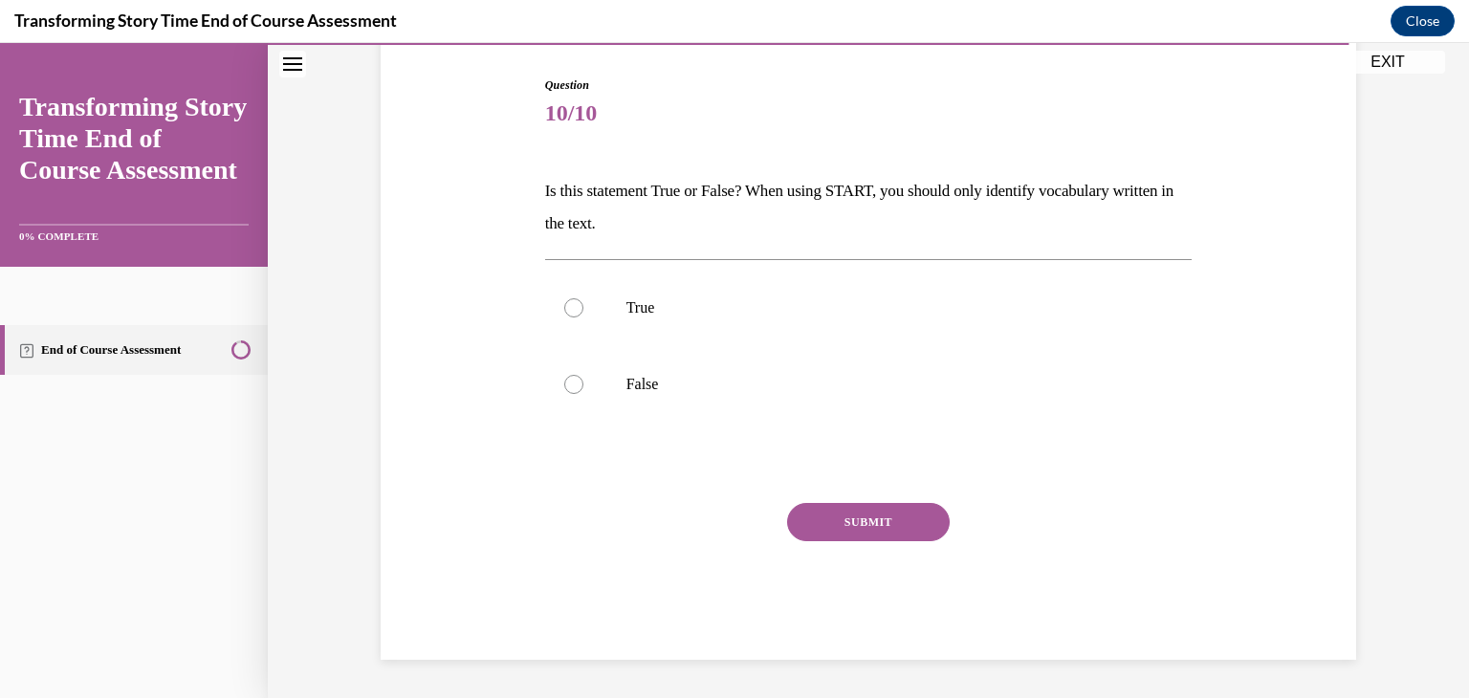
scroll to position [189, 0]
click at [794, 416] on label "False" at bounding box center [868, 384] width 647 height 77
click at [583, 394] on input "False" at bounding box center [573, 384] width 19 height 19
radio input "true"
click at [859, 507] on button "SUBMIT" at bounding box center [868, 522] width 163 height 38
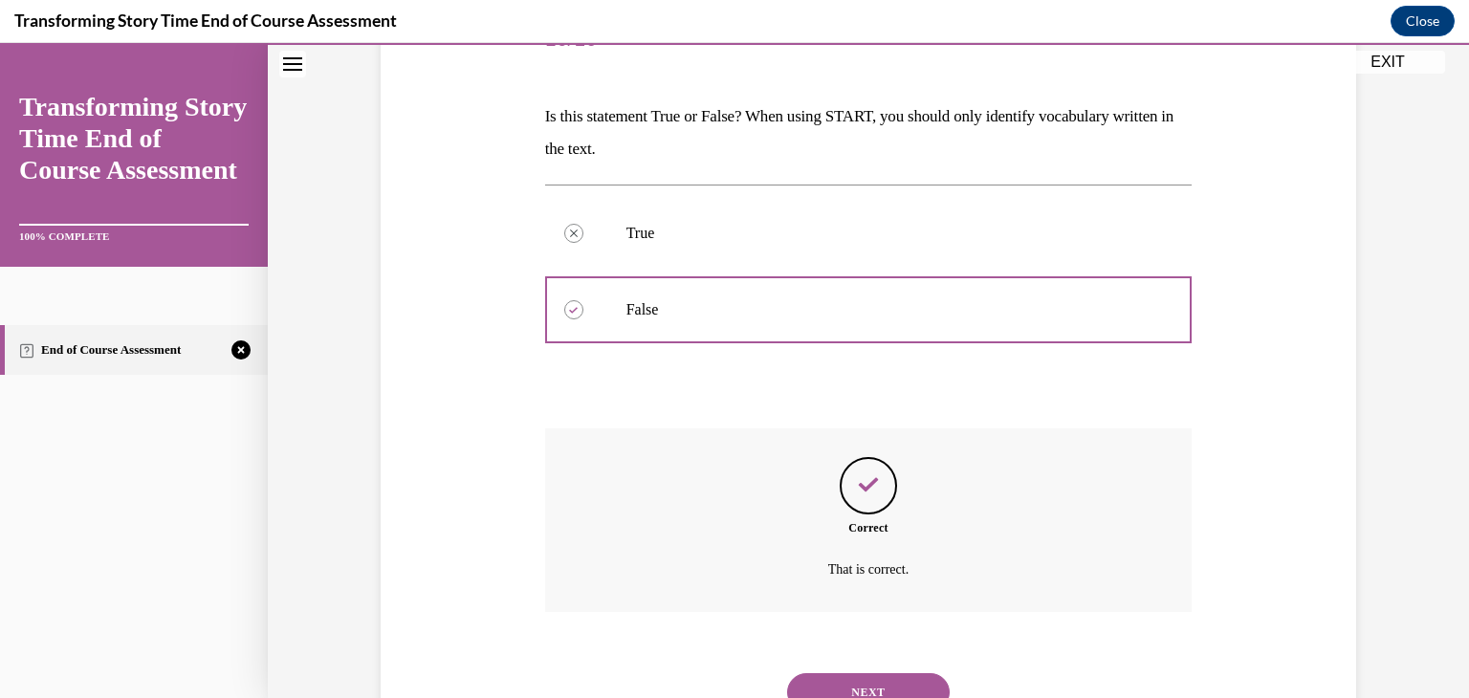
scroll to position [344, 0]
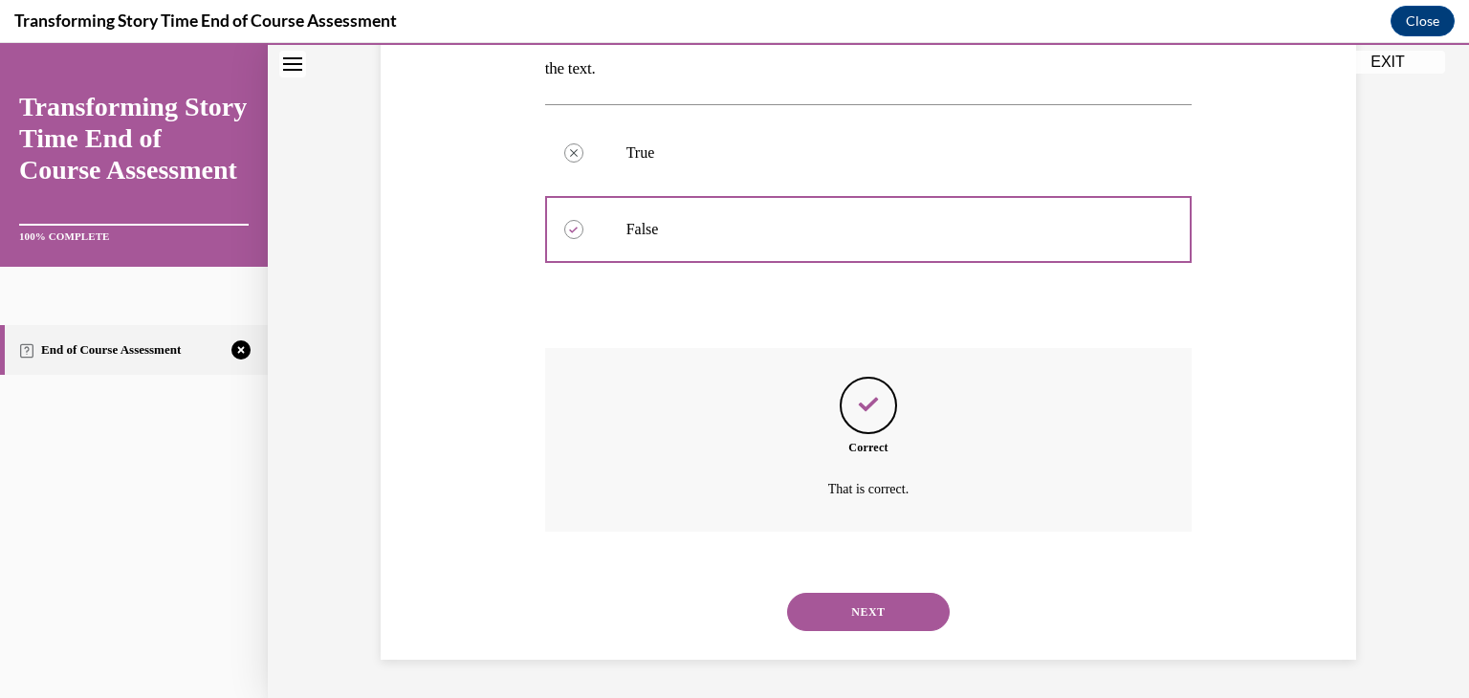
click at [884, 616] on button "NEXT" at bounding box center [868, 612] width 163 height 38
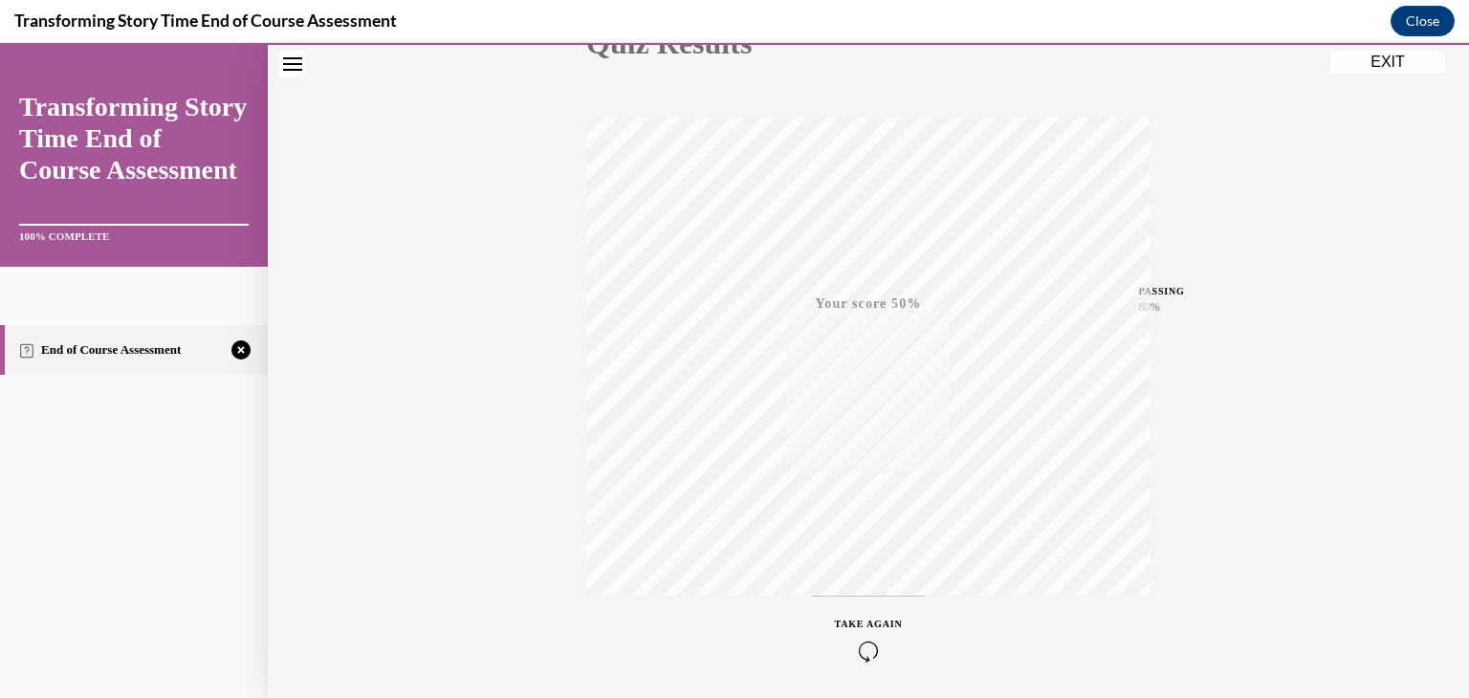
scroll to position [325, 0]
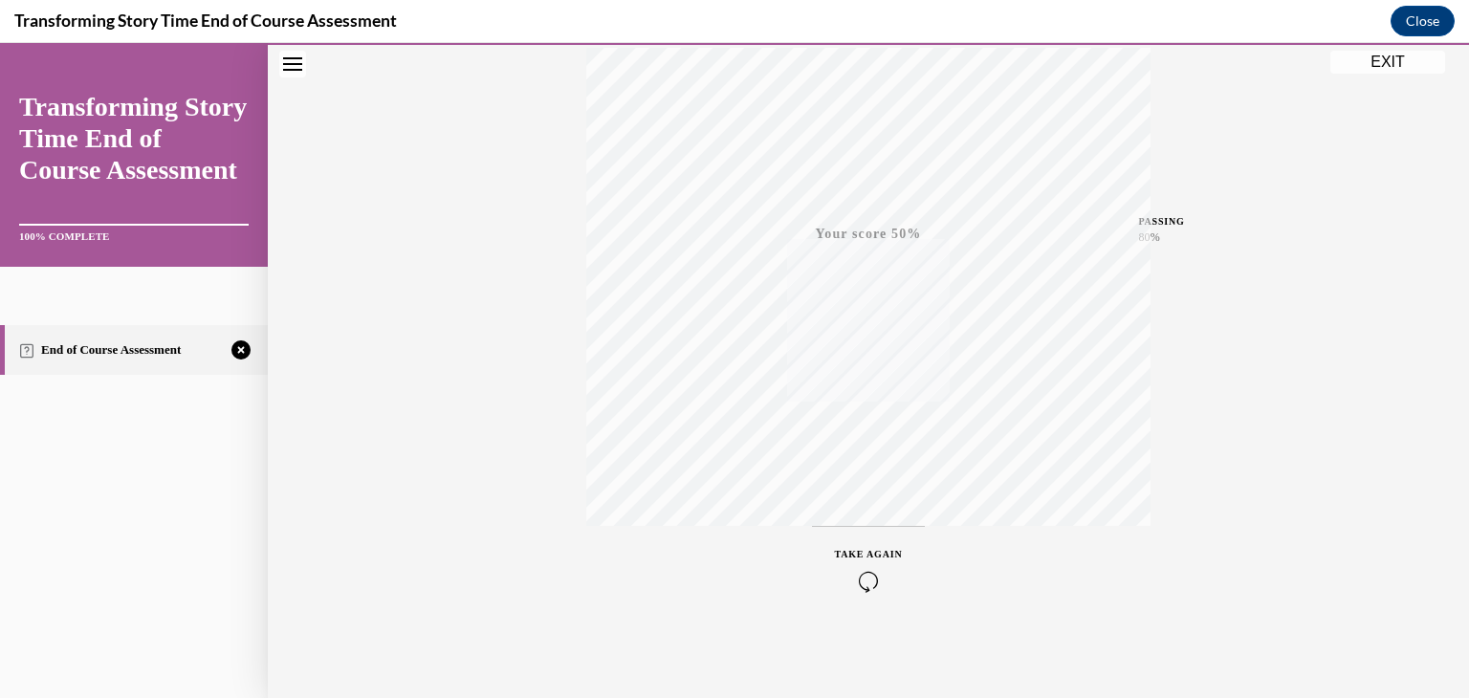
click at [831, 572] on button "TAKE AGAIN" at bounding box center [869, 569] width 114 height 86
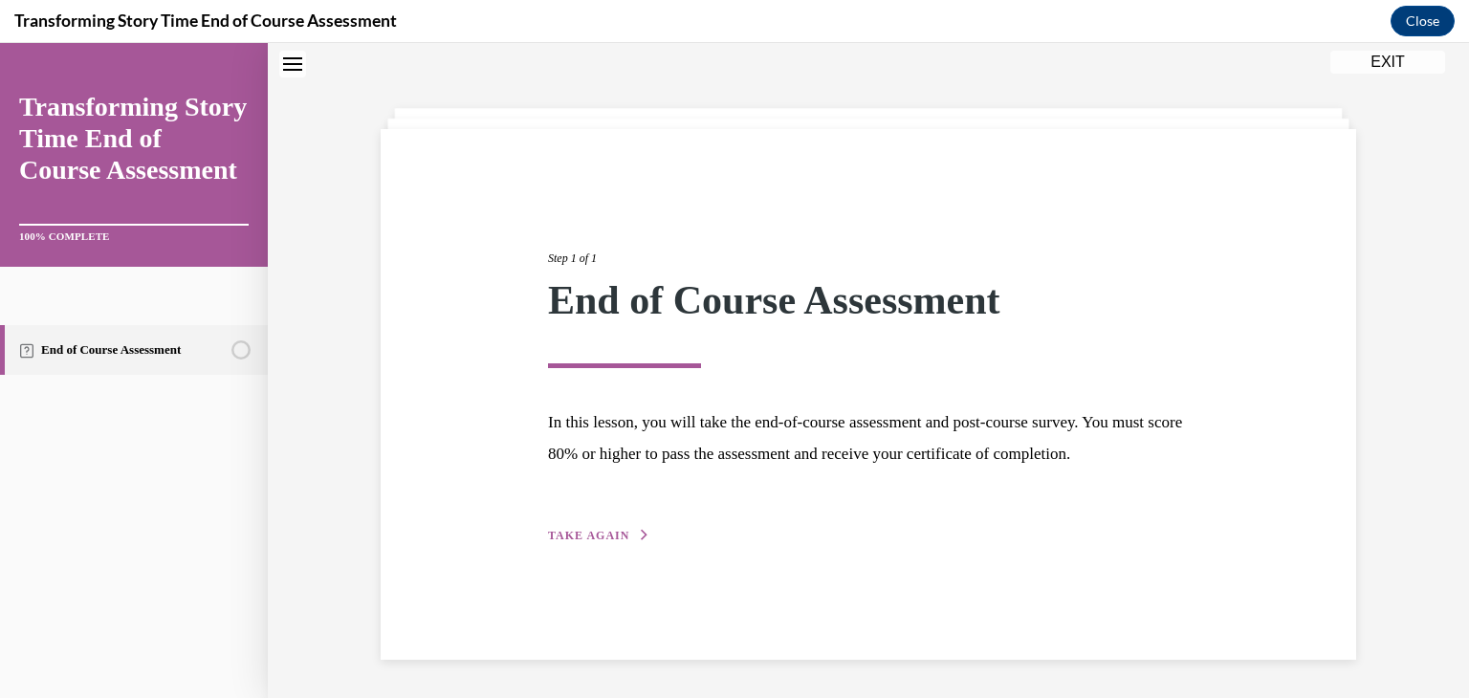
scroll to position [60, 0]
